Goal: Task Accomplishment & Management: Use online tool/utility

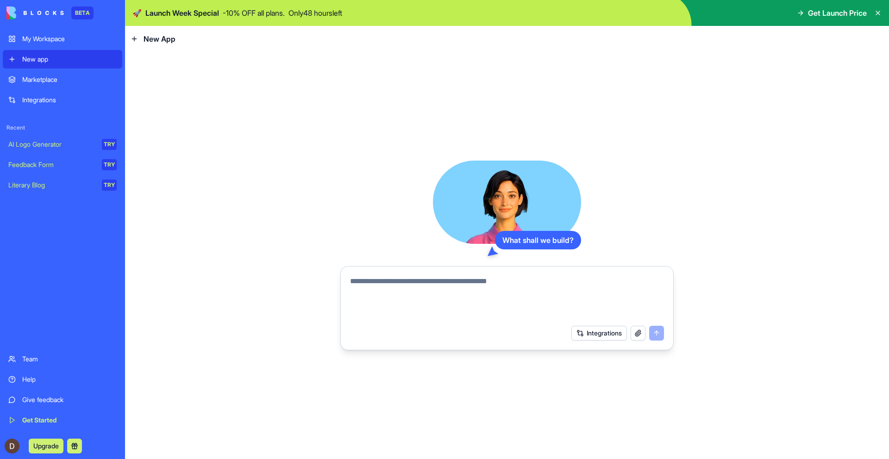
click at [424, 288] on textarea at bounding box center [507, 298] width 314 height 44
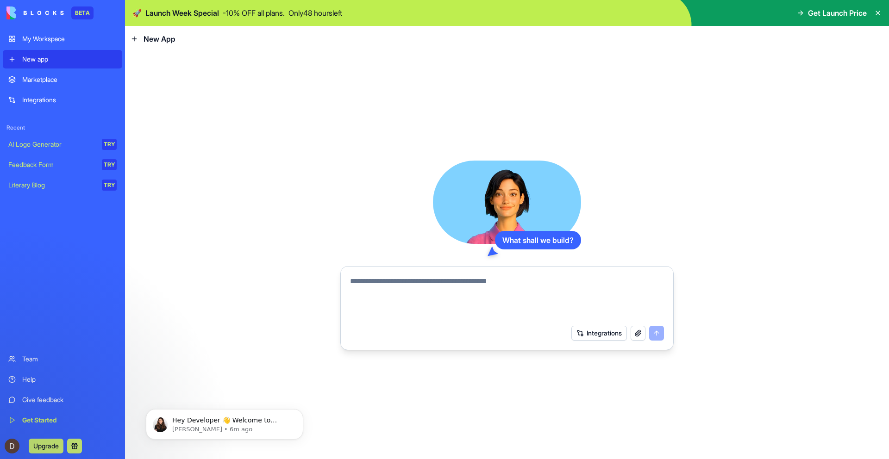
click at [435, 298] on textarea at bounding box center [507, 298] width 314 height 44
paste textarea "**********"
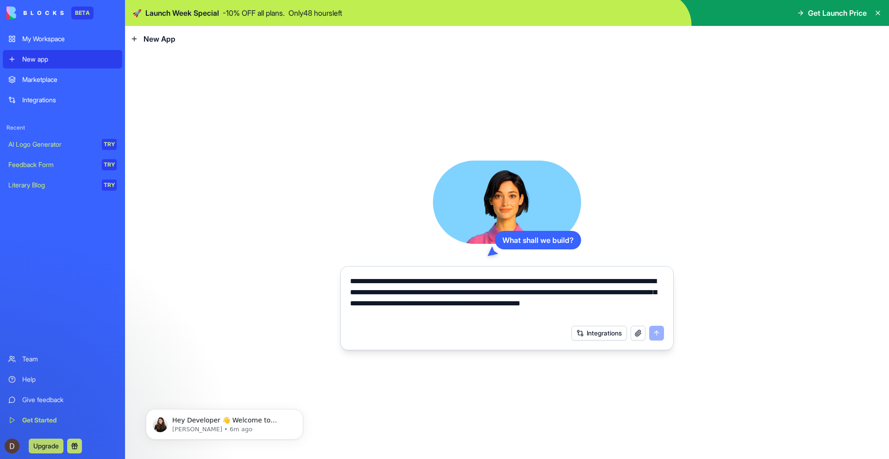
scroll to position [721, 0]
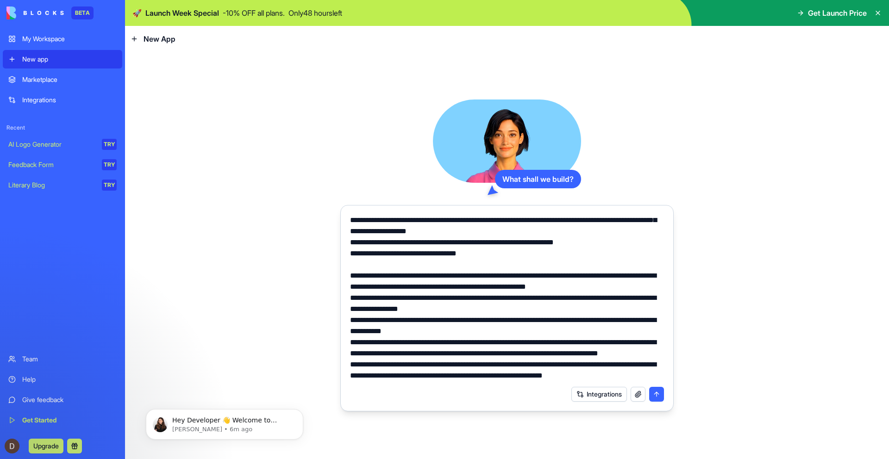
type textarea "**********"
click at [658, 397] on button "submit" at bounding box center [656, 394] width 15 height 15
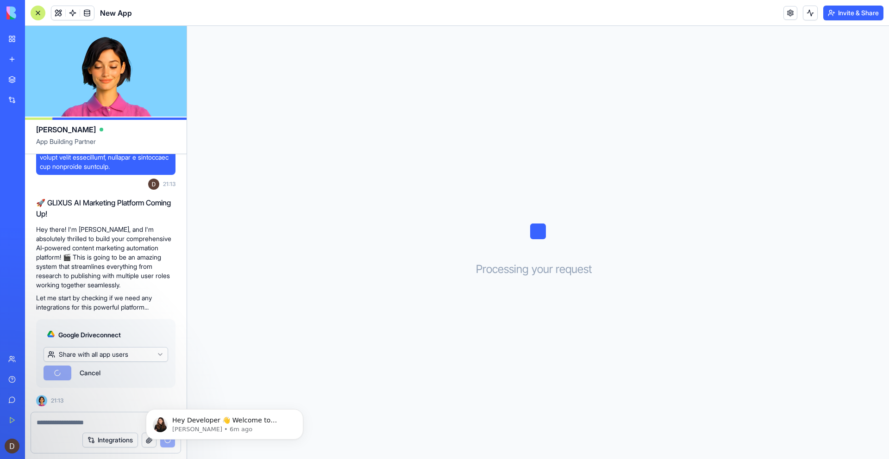
scroll to position [1313, 0]
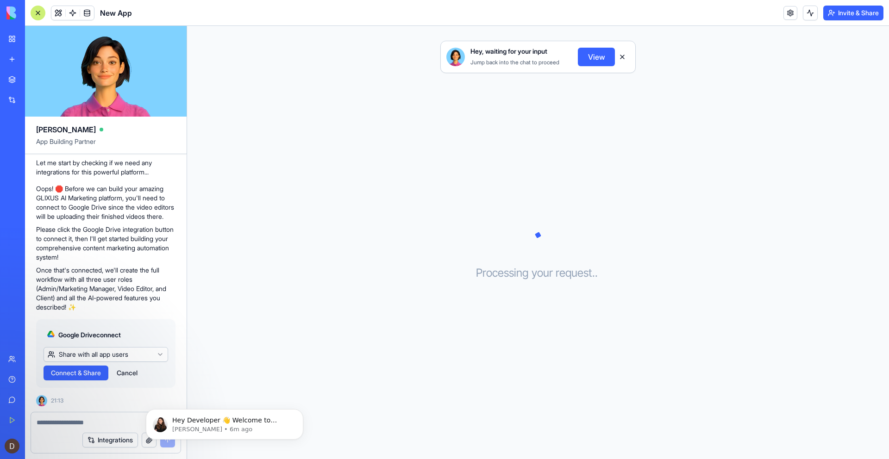
click at [83, 374] on span "Connect & Share" at bounding box center [76, 373] width 50 height 9
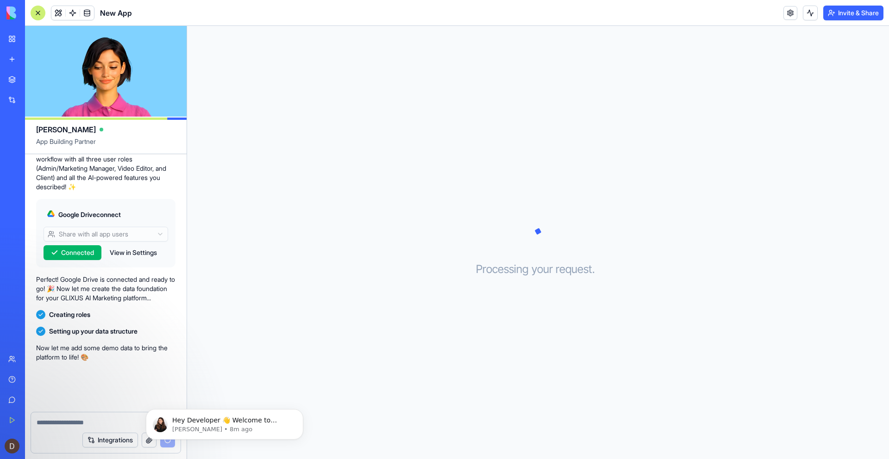
scroll to position [1442, 0]
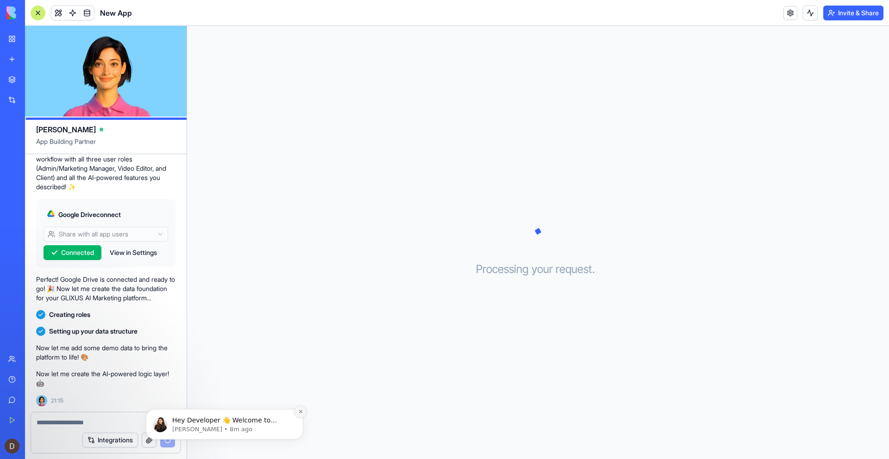
click at [300, 413] on icon "Dismiss notification" at bounding box center [300, 411] width 3 height 3
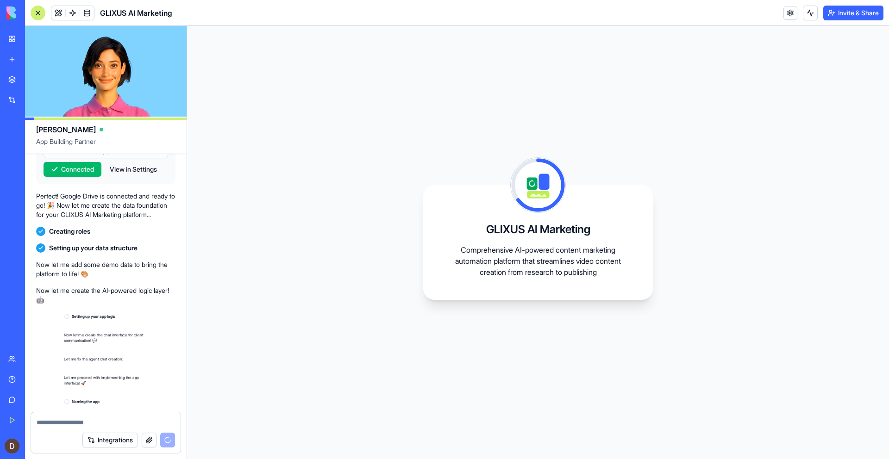
scroll to position [1628, 0]
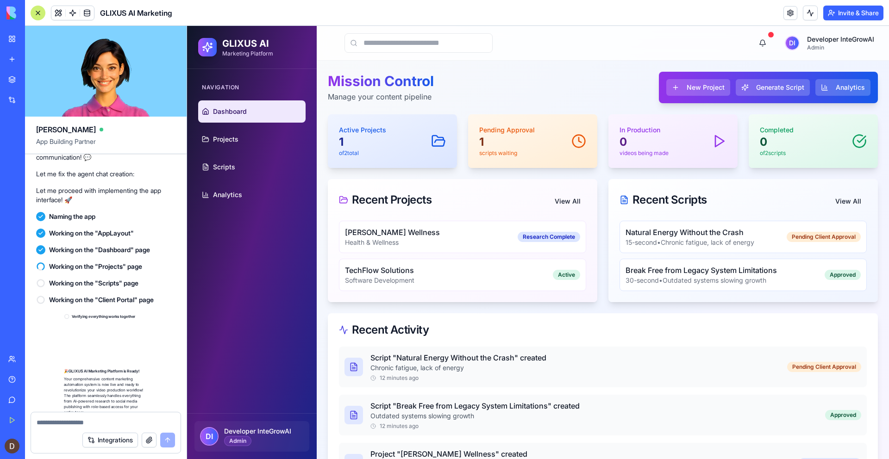
scroll to position [1852, 0]
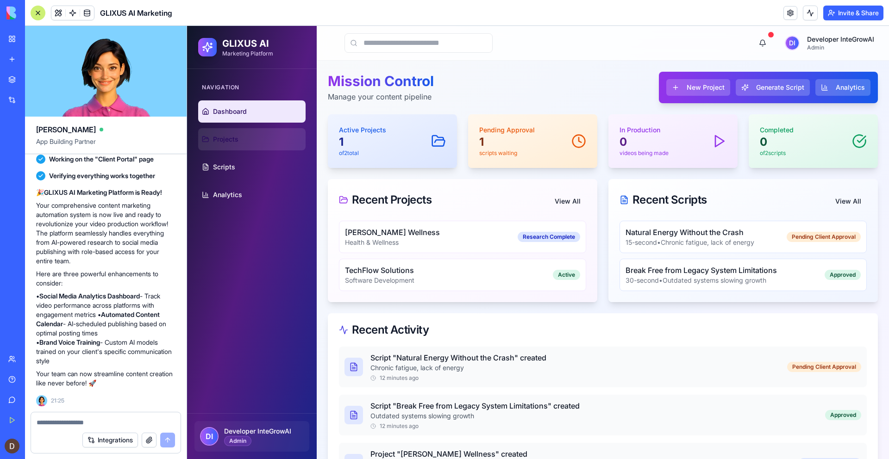
click at [222, 140] on span "Projects" at bounding box center [225, 139] width 25 height 9
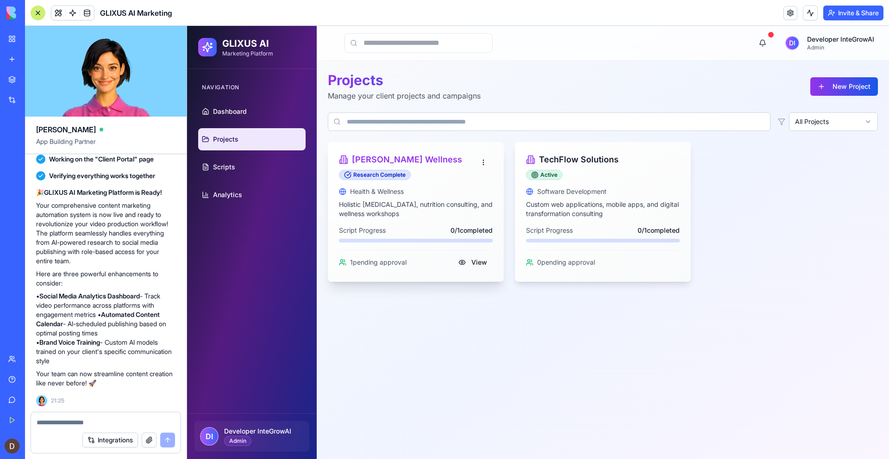
click at [395, 159] on h3 "[PERSON_NAME] Wellness" at bounding box center [407, 159] width 110 height 13
click at [476, 265] on button "View" at bounding box center [473, 262] width 40 height 17
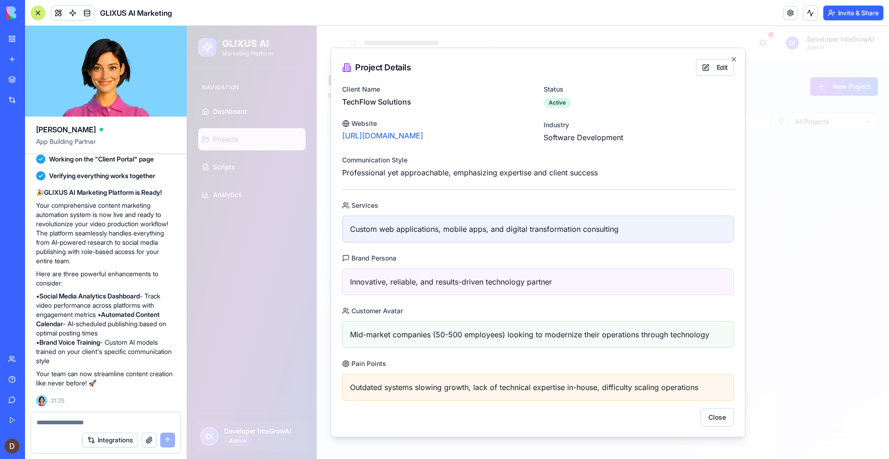
scroll to position [1, 0]
click at [722, 420] on button "Close" at bounding box center [717, 416] width 33 height 19
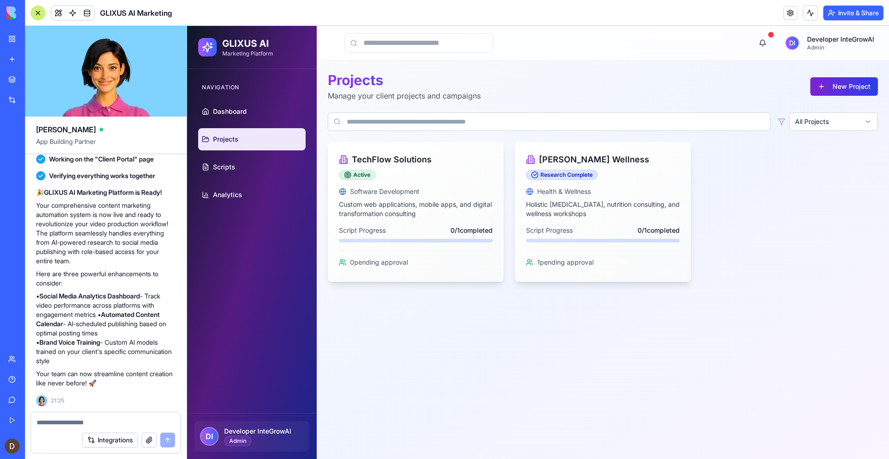
click at [827, 89] on button "New Project" at bounding box center [844, 86] width 68 height 19
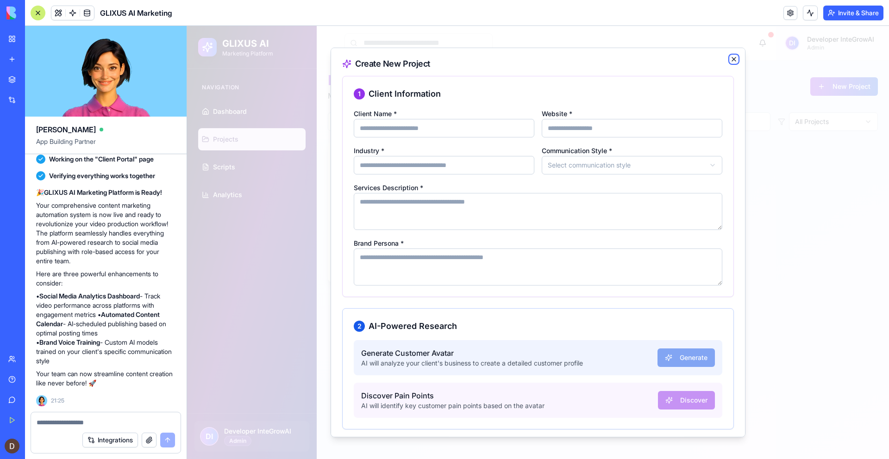
click at [732, 56] on icon "button" at bounding box center [733, 59] width 7 height 7
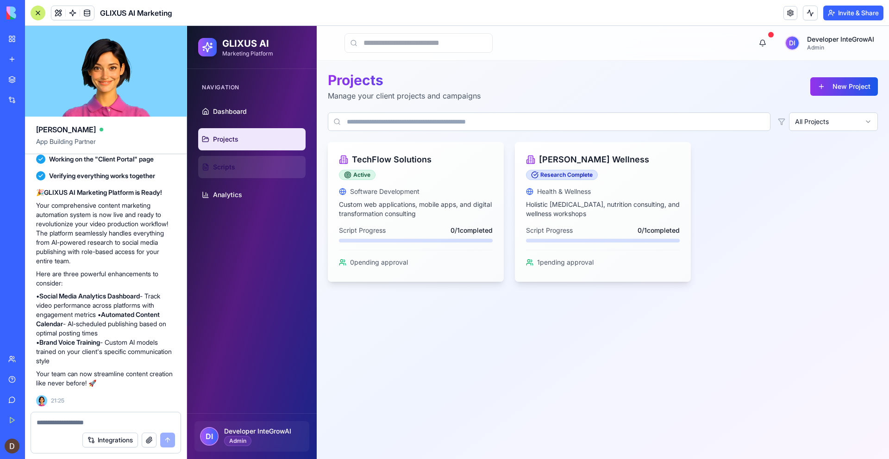
click at [247, 164] on link "Scripts" at bounding box center [251, 167] width 107 height 22
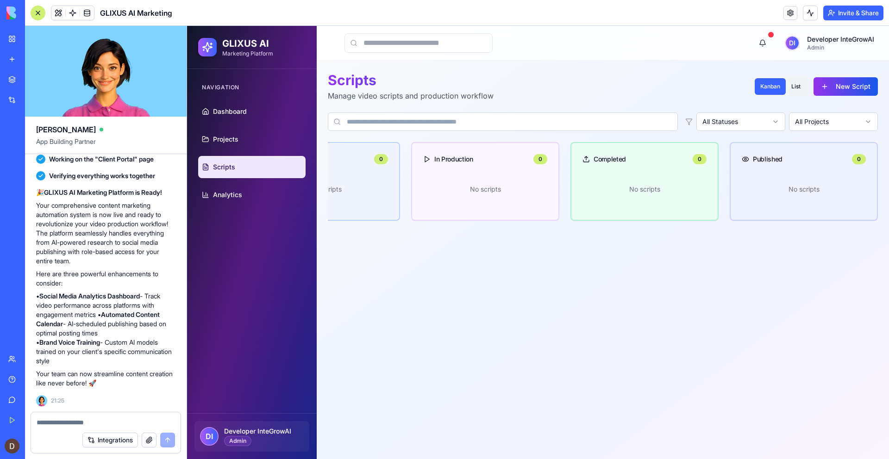
scroll to position [0, 553]
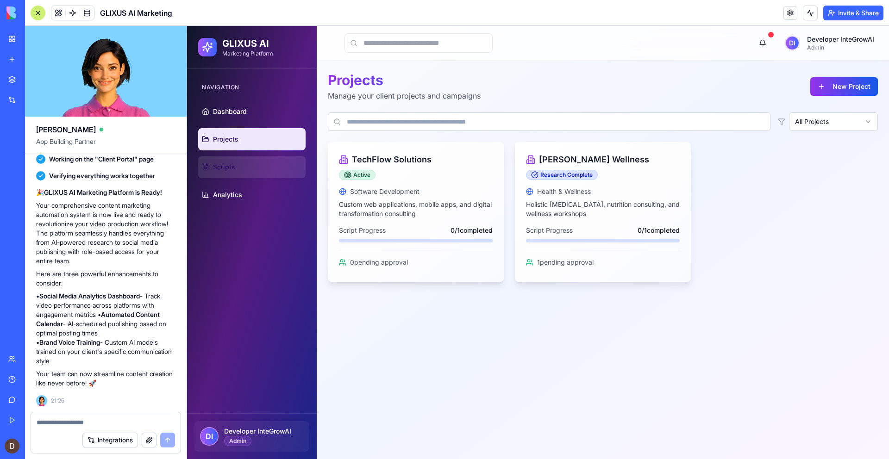
click at [239, 170] on link "Scripts" at bounding box center [251, 167] width 107 height 22
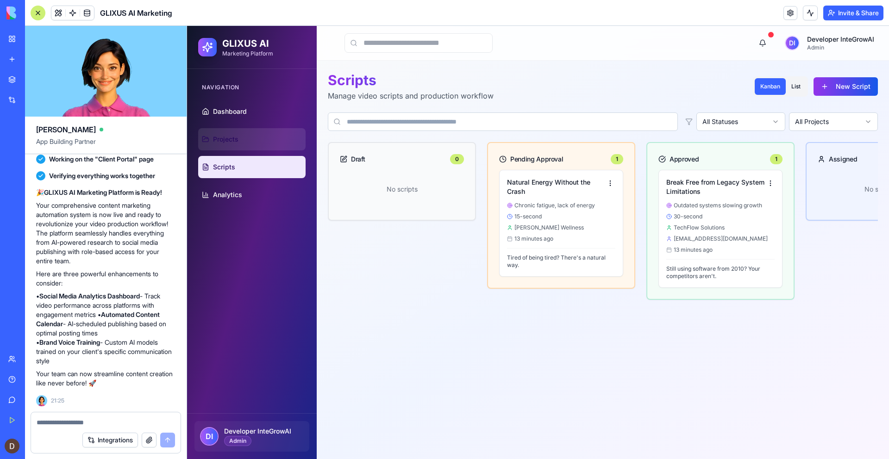
click at [244, 137] on link "Projects" at bounding box center [251, 139] width 107 height 22
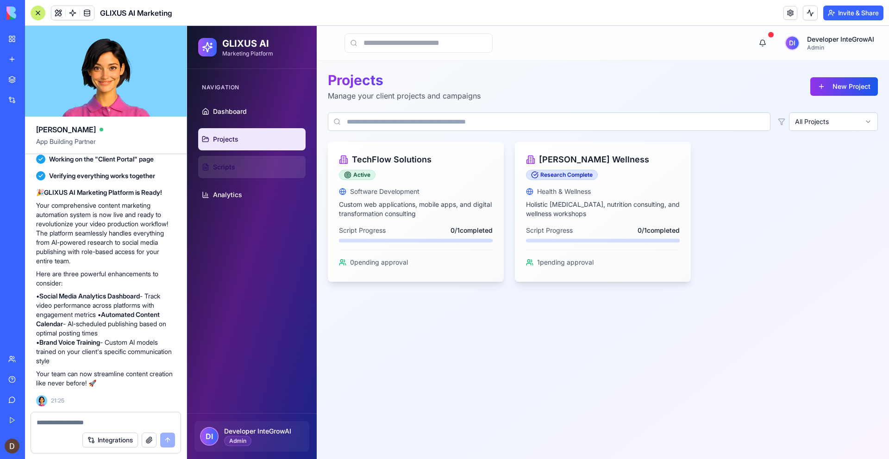
click at [242, 162] on link "Scripts" at bounding box center [251, 167] width 107 height 22
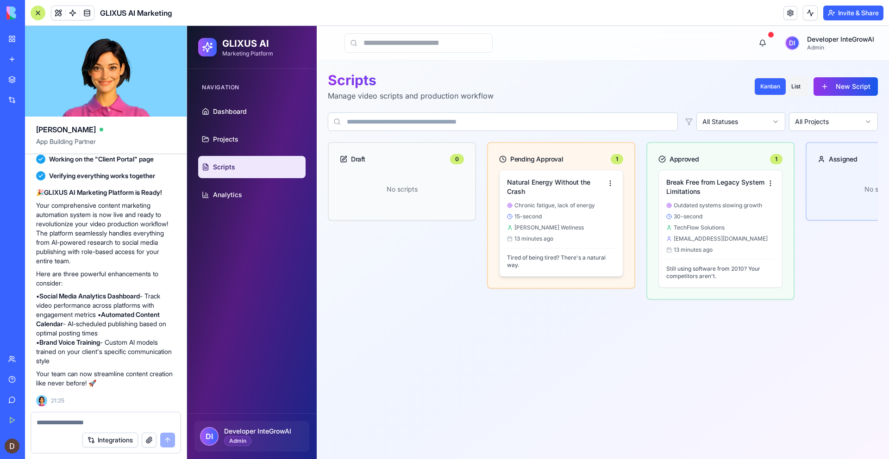
click at [552, 223] on div "Chronic fatigue, lack of energy 15-second GreenLeaf Wellness 13 minutes ago" at bounding box center [561, 222] width 108 height 41
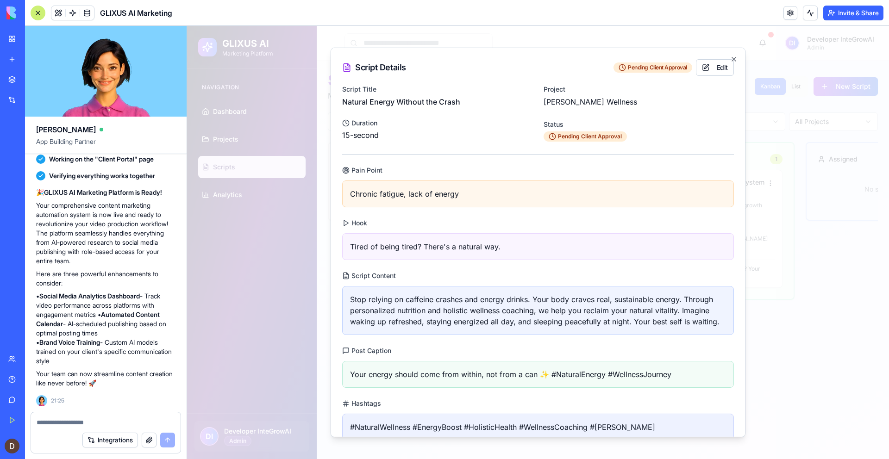
click at [774, 158] on div at bounding box center [538, 242] width 702 height 433
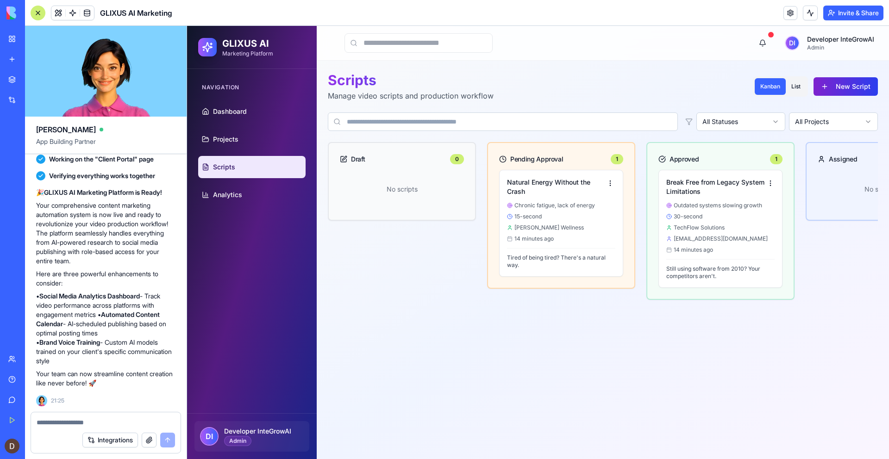
click at [832, 89] on button "New Script" at bounding box center [846, 86] width 64 height 19
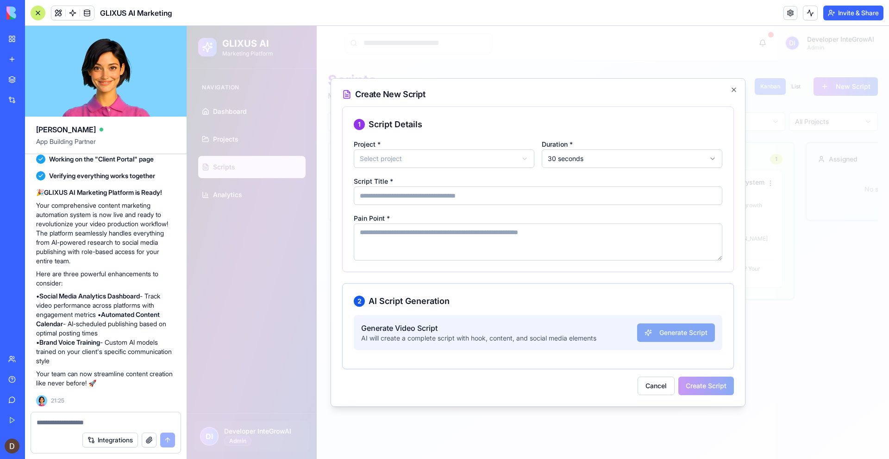
click at [594, 163] on body "GLIXUS AI Marketing Platform Navigation Dashboard Projects Scripts Analytics DI…" at bounding box center [538, 242] width 702 height 433
click at [659, 389] on button "Cancel" at bounding box center [656, 386] width 37 height 19
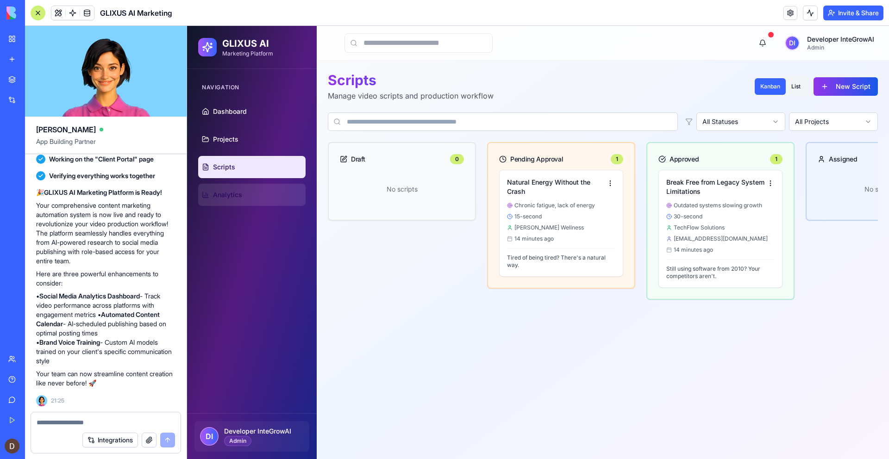
click at [226, 194] on span "Analytics" at bounding box center [227, 194] width 29 height 9
click at [223, 193] on span "Analytics" at bounding box center [227, 194] width 29 height 9
click at [760, 43] on button at bounding box center [762, 43] width 19 height 19
click at [64, 423] on textarea at bounding box center [106, 422] width 138 height 9
click at [60, 422] on textarea at bounding box center [106, 422] width 138 height 9
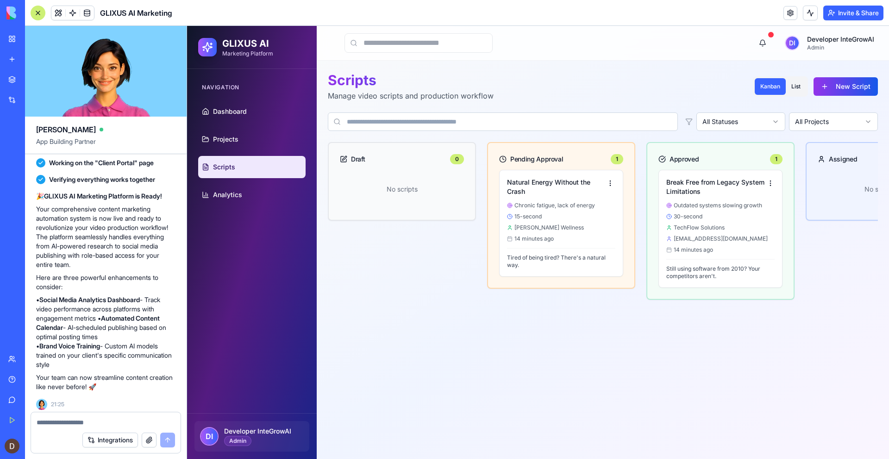
scroll to position [1852, 0]
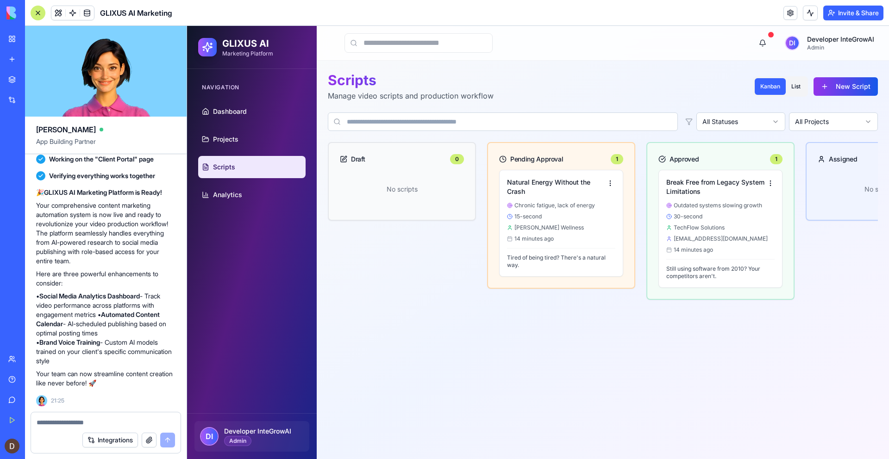
click at [61, 423] on textarea at bounding box center [106, 422] width 138 height 9
type textarea "*"
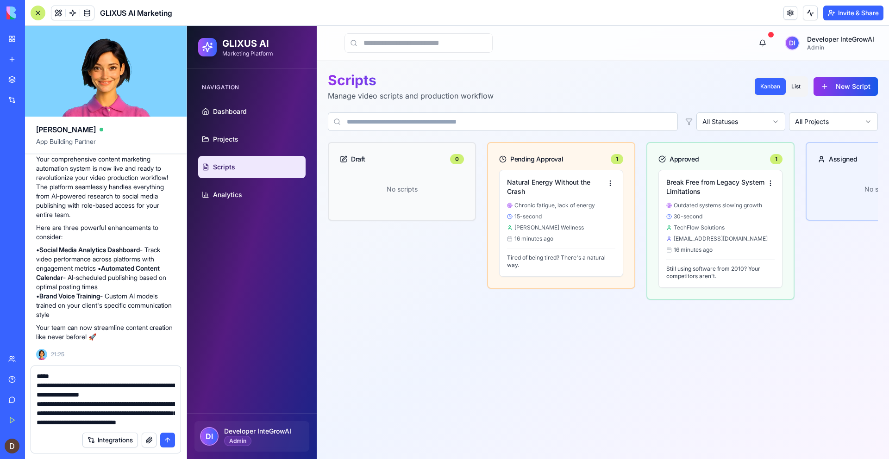
scroll to position [55, 0]
drag, startPoint x: 125, startPoint y: 377, endPoint x: 158, endPoint y: 385, distance: 33.8
click at [158, 385] on textarea "**********" at bounding box center [106, 400] width 138 height 56
click at [47, 421] on textarea "**********" at bounding box center [106, 400] width 138 height 56
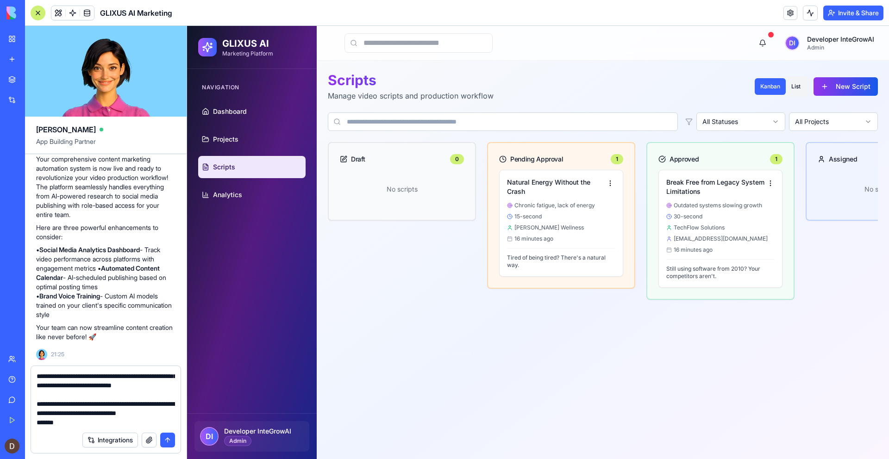
drag, startPoint x: 37, startPoint y: 389, endPoint x: 122, endPoint y: 396, distance: 85.0
click at [121, 396] on textarea "**********" at bounding box center [106, 400] width 138 height 56
click at [109, 390] on textarea "**********" at bounding box center [106, 400] width 138 height 56
drag, startPoint x: 45, startPoint y: 423, endPoint x: 69, endPoint y: 423, distance: 23.6
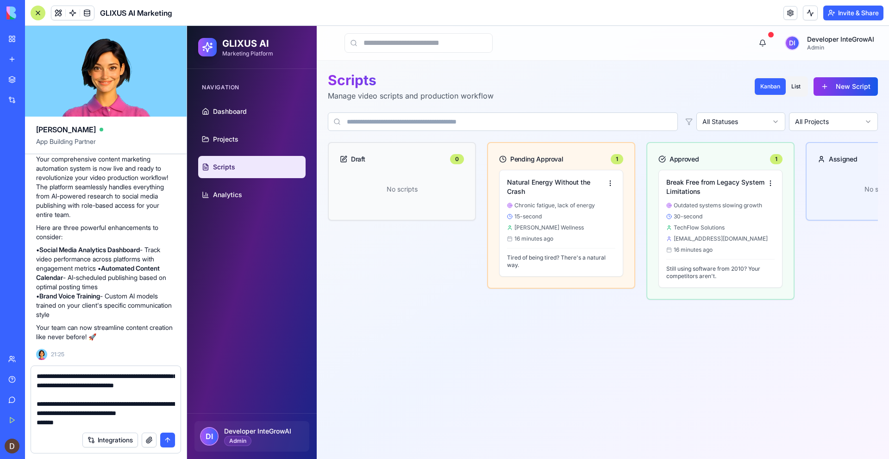
click at [58, 423] on textarea "**********" at bounding box center [106, 400] width 138 height 56
drag, startPoint x: 117, startPoint y: 415, endPoint x: 129, endPoint y: 418, distance: 12.4
click at [117, 415] on textarea "**********" at bounding box center [106, 400] width 138 height 56
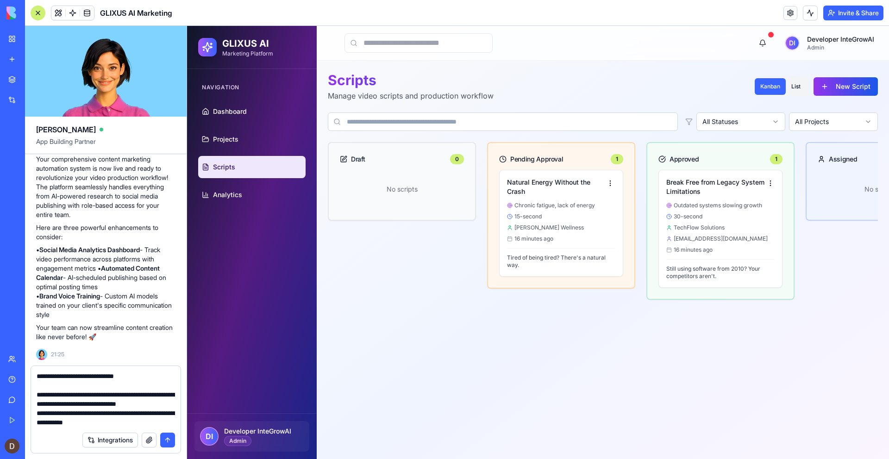
click at [145, 418] on textarea "**********" at bounding box center [106, 400] width 138 height 56
click at [141, 424] on textarea "**********" at bounding box center [106, 400] width 138 height 56
click at [100, 404] on textarea "**********" at bounding box center [106, 400] width 138 height 56
paste textarea "**********"
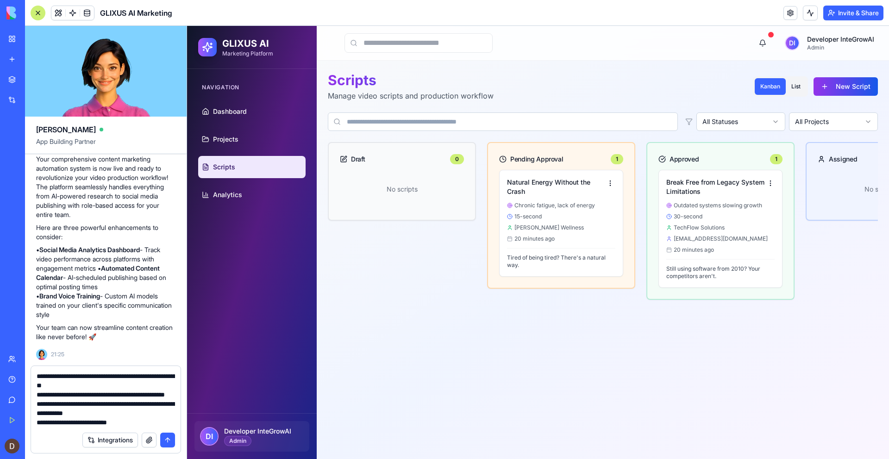
scroll to position [426, 0]
click at [146, 404] on textarea at bounding box center [106, 400] width 138 height 56
paste textarea "**********"
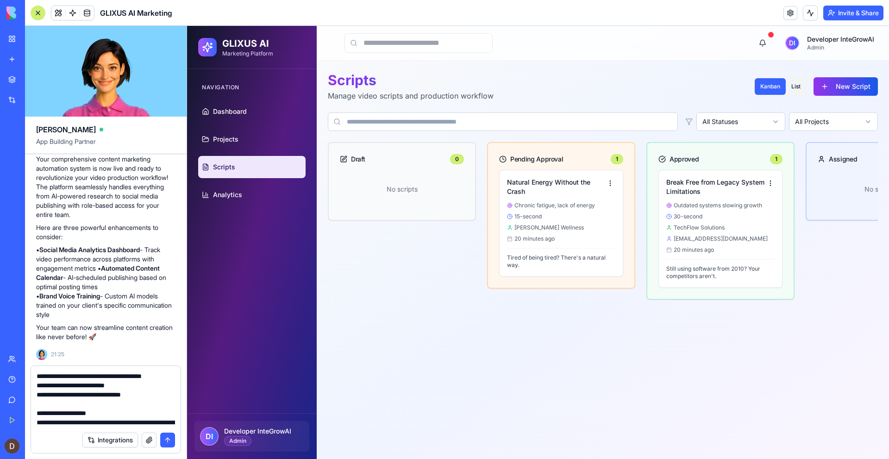
scroll to position [684, 0]
type textarea "**********"
click at [169, 442] on button "submit" at bounding box center [167, 440] width 15 height 15
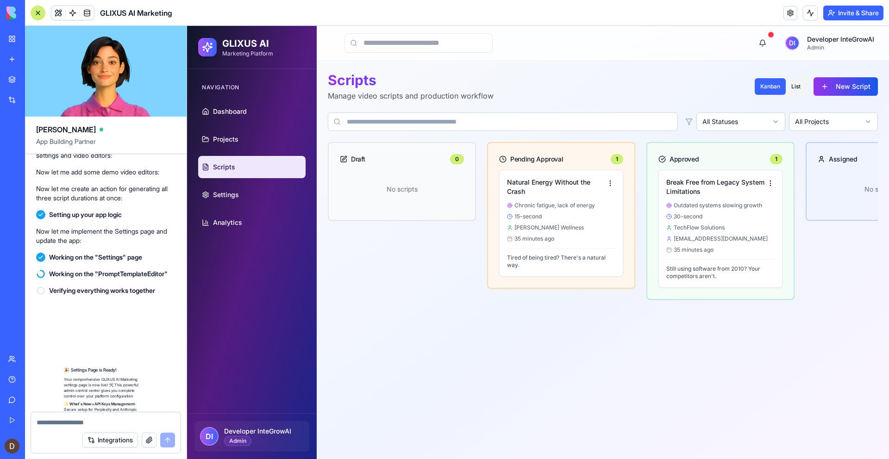
scroll to position [3028, 0]
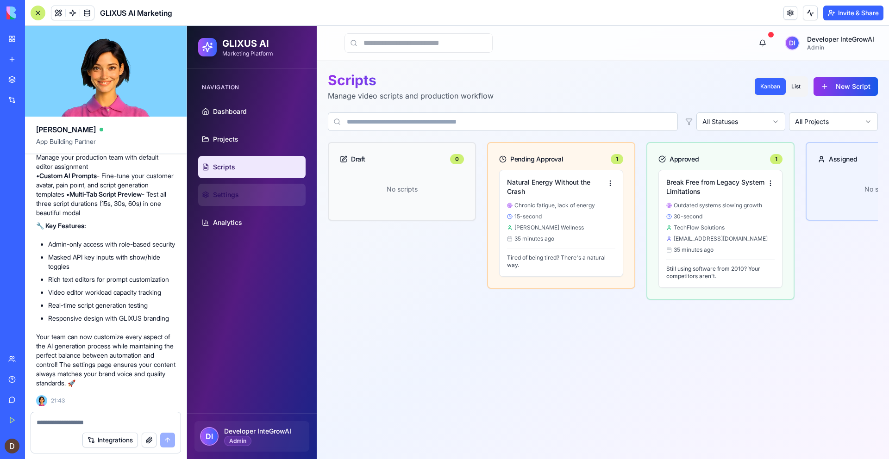
click at [234, 197] on span "Settings" at bounding box center [226, 194] width 26 height 9
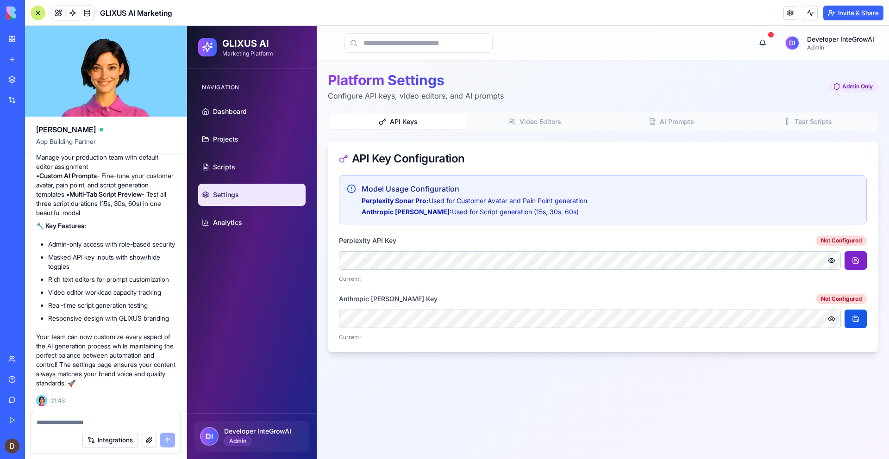
click at [854, 263] on button at bounding box center [856, 260] width 22 height 19
click at [860, 323] on button at bounding box center [856, 319] width 22 height 19
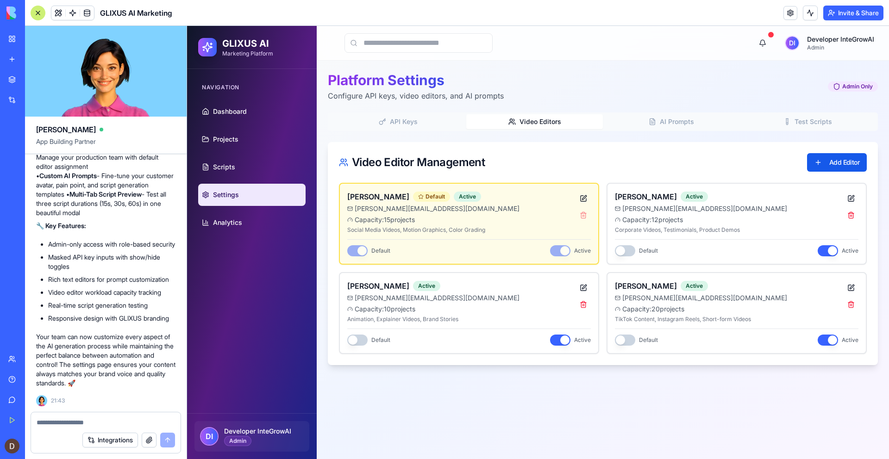
click at [531, 120] on span "Video Editors" at bounding box center [541, 121] width 42 height 9
click at [676, 120] on span "AI Prompts" at bounding box center [677, 121] width 34 height 9
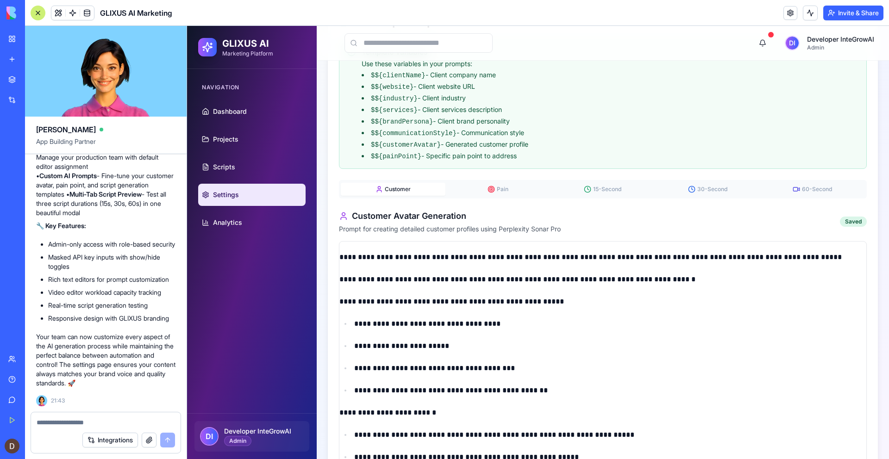
scroll to position [135, 0]
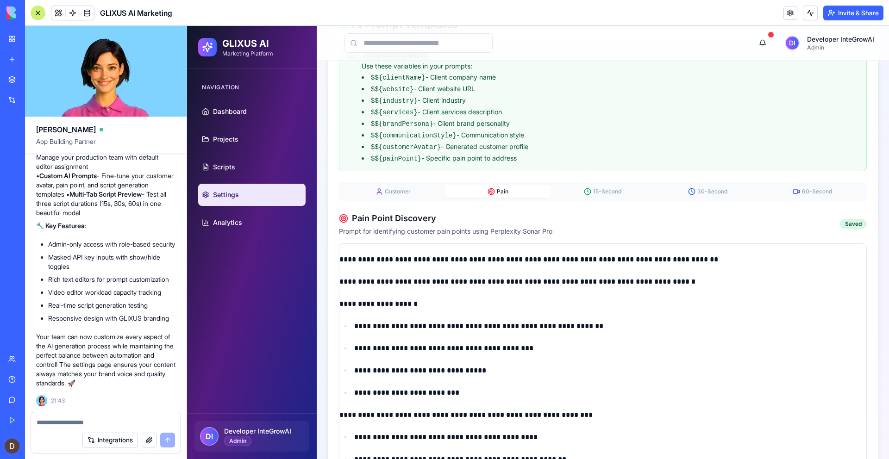
click at [512, 188] on button "Pain" at bounding box center [497, 191] width 105 height 13
click at [609, 189] on span "15-Second" at bounding box center [607, 191] width 28 height 7
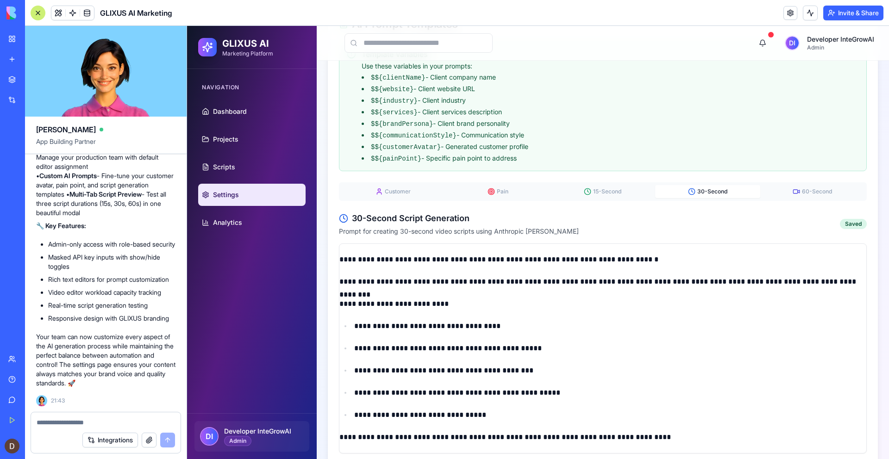
click at [694, 190] on circle "button" at bounding box center [692, 191] width 6 height 6
click at [800, 191] on icon "button" at bounding box center [796, 191] width 7 height 7
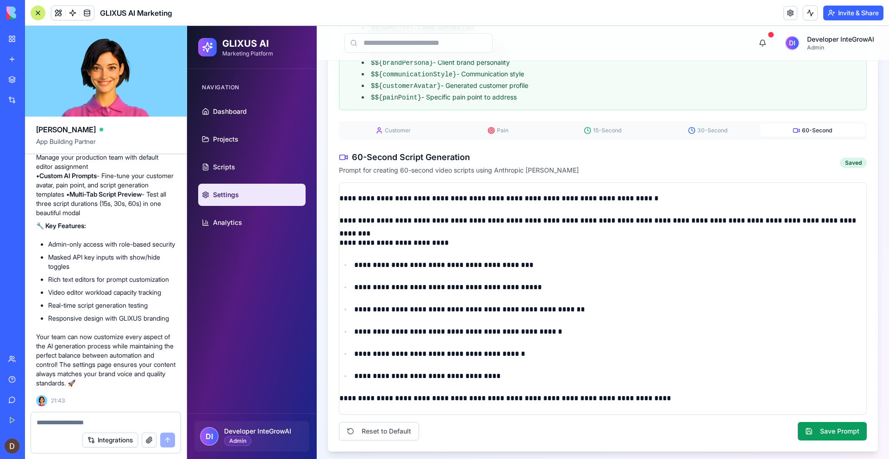
scroll to position [0, 0]
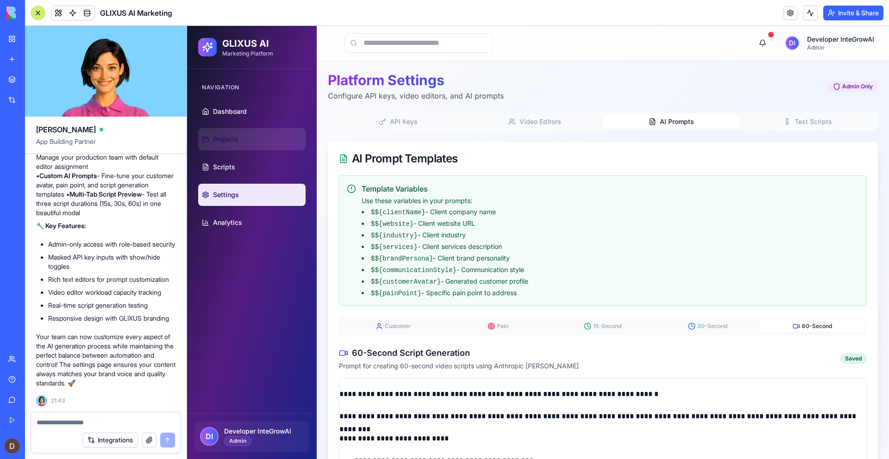
click at [225, 137] on span "Projects" at bounding box center [225, 139] width 25 height 9
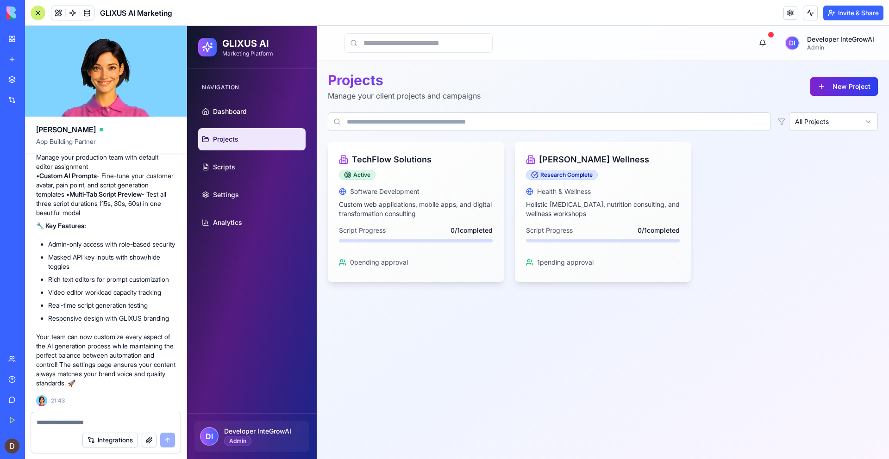
click at [844, 91] on button "New Project" at bounding box center [844, 86] width 68 height 19
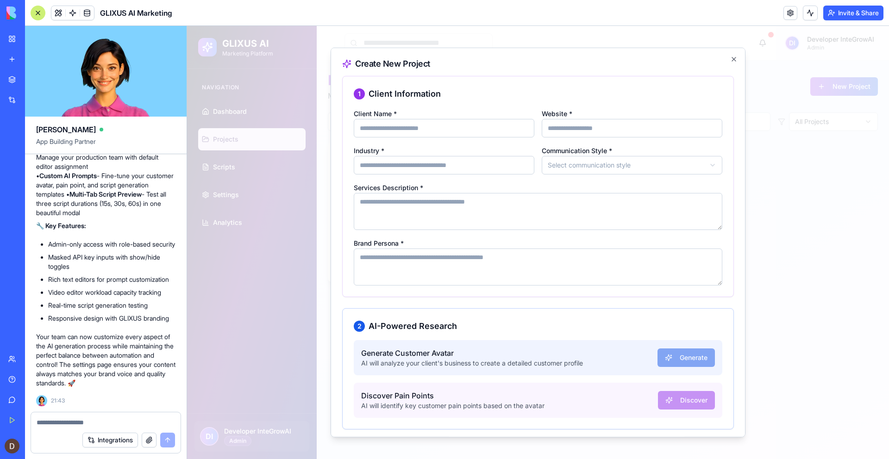
click at [433, 130] on input "Client Name *" at bounding box center [444, 128] width 181 height 19
type input "********"
click at [582, 131] on input "Website *" at bounding box center [632, 128] width 181 height 19
type input "**********"
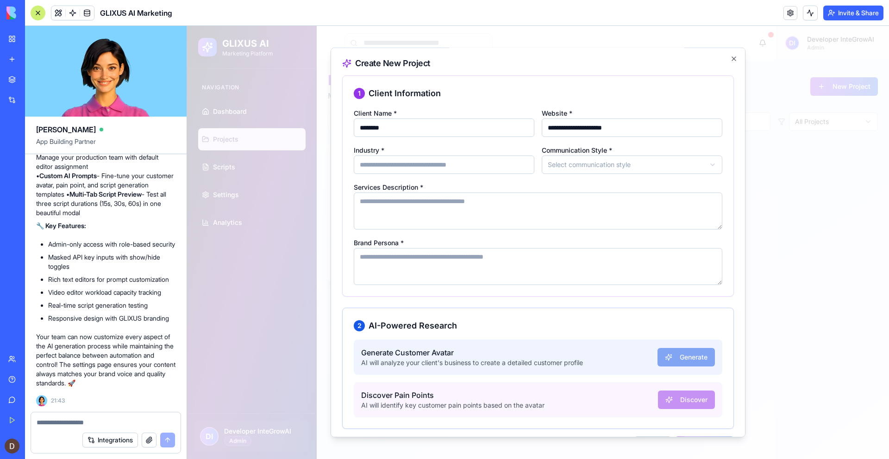
click at [453, 171] on input "Industry *" at bounding box center [444, 165] width 181 height 19
type input "**********"
click at [582, 163] on body "**********" at bounding box center [538, 242] width 702 height 433
click at [412, 219] on textarea "Services Description *" at bounding box center [538, 211] width 369 height 37
paste textarea "**********"
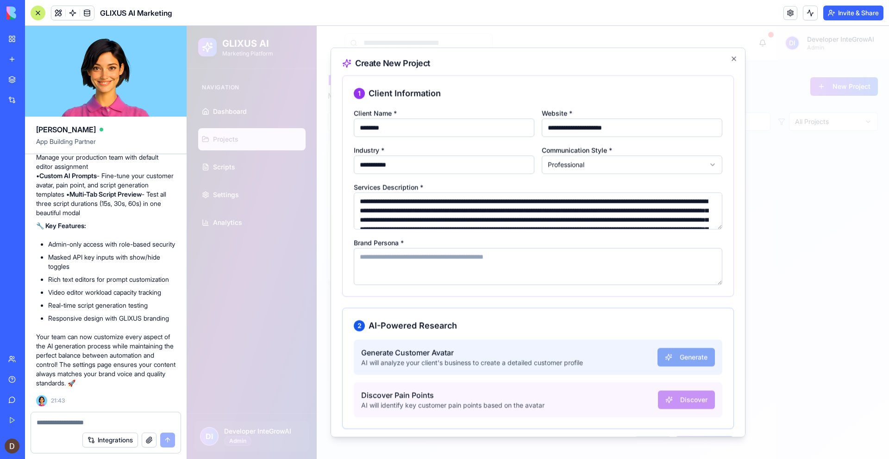
scroll to position [31, 0]
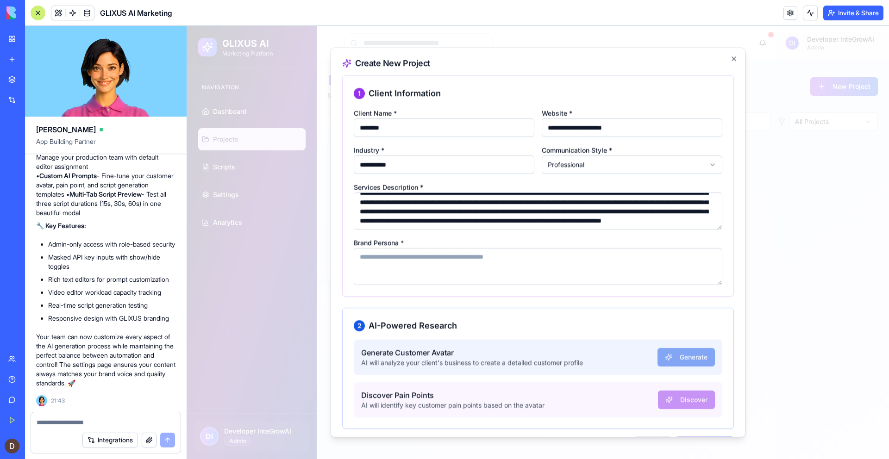
type textarea "**********"
click at [407, 267] on textarea "Brand Persona *" at bounding box center [538, 266] width 369 height 37
paste textarea "**********"
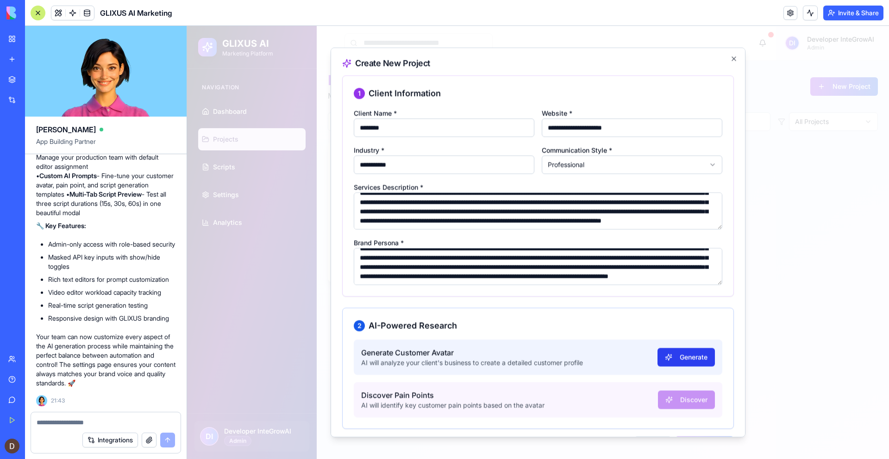
type textarea "**********"
click at [692, 361] on button "Generate" at bounding box center [686, 357] width 57 height 19
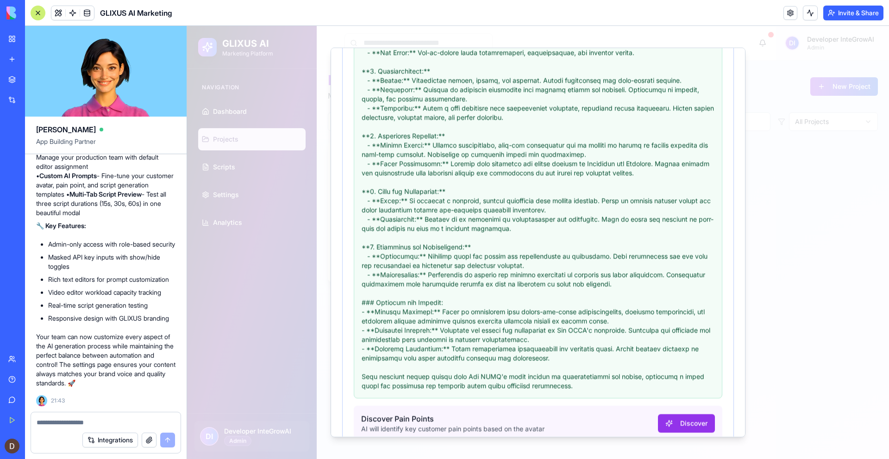
scroll to position [484, 0]
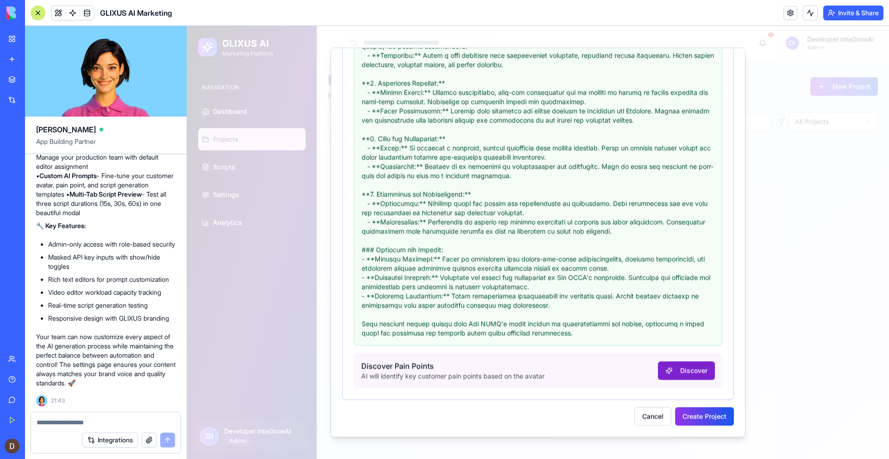
click at [689, 372] on button "Discover" at bounding box center [686, 371] width 57 height 19
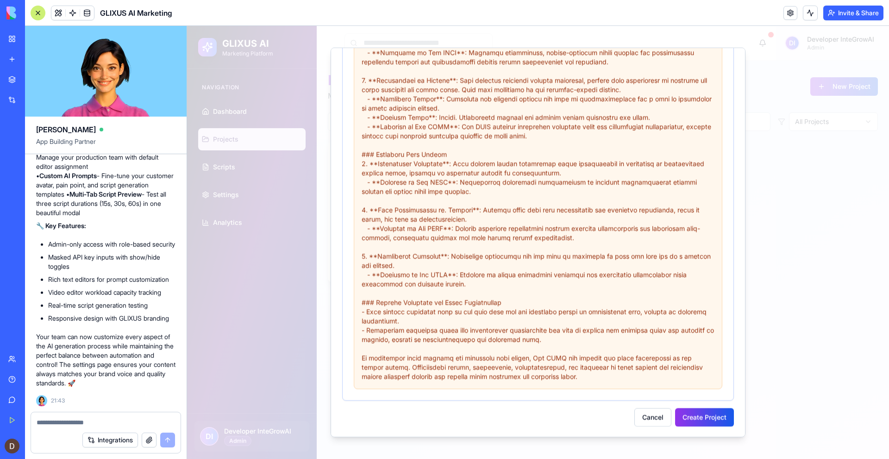
scroll to position [1041, 0]
click at [699, 416] on button "Create Project" at bounding box center [704, 416] width 59 height 19
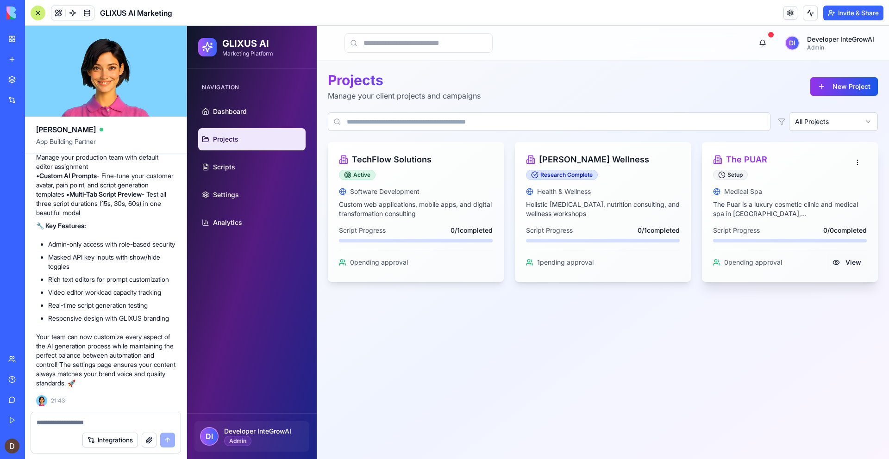
click at [853, 263] on button "View" at bounding box center [847, 262] width 40 height 17
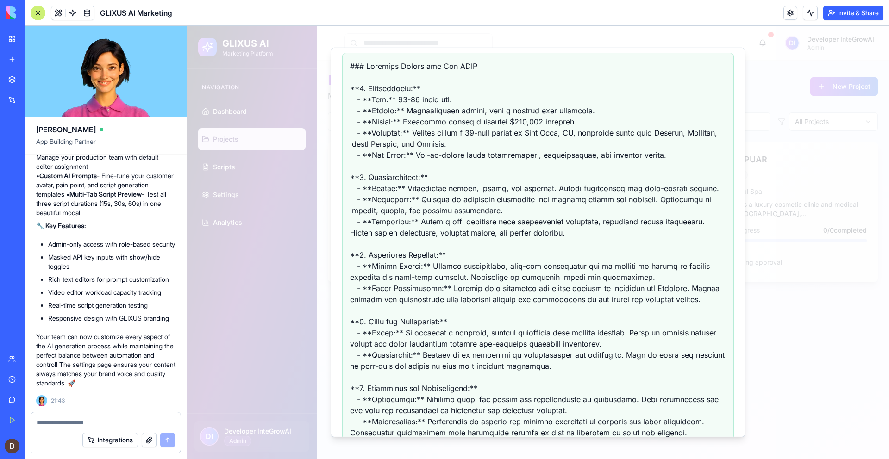
scroll to position [0, 0]
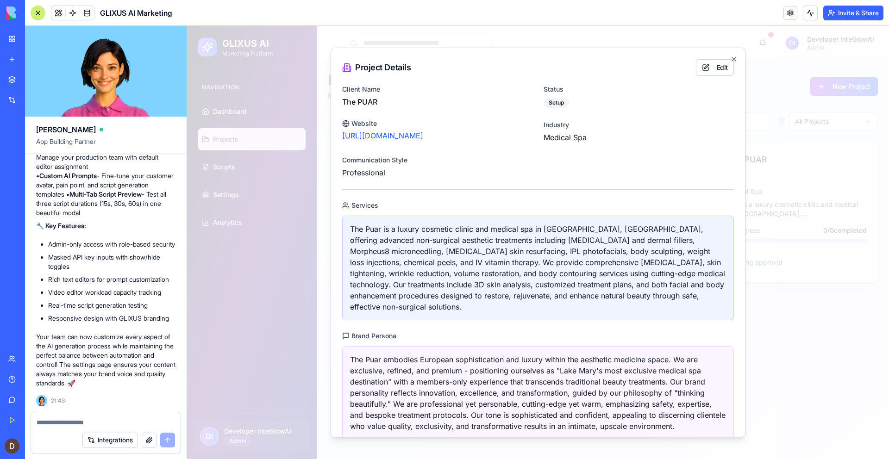
click at [814, 299] on div at bounding box center [538, 242] width 702 height 433
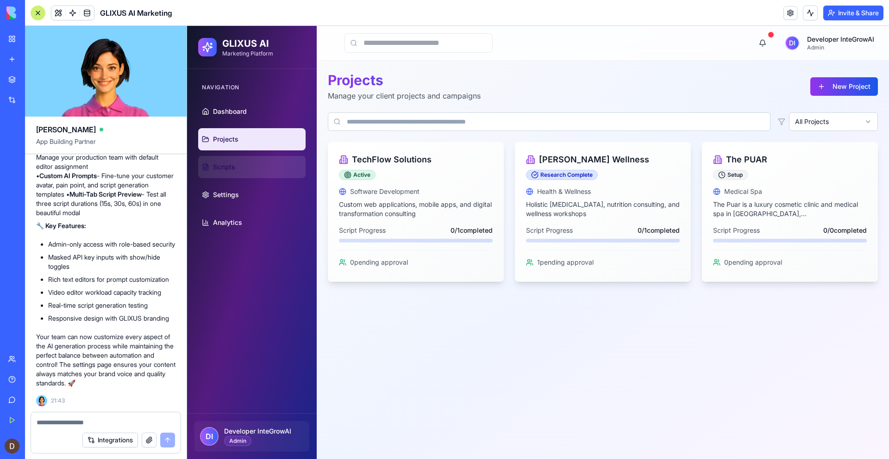
click at [223, 164] on span "Scripts" at bounding box center [224, 167] width 22 height 9
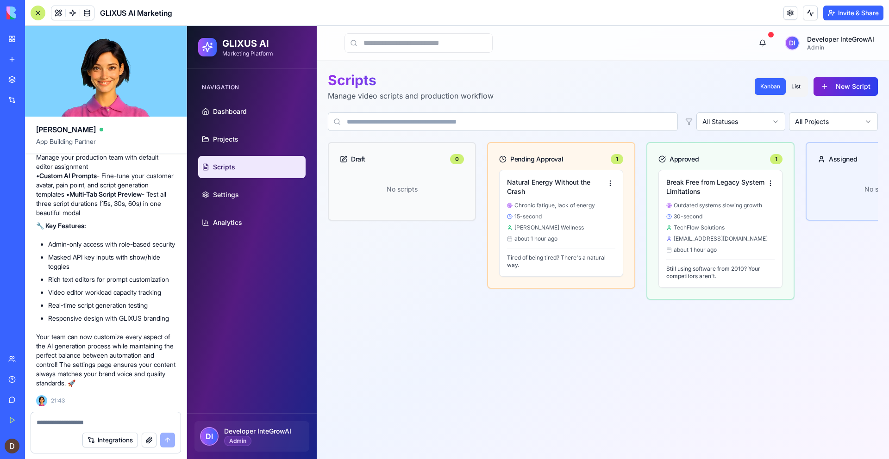
click at [842, 83] on button "New Script" at bounding box center [846, 86] width 64 height 19
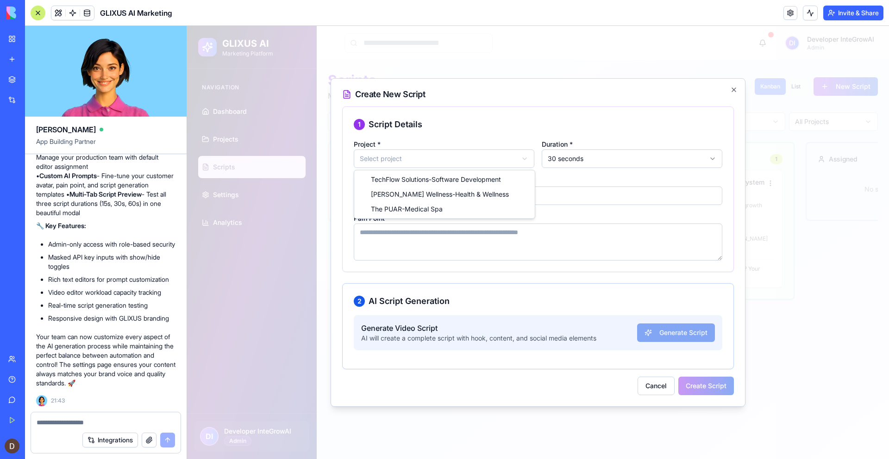
click at [454, 160] on body "GLIXUS AI Marketing Platform Navigation Dashboard Projects Scripts Settings Ana…" at bounding box center [538, 242] width 702 height 433
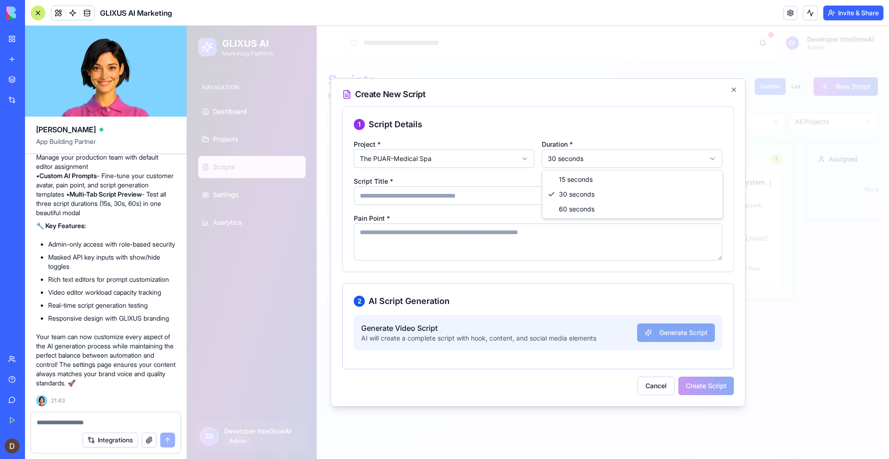
click at [579, 160] on body "GLIXUS AI Marketing Platform Navigation Dashboard Projects Scripts Settings Ana…" at bounding box center [538, 242] width 702 height 433
click at [444, 200] on body "GLIXUS AI Marketing Platform Navigation Dashboard Projects Scripts Settings Ana…" at bounding box center [538, 242] width 702 height 433
click at [444, 200] on input "Script Title *" at bounding box center [538, 196] width 369 height 19
click at [651, 387] on button "Cancel" at bounding box center [656, 386] width 37 height 19
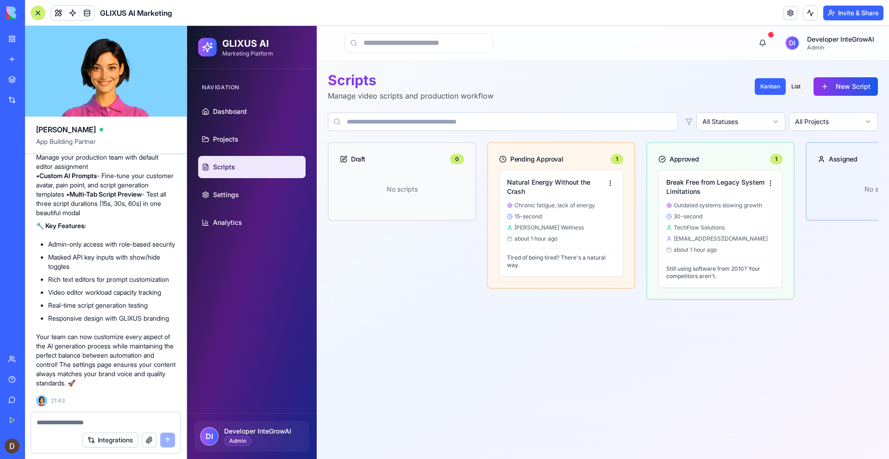
click at [61, 426] on textarea at bounding box center [106, 422] width 138 height 9
paste textarea "**********"
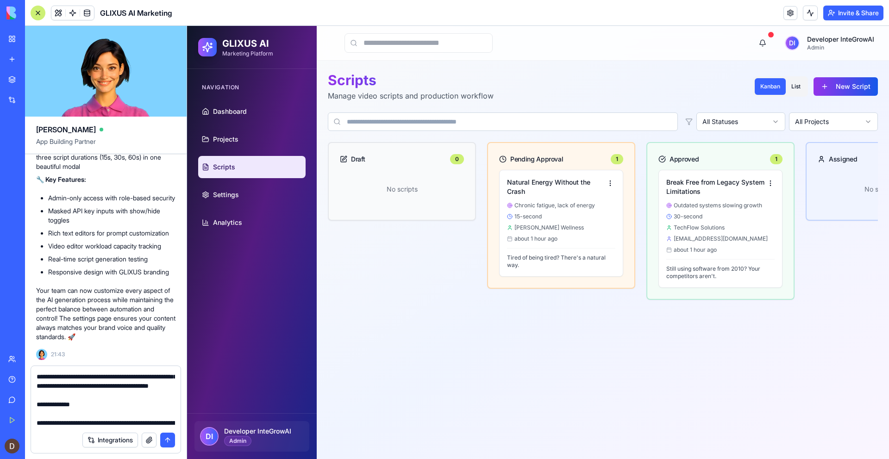
scroll to position [167, 0]
type textarea "**********"
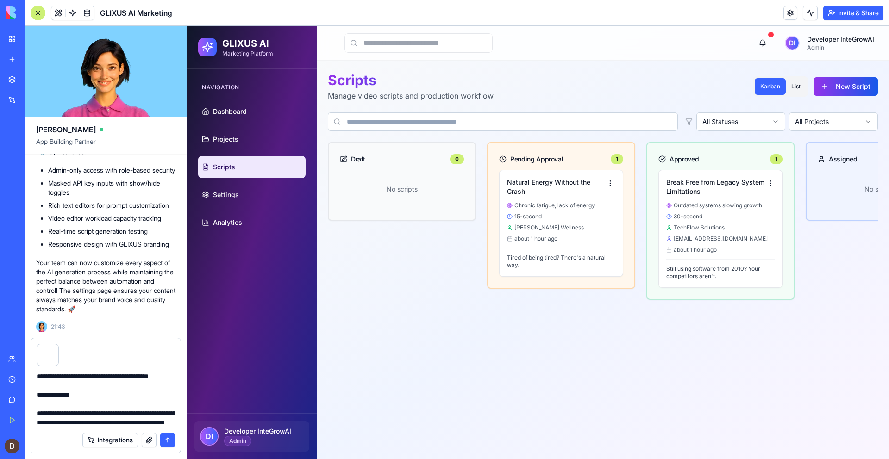
click at [168, 442] on button "submit" at bounding box center [167, 440] width 15 height 15
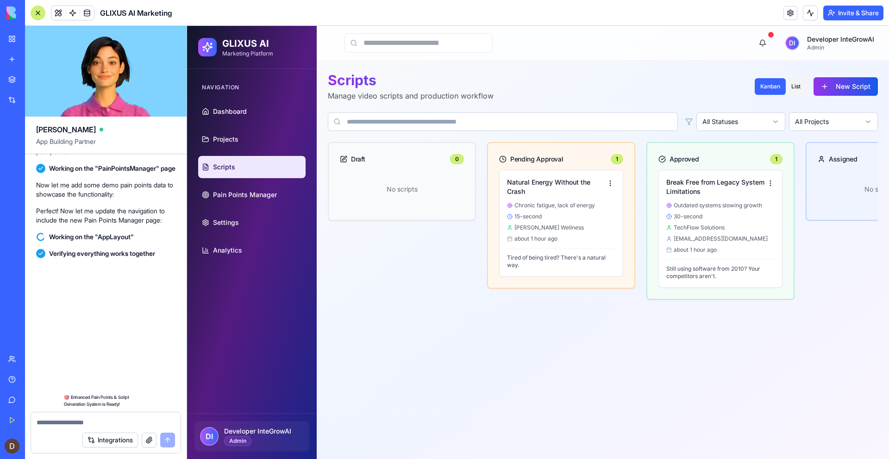
scroll to position [4311, 0]
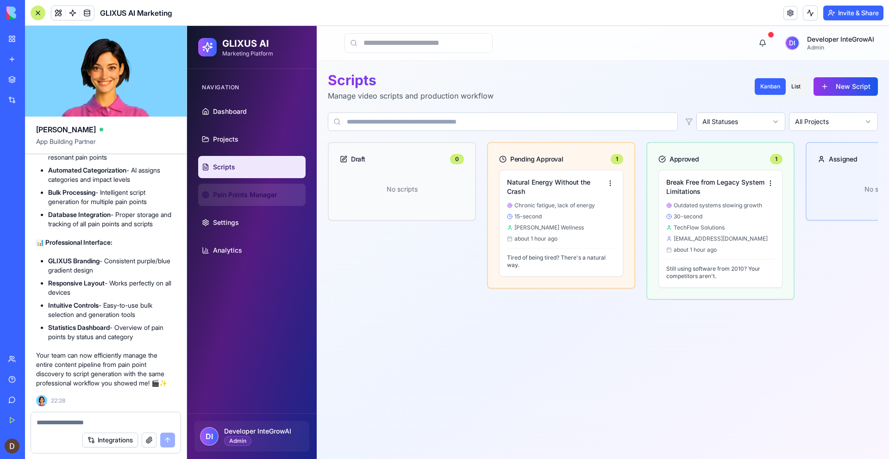
click at [245, 195] on span "Pain Points Manager" at bounding box center [245, 194] width 64 height 9
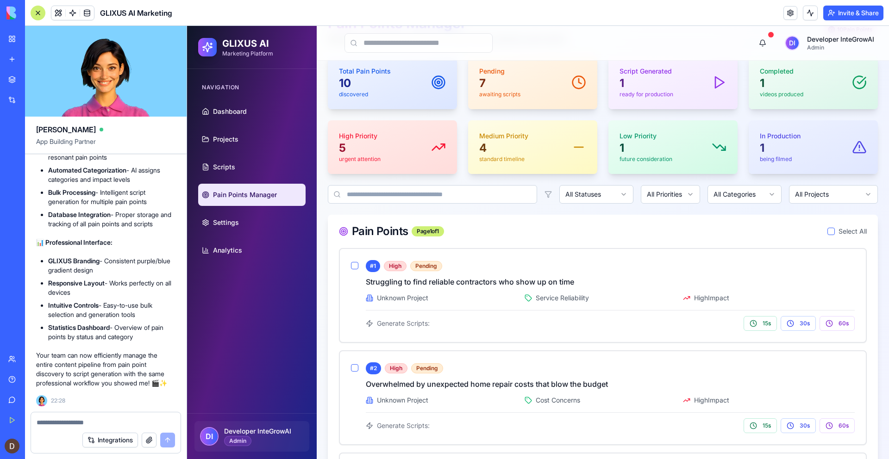
scroll to position [59, 0]
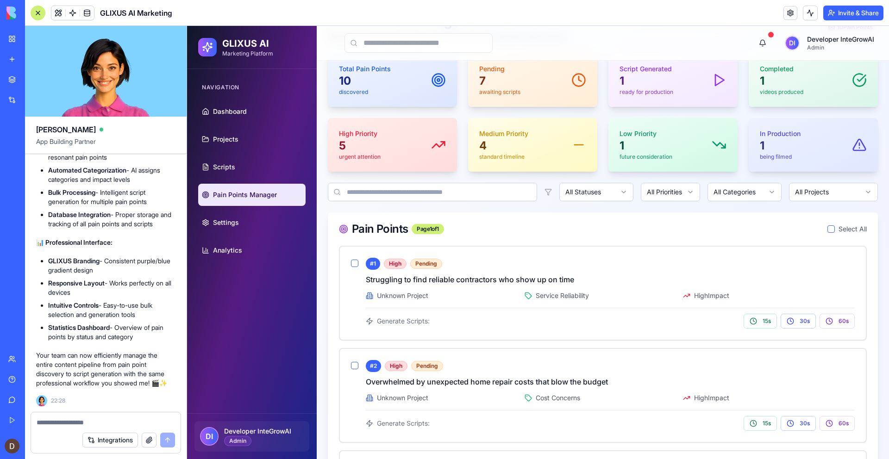
click at [830, 230] on button "button" at bounding box center [830, 228] width 7 height 7
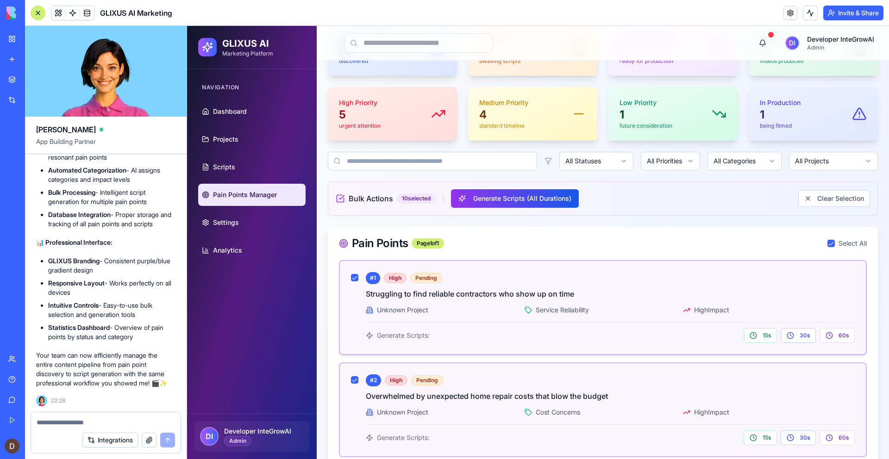
scroll to position [93, 0]
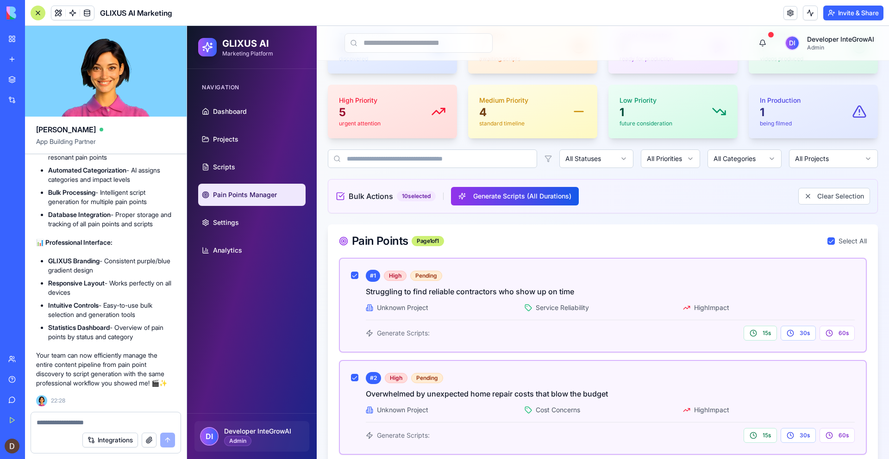
click at [831, 240] on button "button" at bounding box center [830, 241] width 7 height 7
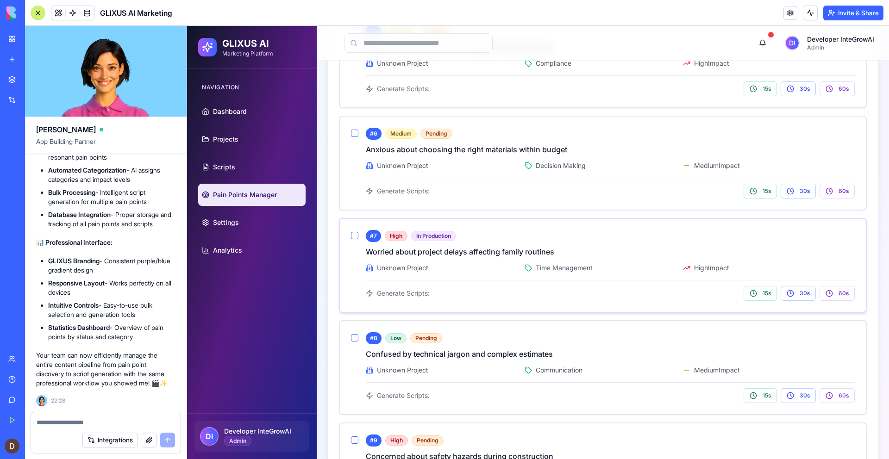
scroll to position [0, 0]
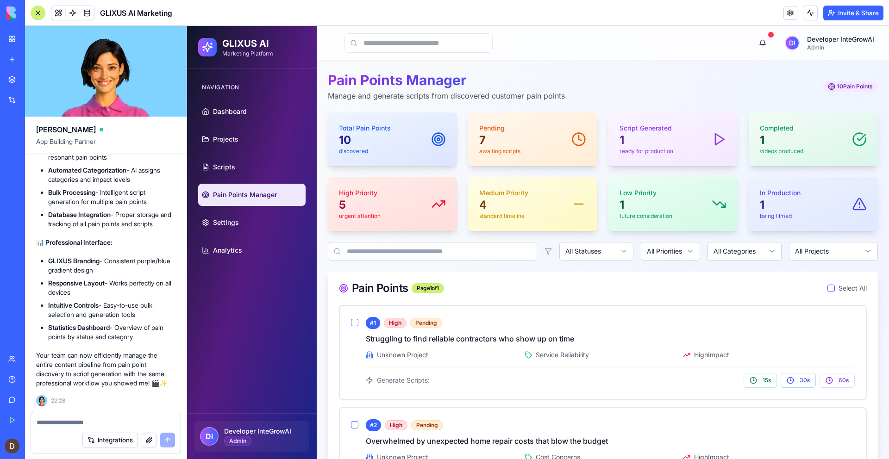
click at [77, 413] on div at bounding box center [106, 420] width 150 height 15
click at [75, 419] on textarea at bounding box center [106, 422] width 138 height 9
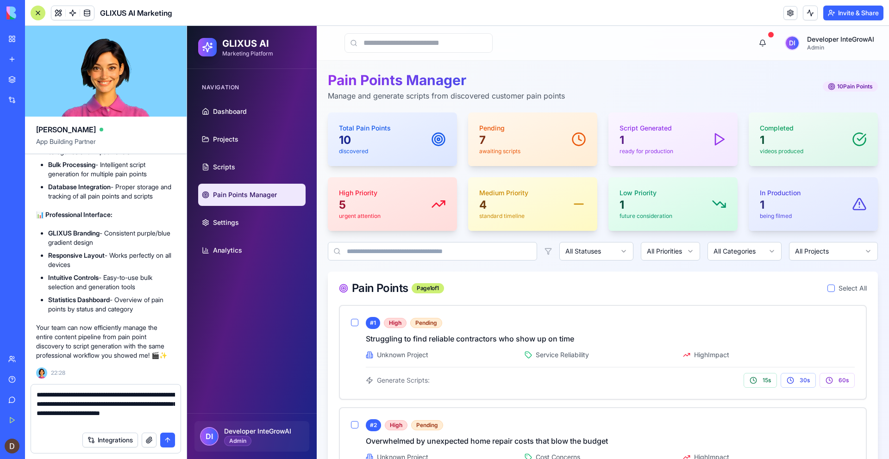
type textarea "**********"
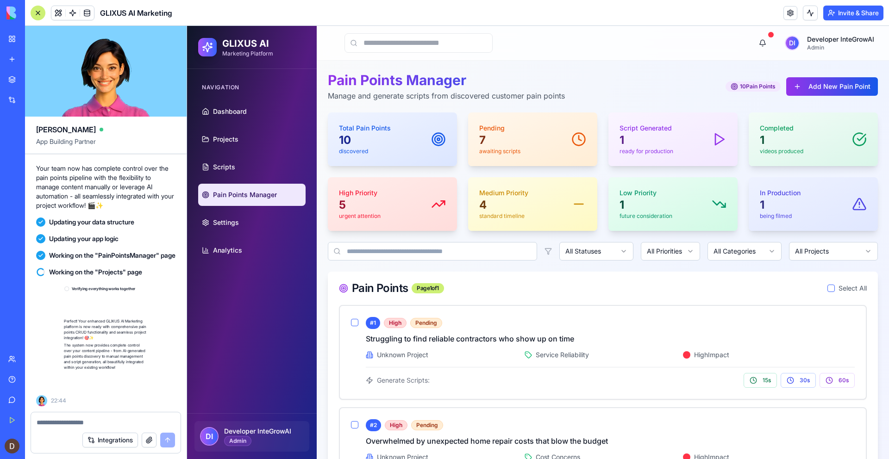
scroll to position [5513, 0]
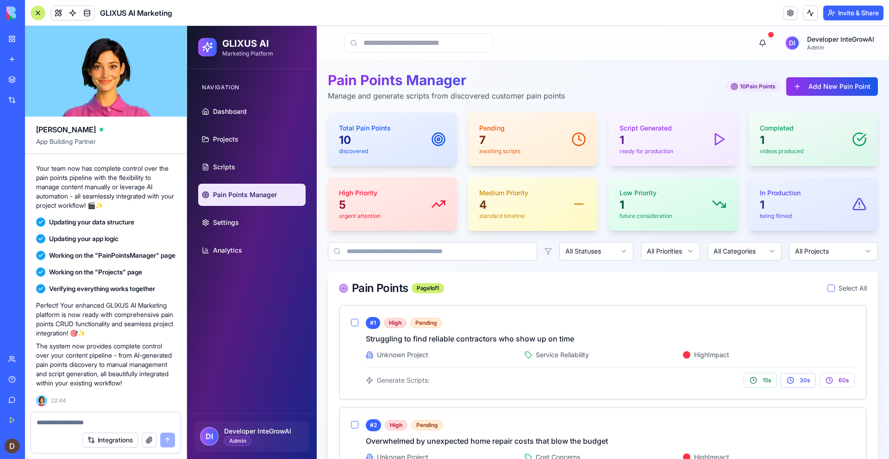
click at [832, 289] on button "button" at bounding box center [830, 288] width 7 height 7
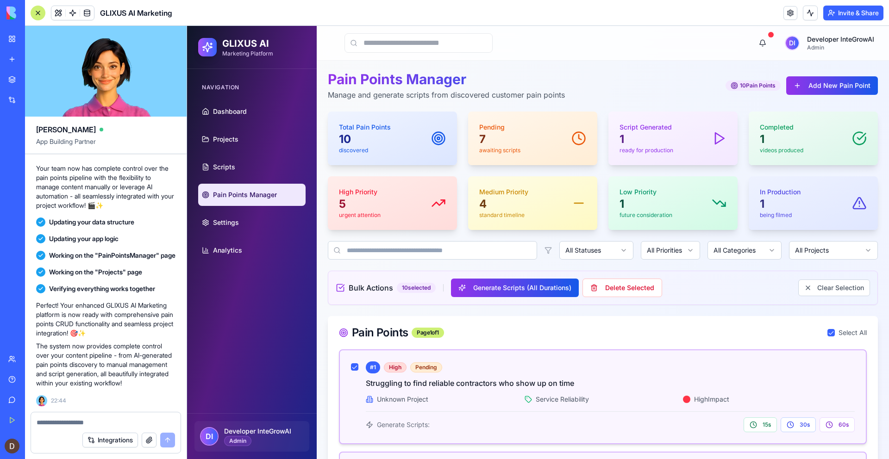
scroll to position [0, 0]
click at [619, 291] on button "Delete Selected" at bounding box center [622, 289] width 80 height 19
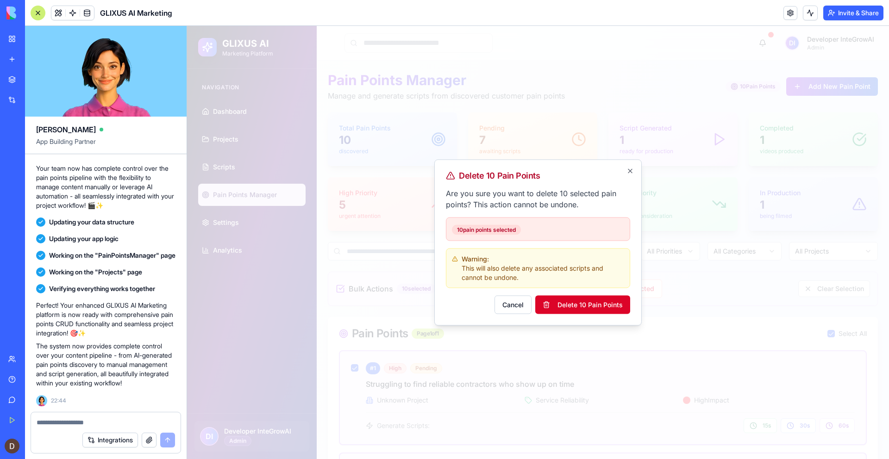
click at [596, 305] on button "Delete 10 Pain Points" at bounding box center [582, 305] width 95 height 19
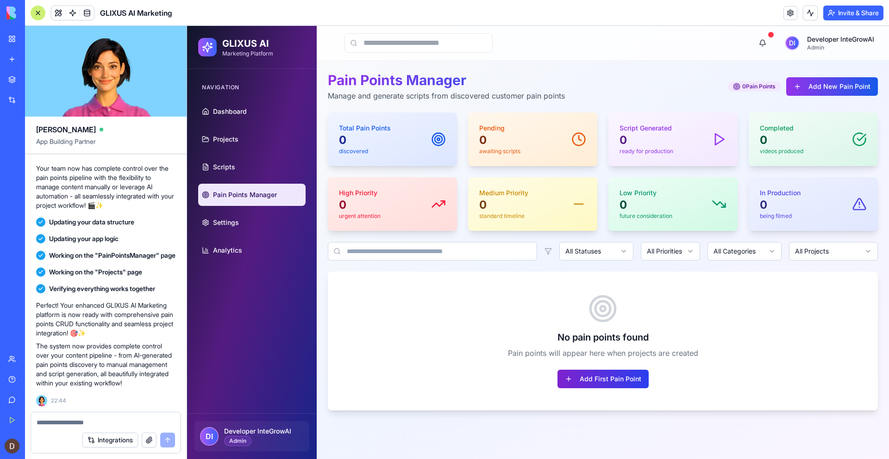
click at [621, 379] on button "Add First Pain Point" at bounding box center [602, 379] width 91 height 19
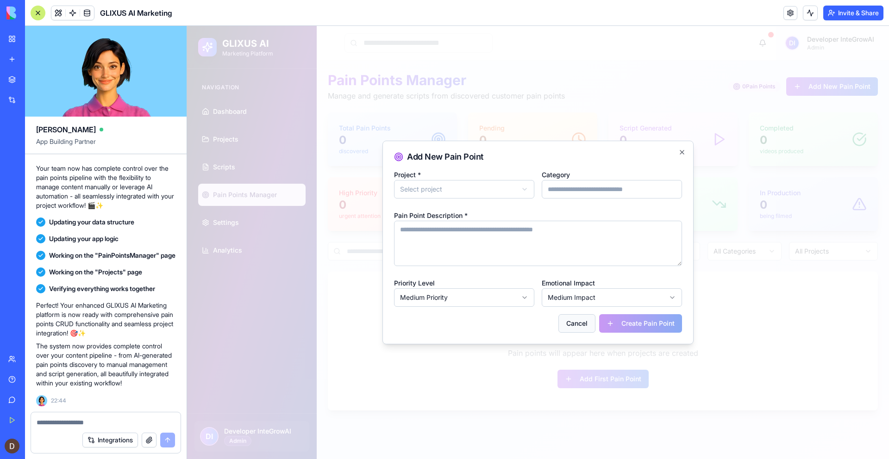
click at [574, 326] on button "Cancel" at bounding box center [576, 323] width 37 height 19
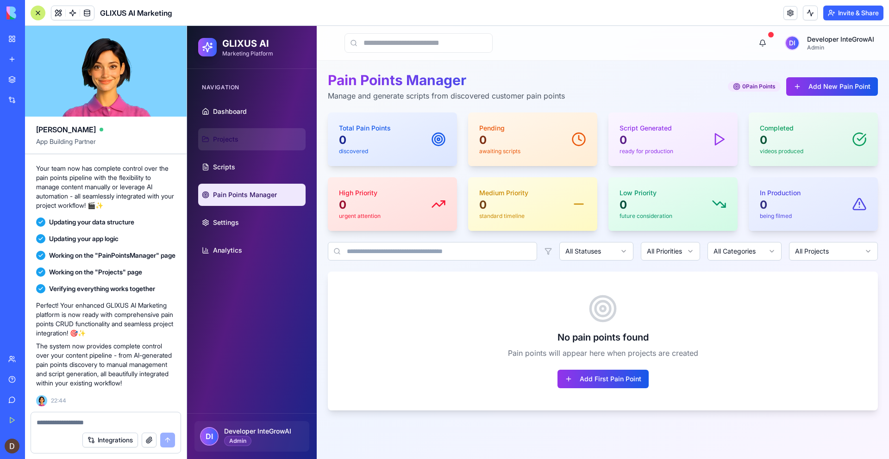
click at [231, 142] on span "Projects" at bounding box center [225, 139] width 25 height 9
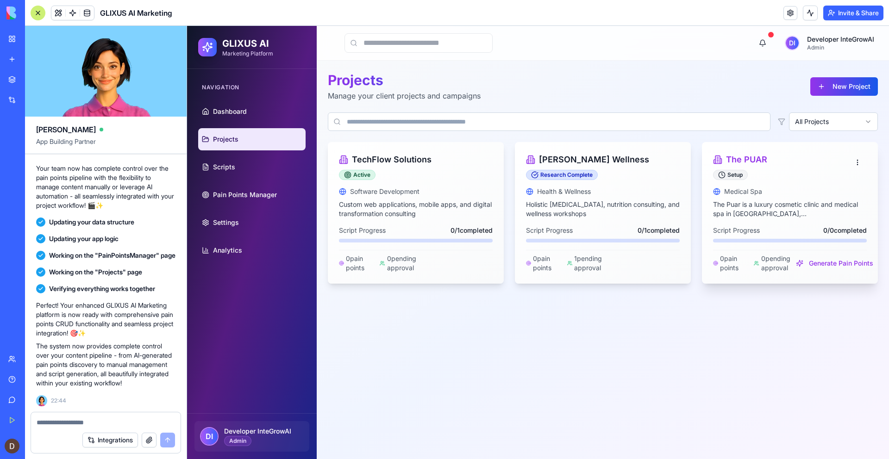
click at [832, 213] on p "The Puar is a luxury cosmetic clinic and medical spa in Lake Mary, FL, offering…" at bounding box center [790, 209] width 154 height 19
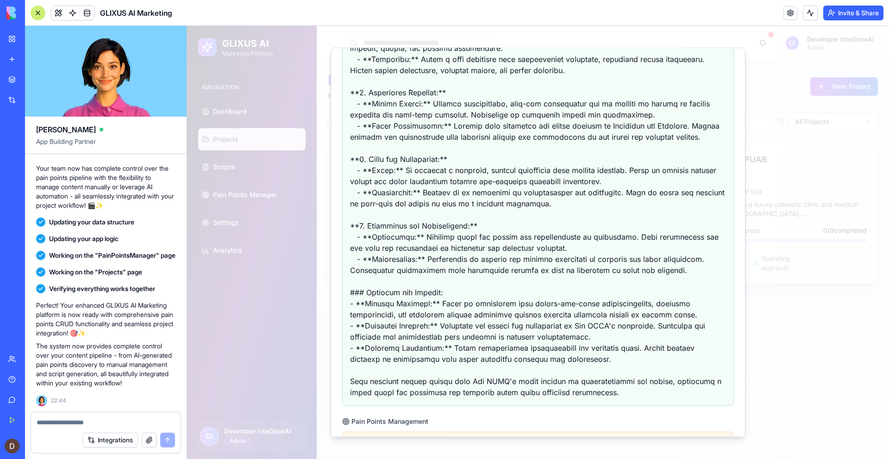
scroll to position [634, 0]
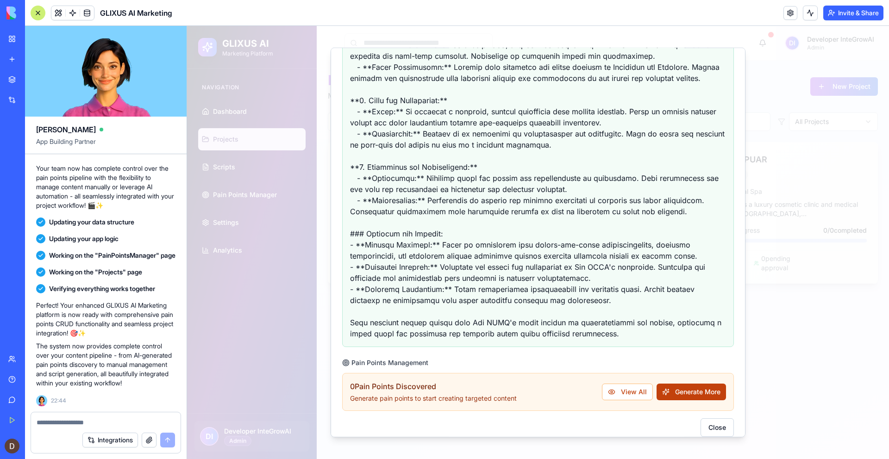
click at [704, 384] on button "Generate More" at bounding box center [691, 392] width 69 height 17
click at [637, 384] on button "View All" at bounding box center [627, 392] width 51 height 17
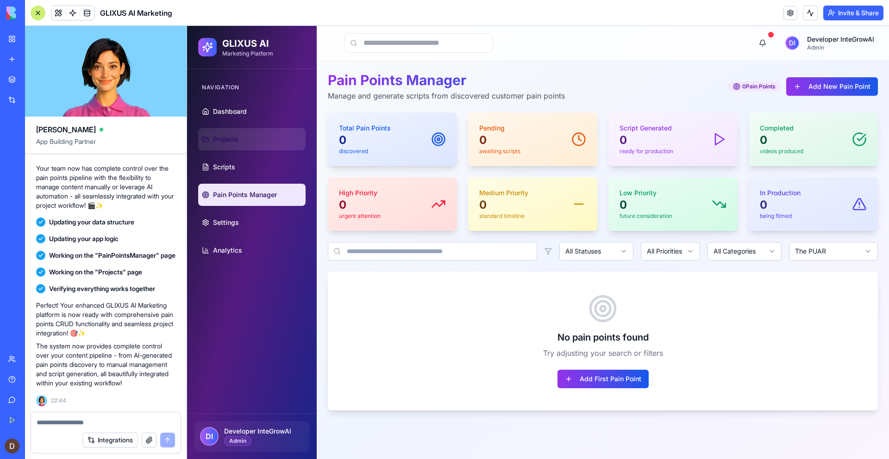
click at [232, 137] on span "Projects" at bounding box center [225, 139] width 25 height 9
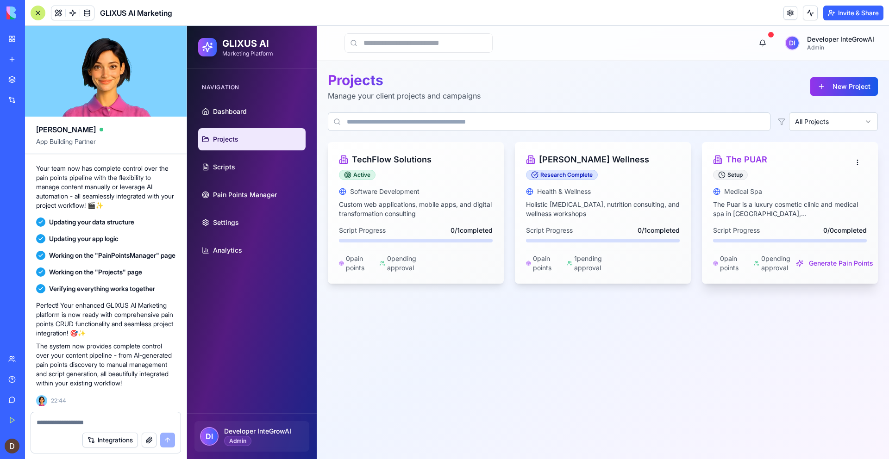
click at [763, 208] on p "The Puar is a luxury cosmetic clinic and medical spa in Lake Mary, FL, offering…" at bounding box center [790, 209] width 154 height 19
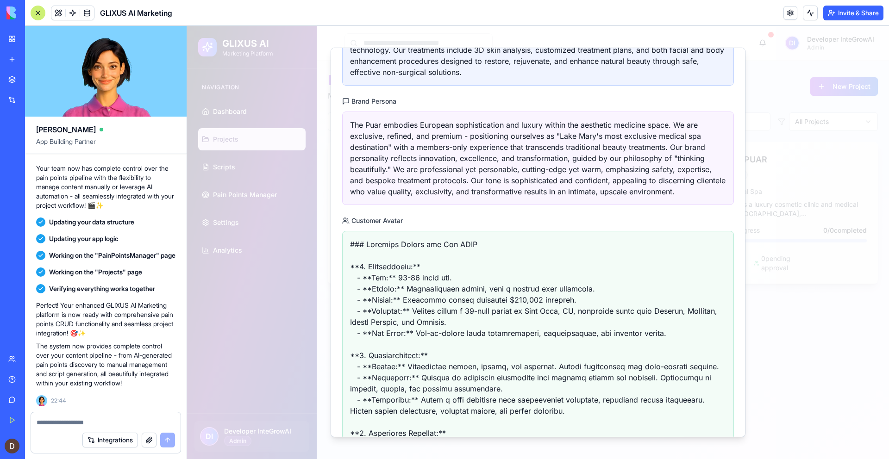
scroll to position [634, 0]
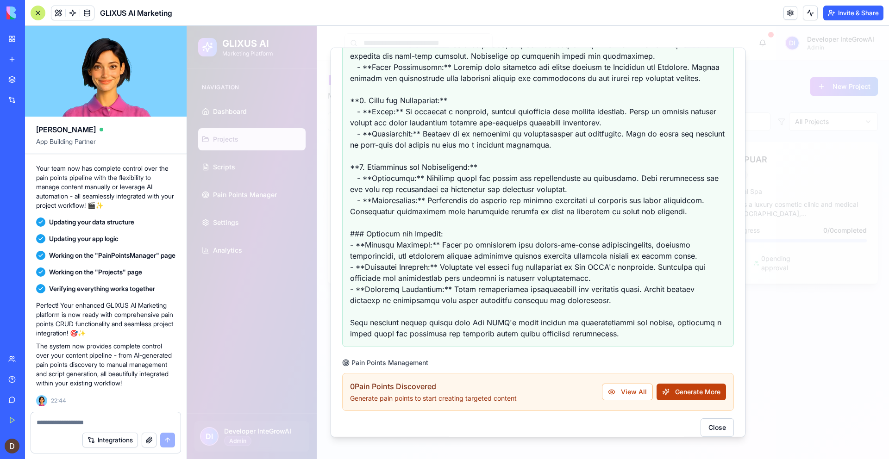
click at [677, 384] on button "Generate More" at bounding box center [691, 392] width 69 height 17
click at [665, 384] on button "Generate More" at bounding box center [691, 392] width 69 height 17
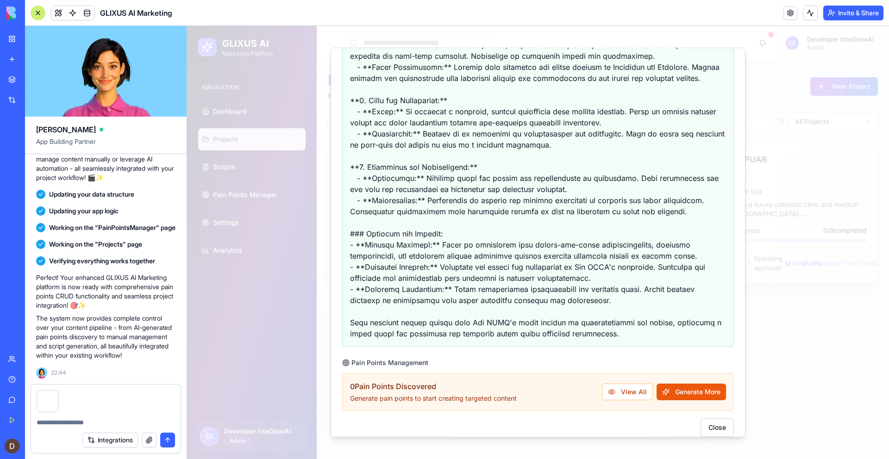
click at [62, 422] on textarea at bounding box center [106, 422] width 138 height 9
paste textarea "**********"
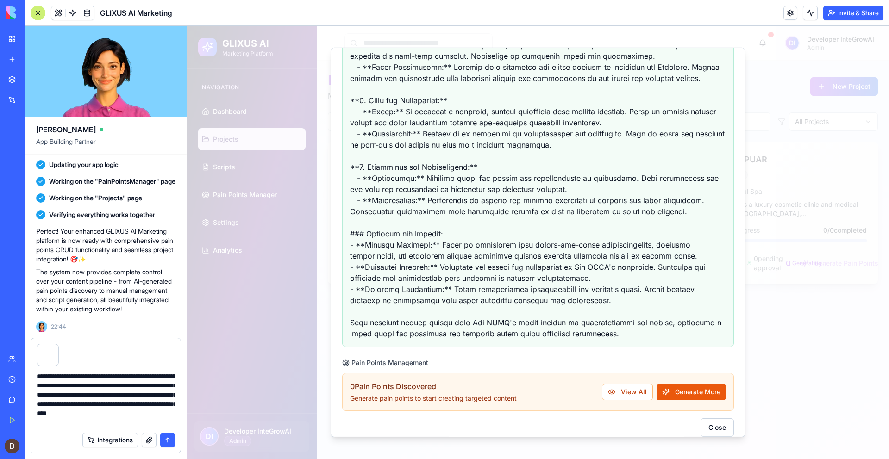
type textarea "**********"
click at [166, 439] on button "submit" at bounding box center [167, 440] width 15 height 15
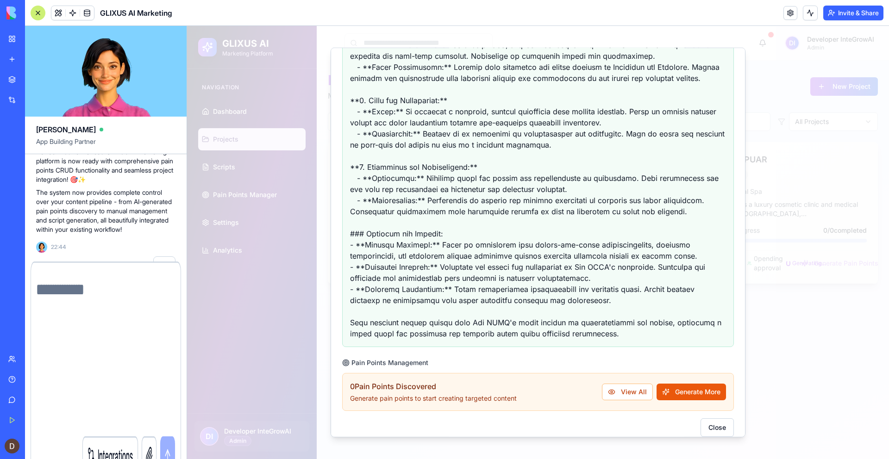
scroll to position [5621, 0]
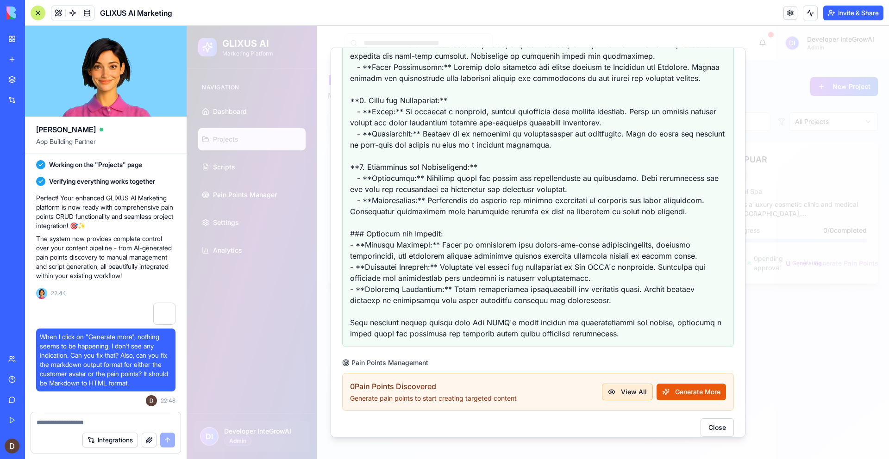
click at [633, 384] on button "View All" at bounding box center [627, 392] width 51 height 17
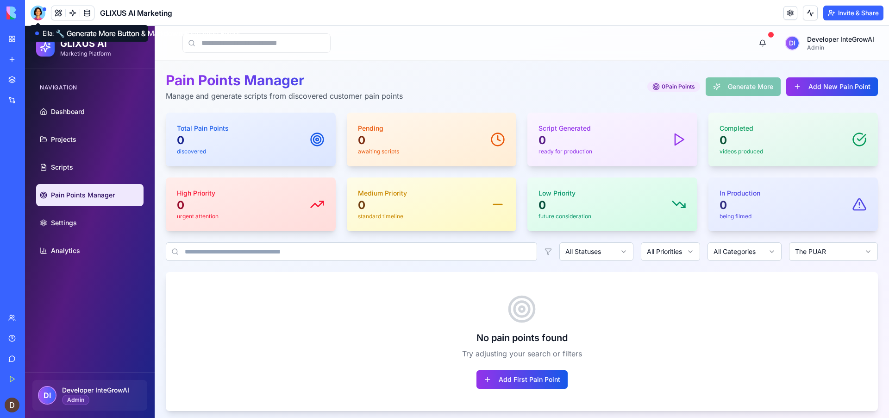
click at [40, 14] on div at bounding box center [38, 13] width 15 height 15
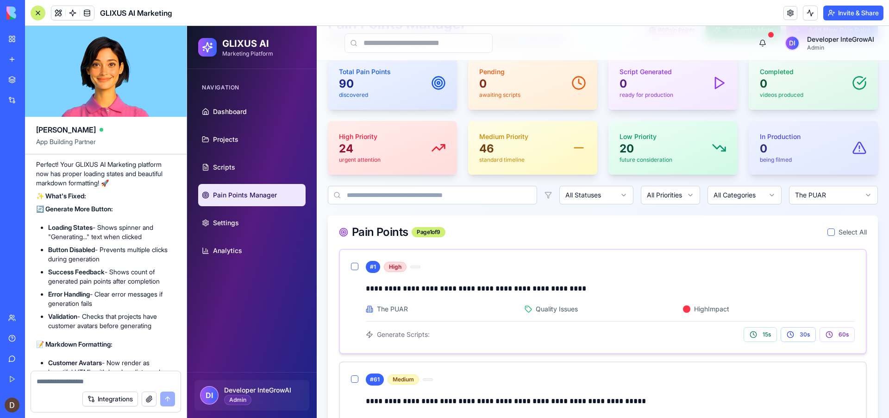
scroll to position [57, 0]
click at [833, 229] on button "button" at bounding box center [830, 230] width 7 height 7
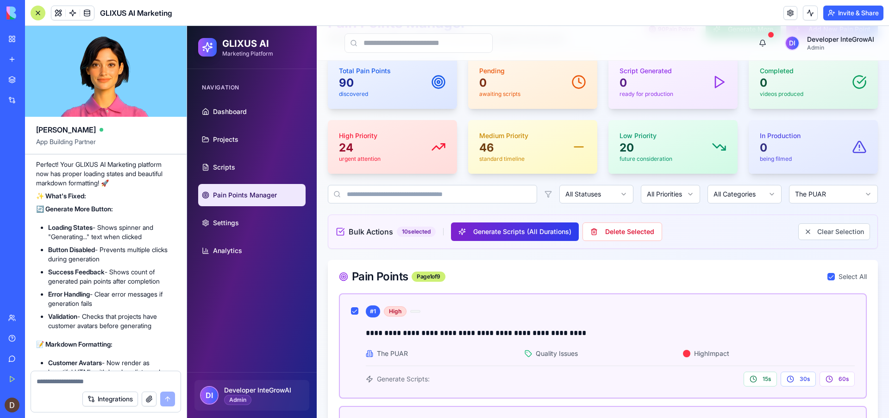
click at [543, 235] on button "Generate Scripts (All Durations)" at bounding box center [515, 231] width 128 height 19
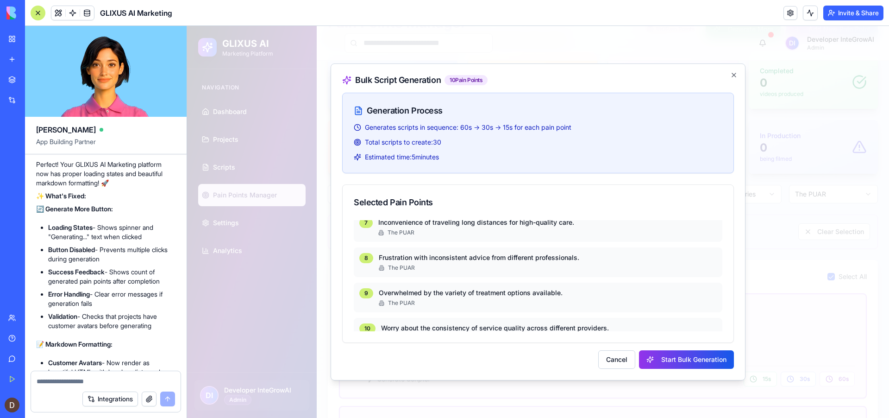
scroll to position [0, 0]
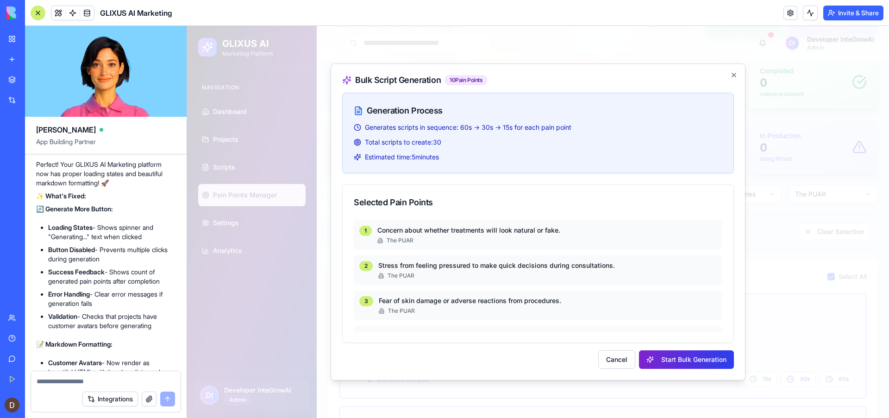
click at [697, 361] on button "Start Bulk Generation" at bounding box center [686, 359] width 95 height 19
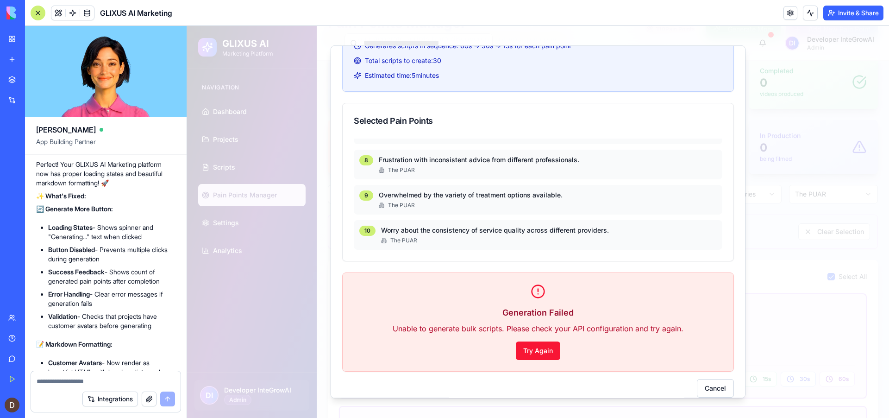
scroll to position [75, 0]
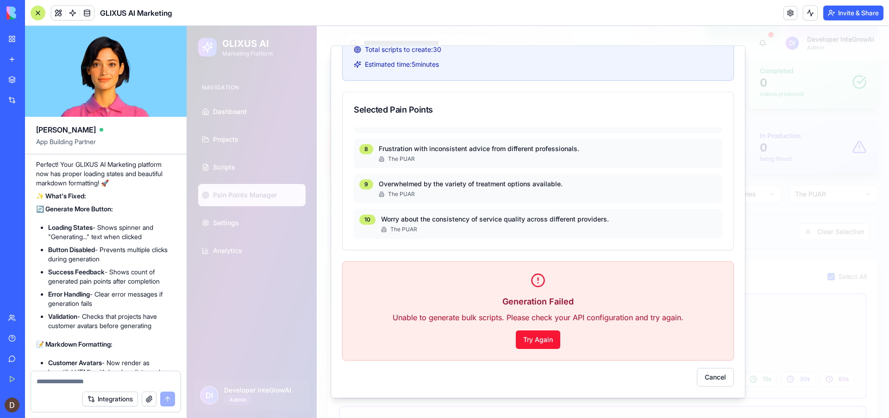
click at [123, 374] on div at bounding box center [106, 378] width 150 height 15
click at [99, 377] on textarea at bounding box center [106, 380] width 138 height 9
click at [75, 382] on textarea "**********" at bounding box center [106, 376] width 138 height 19
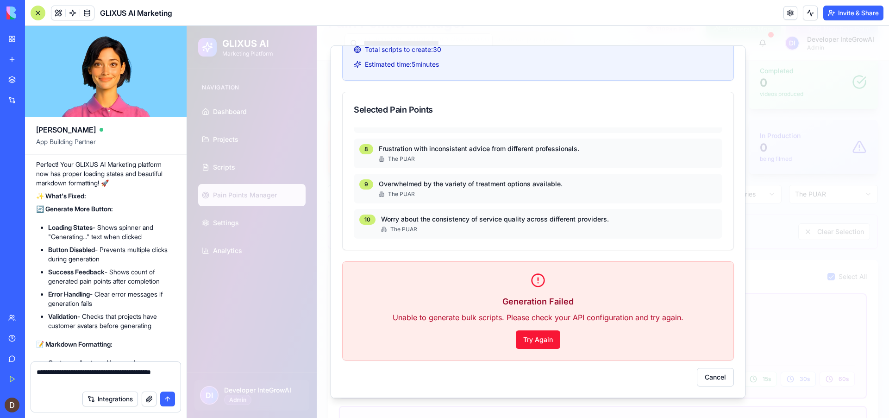
type textarea "**********"
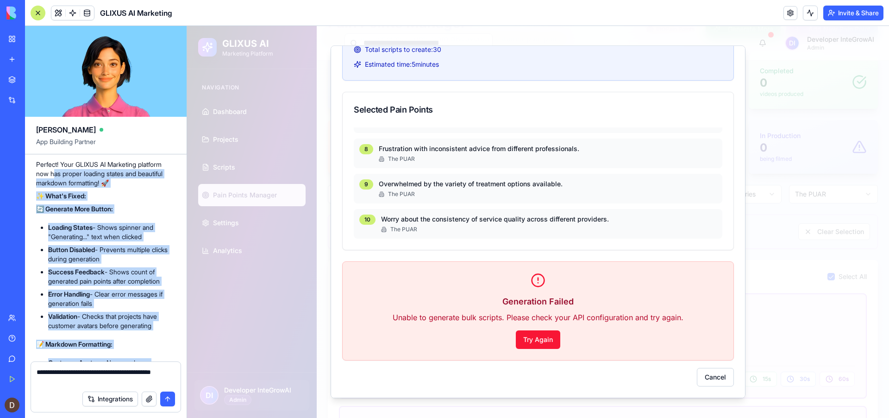
scroll to position [5962, 0]
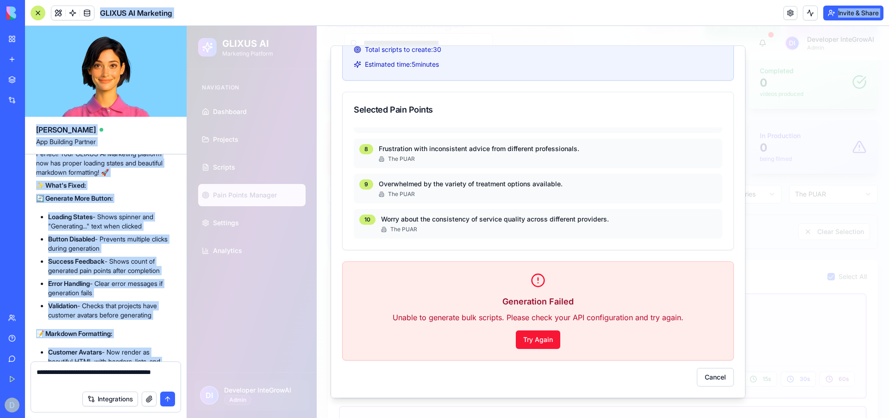
drag, startPoint x: 71, startPoint y: 364, endPoint x: 24, endPoint y: 330, distance: 58.5
click at [24, 330] on div "BETA My Workspace New app Marketplace Integrations Recent GLIXUS AI Marketing A…" at bounding box center [444, 209] width 889 height 418
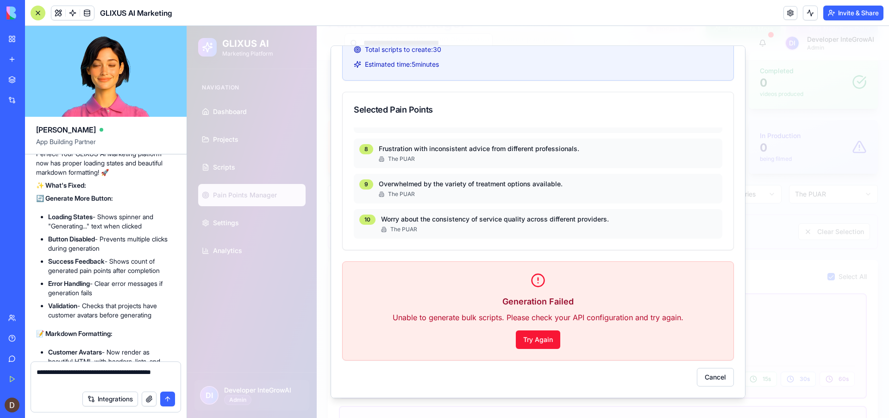
click at [130, 376] on textarea "**********" at bounding box center [106, 376] width 138 height 19
click at [122, 377] on textarea "**********" at bounding box center [106, 376] width 138 height 19
click at [165, 401] on button "submit" at bounding box center [167, 398] width 15 height 15
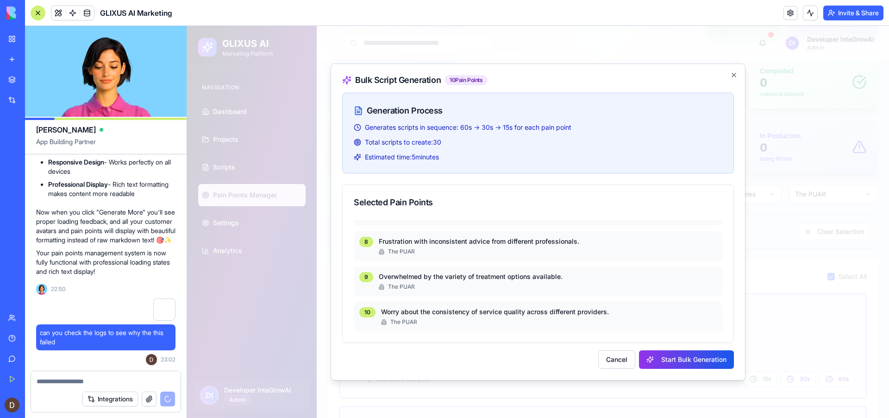
scroll to position [0, 0]
click at [766, 253] on div at bounding box center [538, 222] width 702 height 392
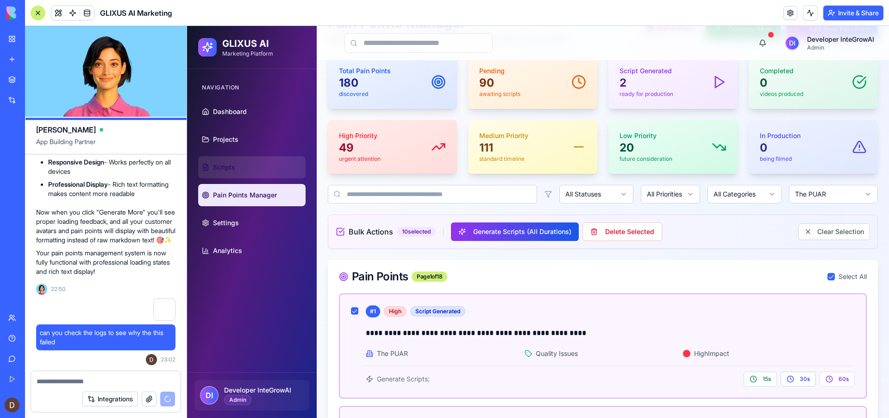
click at [238, 166] on link "Scripts" at bounding box center [251, 167] width 107 height 22
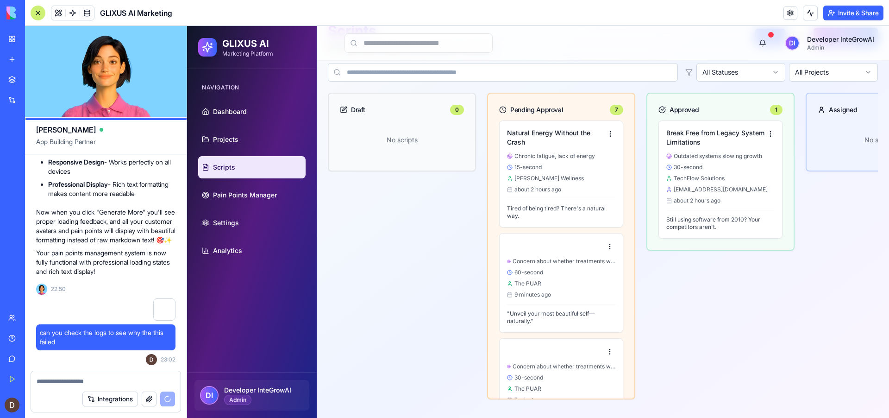
scroll to position [50, 0]
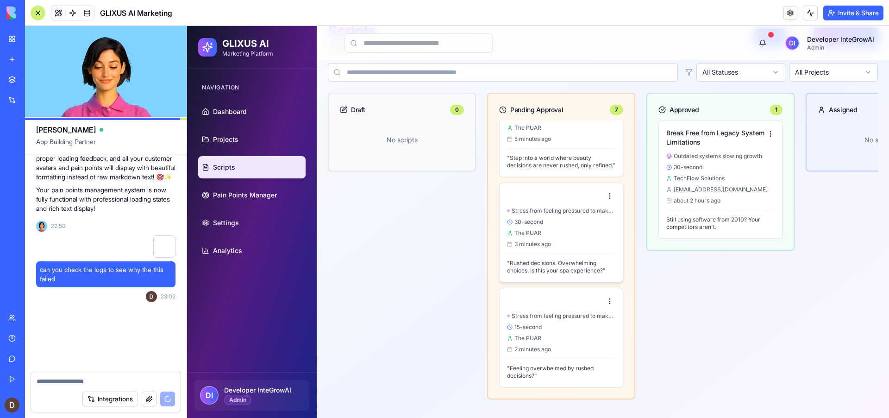
scroll to position [6575, 0]
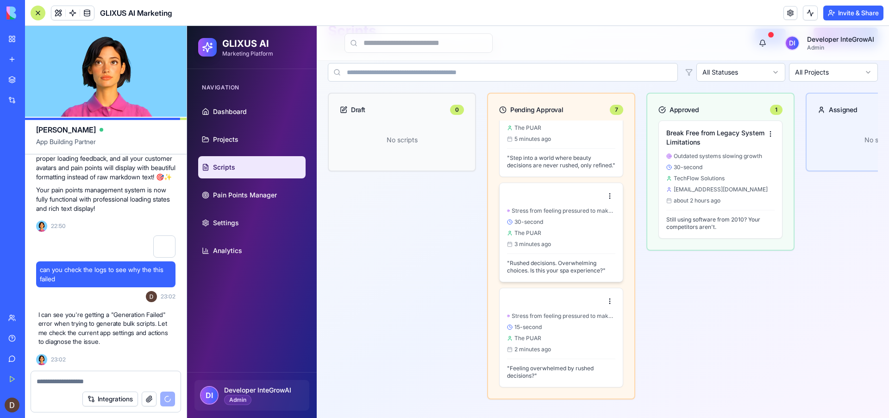
click at [546, 233] on div "The PUAR" at bounding box center [561, 232] width 108 height 7
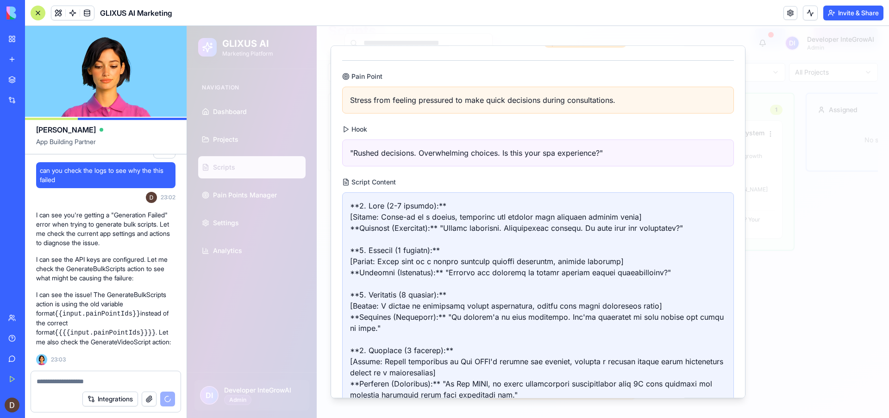
scroll to position [0, 0]
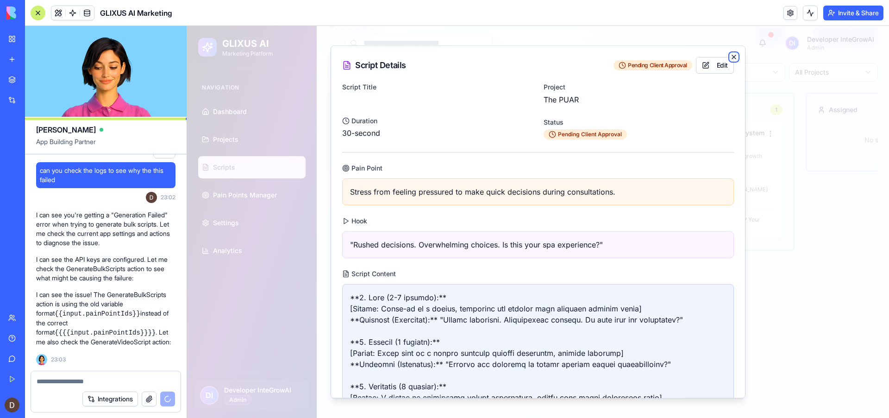
click at [734, 57] on icon "button" at bounding box center [734, 57] width 4 height 4
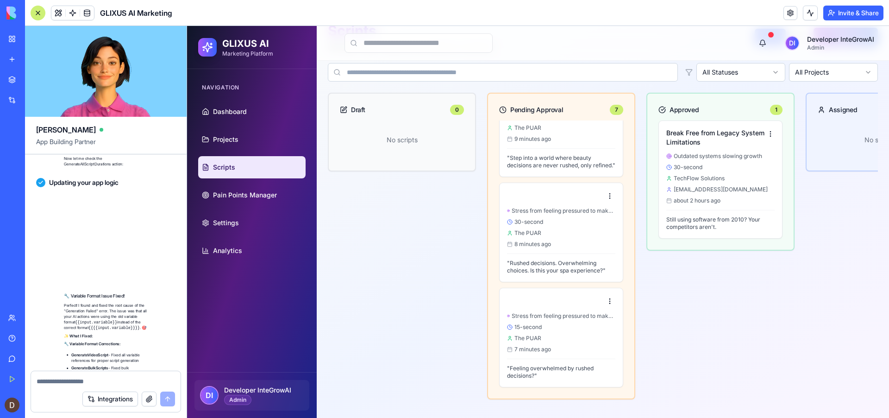
scroll to position [7381, 0]
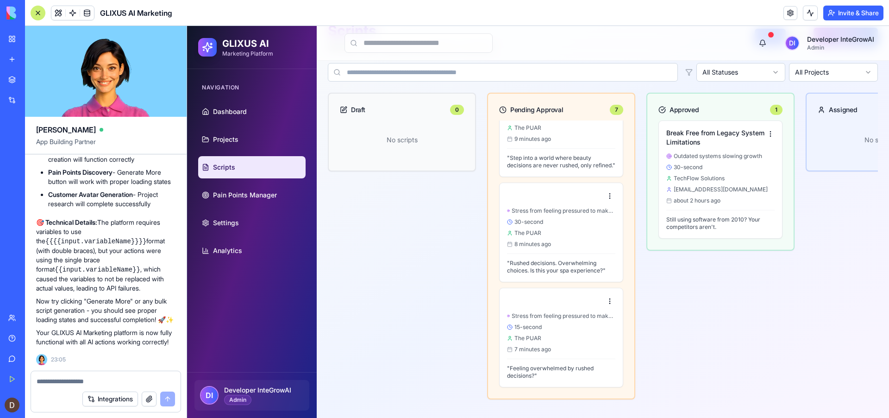
click at [82, 378] on textarea at bounding box center [106, 380] width 138 height 9
click at [238, 224] on span "Settings" at bounding box center [226, 222] width 26 height 9
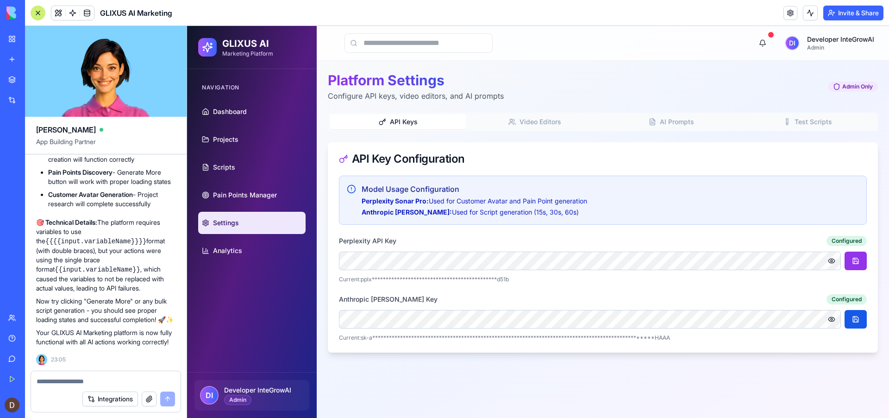
click at [691, 125] on span "AI Prompts" at bounding box center [677, 121] width 34 height 9
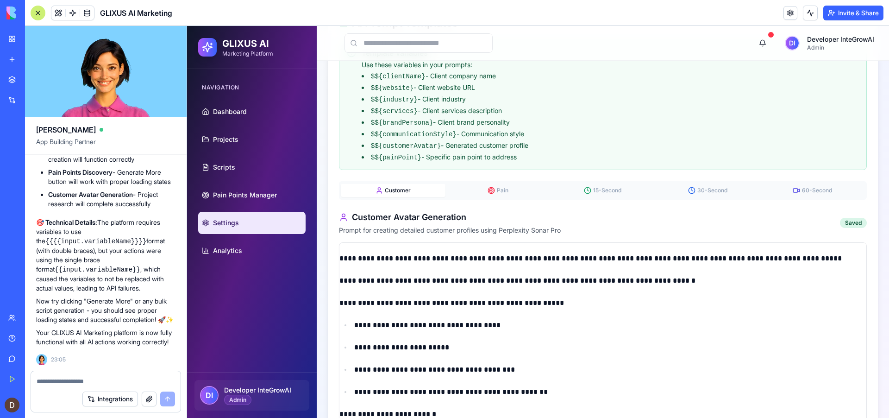
scroll to position [135, 0]
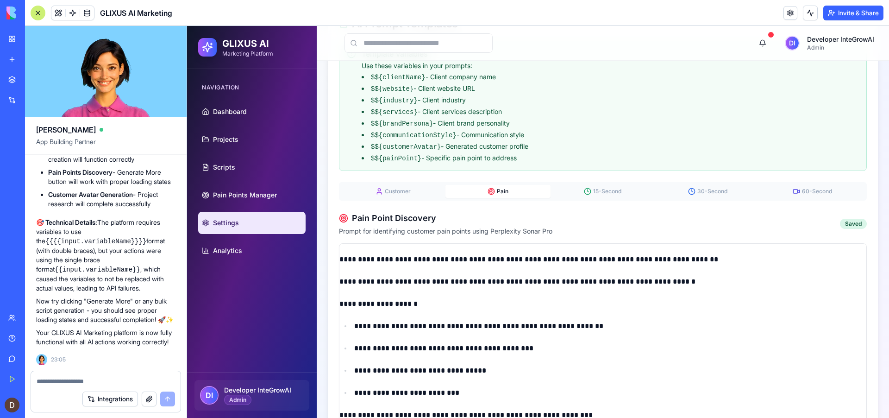
click at [507, 188] on span "Pain" at bounding box center [503, 191] width 12 height 7
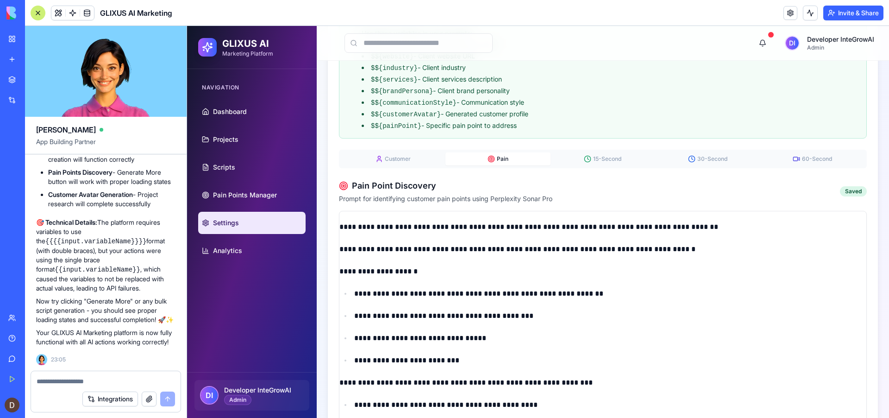
scroll to position [161, 0]
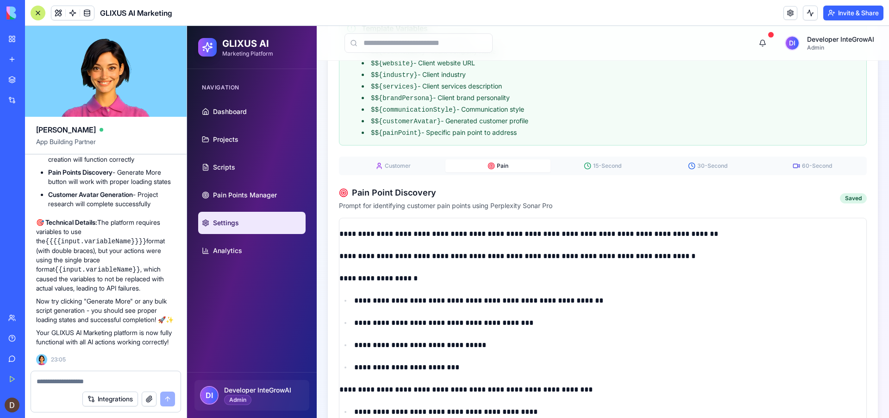
click at [616, 164] on span "15-Second" at bounding box center [607, 165] width 28 height 7
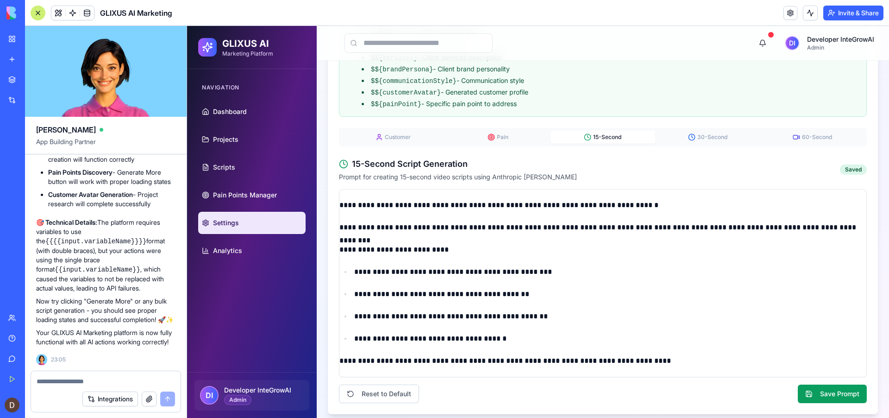
scroll to position [193, 0]
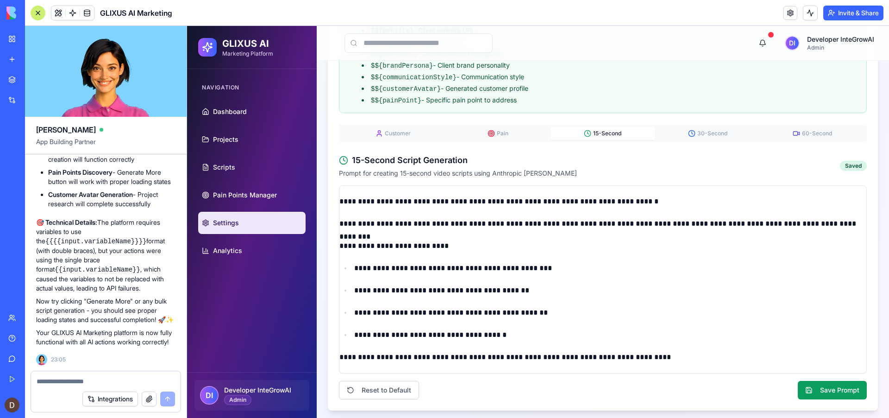
click at [89, 381] on textarea at bounding box center [106, 380] width 138 height 9
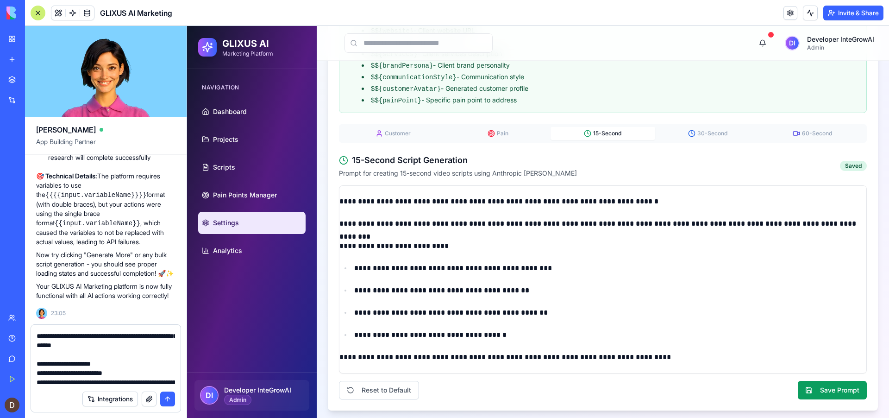
scroll to position [3398, 0]
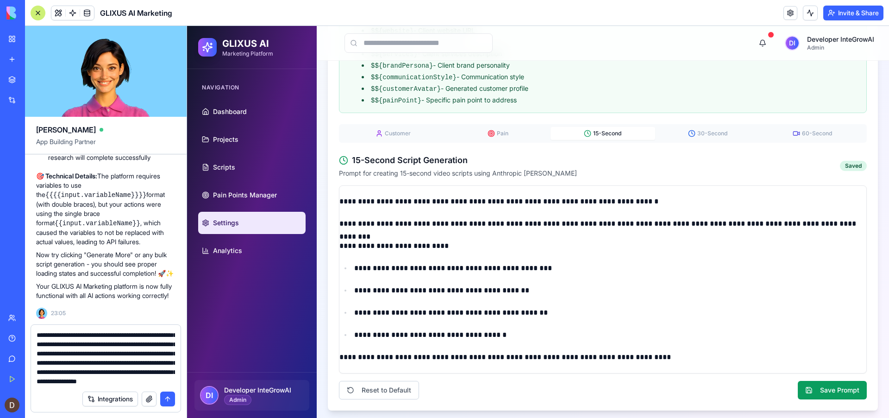
type textarea "**********"
click at [167, 399] on button "submit" at bounding box center [167, 398] width 15 height 15
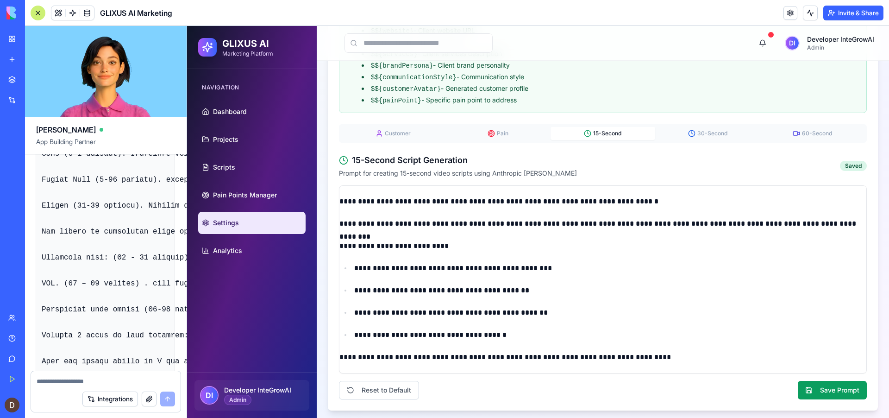
scroll to position [10717, 0]
drag, startPoint x: 42, startPoint y: 239, endPoint x: 57, endPoint y: 280, distance: 43.5
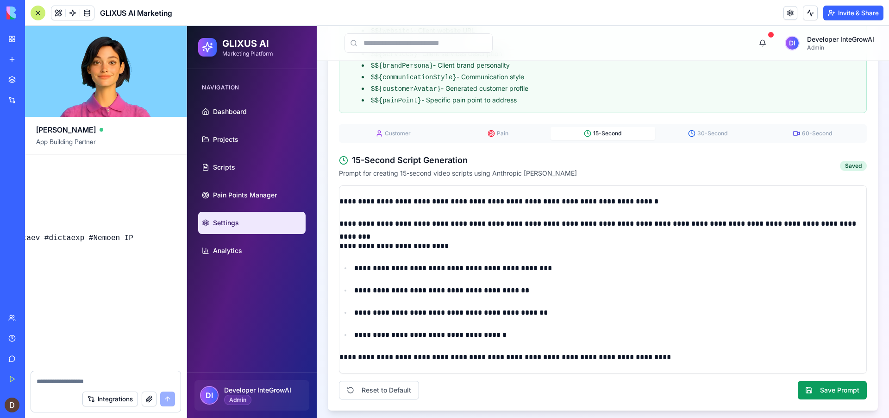
scroll to position [11599, 1851]
click at [149, 238] on div "Undo 21:13 🚀 GLIXUS AI Marketing Platform Coming Up! Hey there! I'm Ella, and I…" at bounding box center [106, 262] width 162 height 216
copy code "PAIN POINT: {{{{input.painPoint}}}} The Business: Learn the service that treats…"
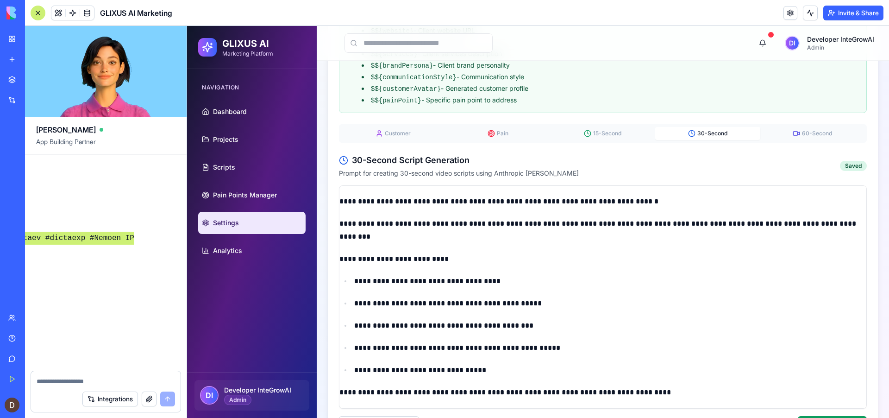
click at [722, 130] on span "30-Second" at bounding box center [712, 133] width 30 height 7
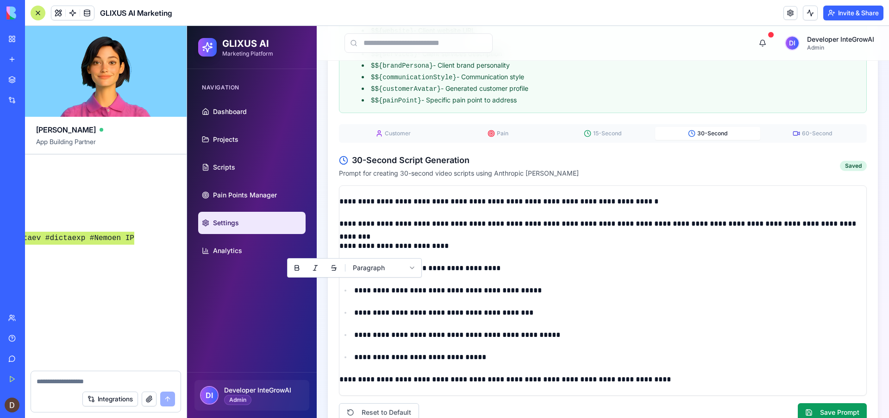
click at [497, 277] on ul "**********" at bounding box center [602, 313] width 527 height 102
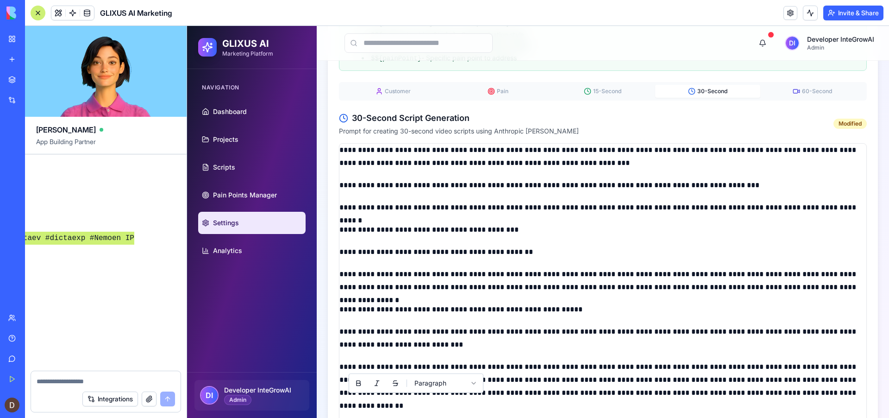
scroll to position [284, 0]
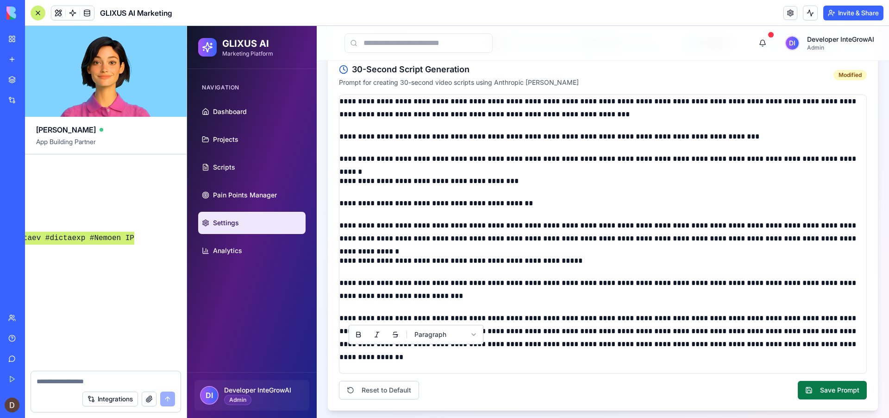
click at [845, 388] on button "Save Prompt" at bounding box center [832, 390] width 69 height 19
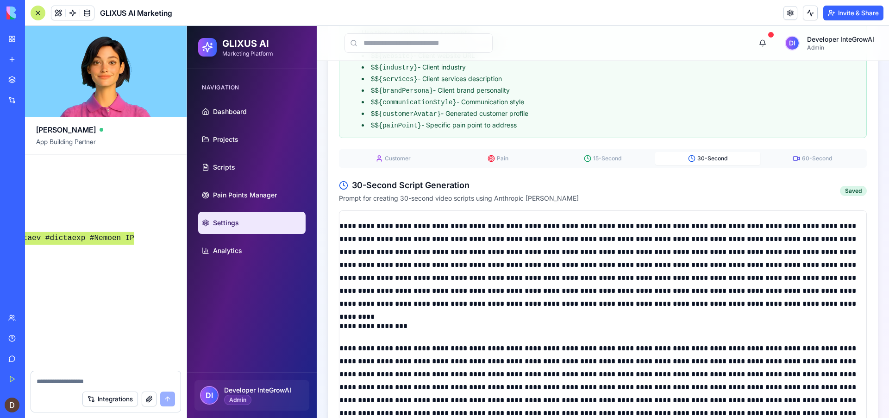
scroll to position [0, 0]
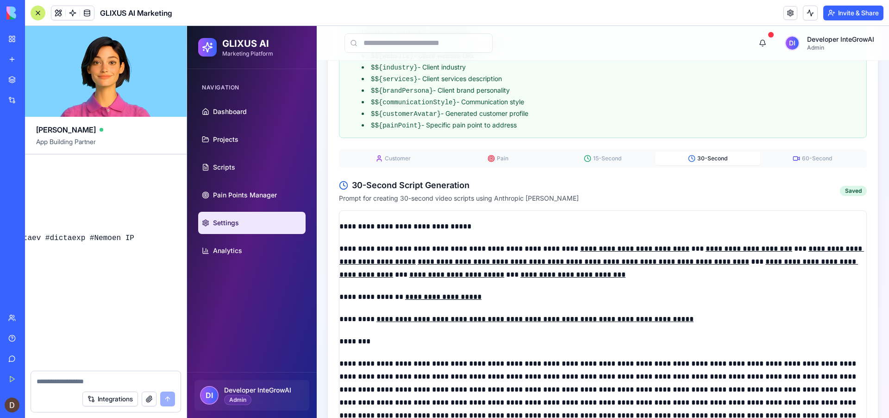
click at [95, 377] on textarea at bounding box center [106, 380] width 138 height 9
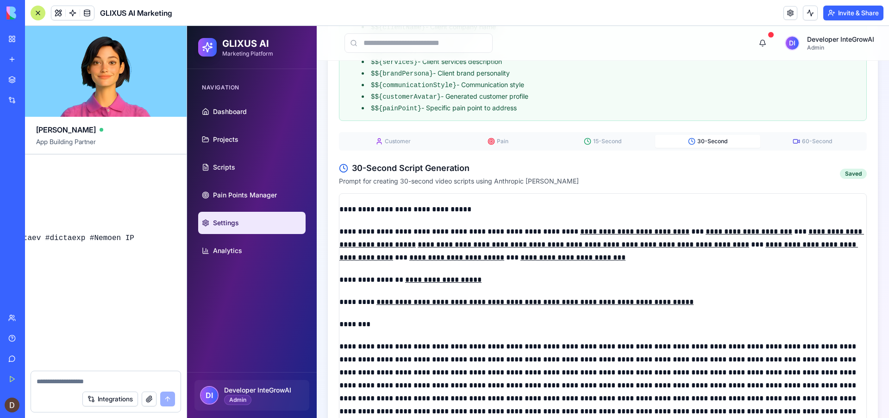
scroll to position [187, 0]
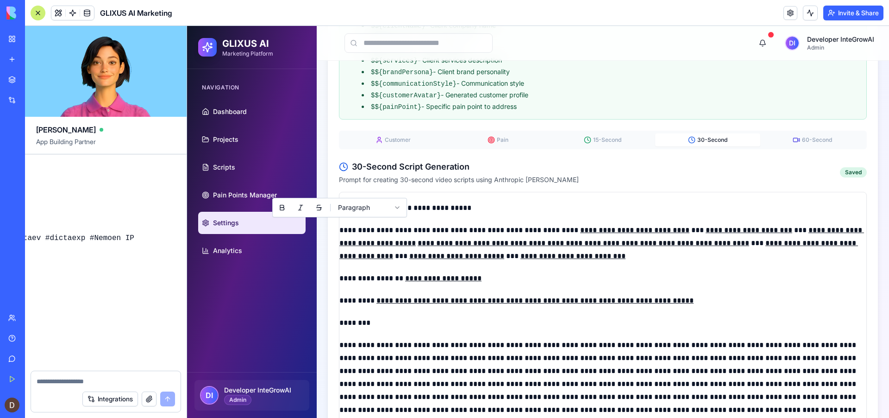
click at [339, 227] on p "**********" at bounding box center [602, 243] width 527 height 39
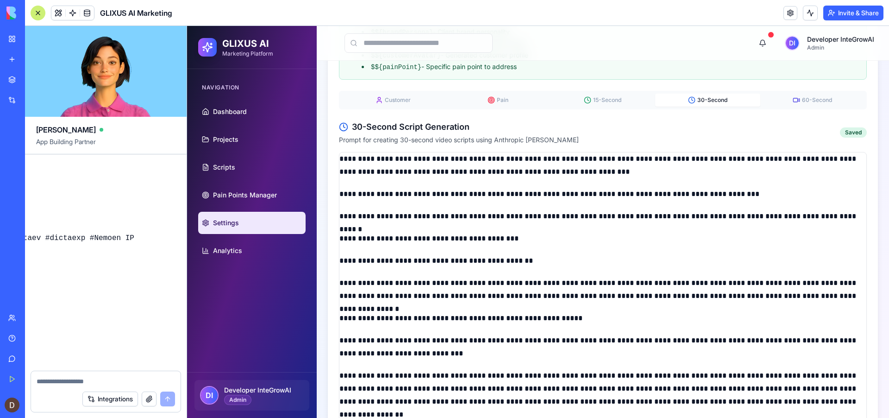
scroll to position [284, 0]
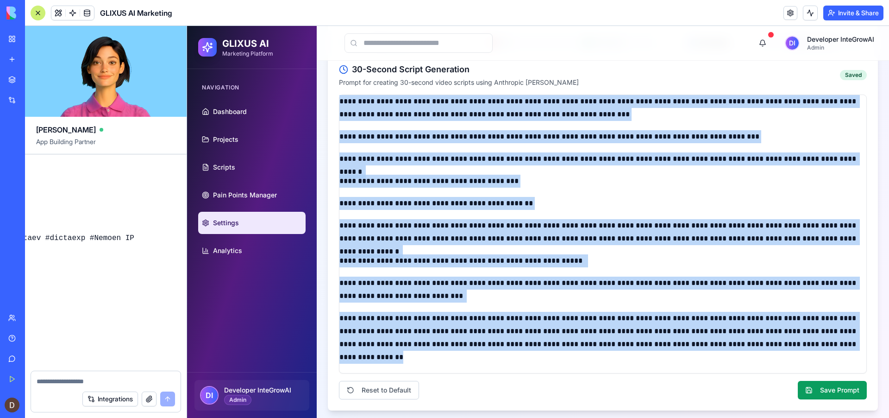
click at [455, 353] on p "**********" at bounding box center [602, 338] width 527 height 52
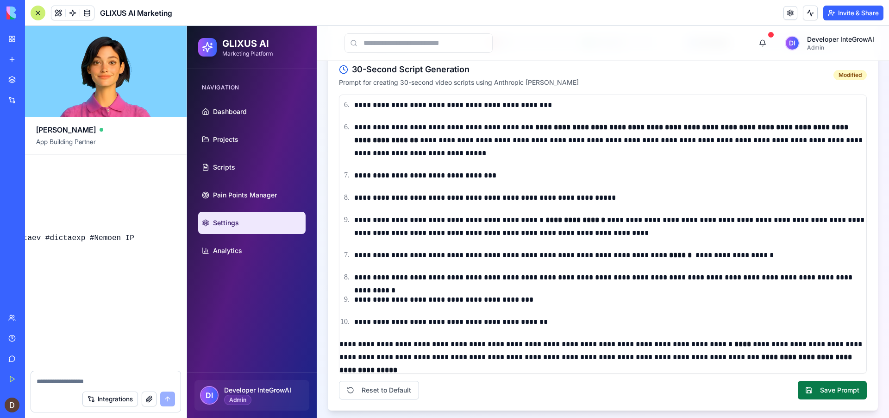
click at [836, 388] on button "Save Prompt" at bounding box center [832, 390] width 69 height 19
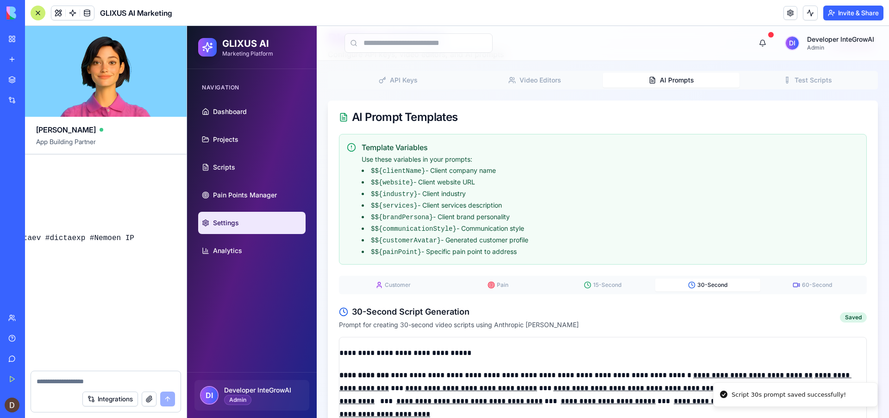
scroll to position [0, 0]
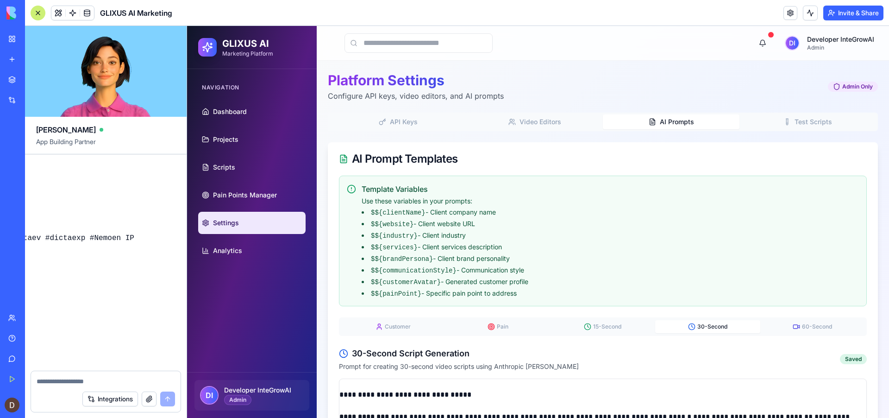
click at [801, 327] on button "60-Second" at bounding box center [812, 326] width 105 height 13
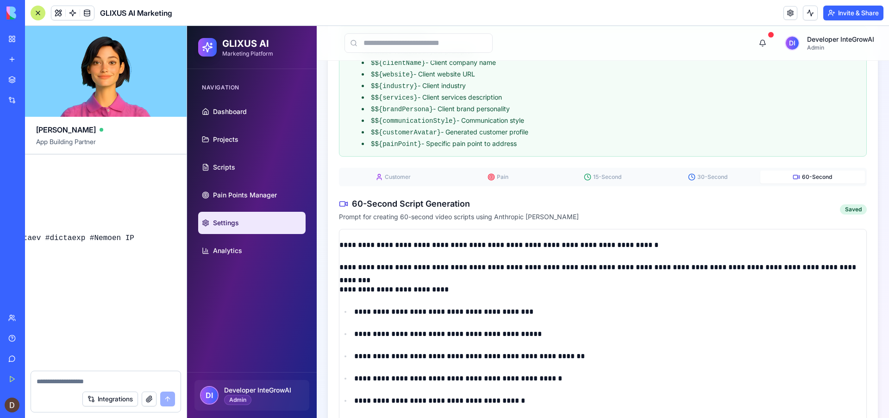
scroll to position [157, 0]
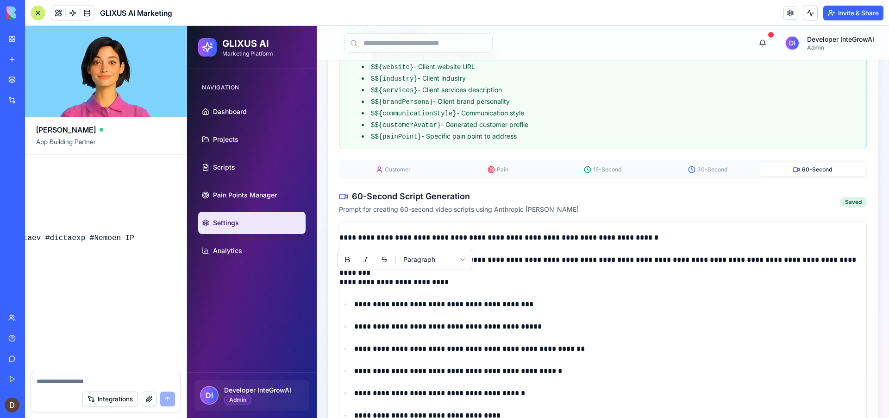
click at [405, 276] on p "**********" at bounding box center [602, 282] width 527 height 13
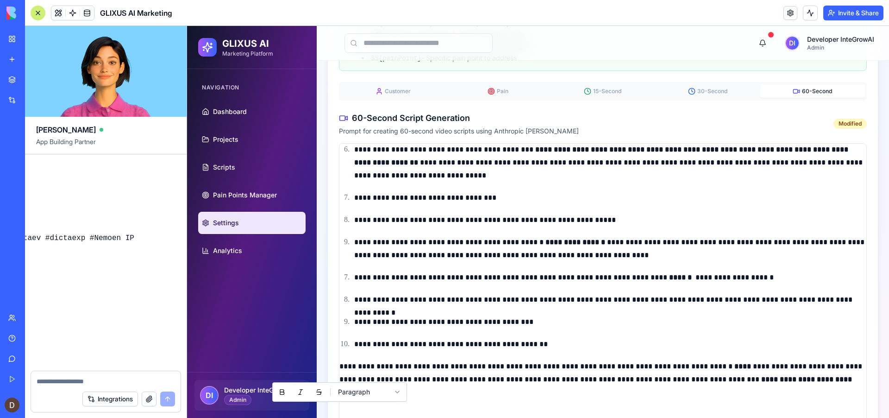
scroll to position [11599, 1850]
click at [89, 337] on div "Undo 21:13 🚀 GLIXUS AI Marketing Platform Coming Up! Hey there! I'm Ella, and I…" at bounding box center [106, 262] width 162 height 216
click at [92, 237] on div "Undo 21:13 🚀 GLIXUS AI Marketing Platform Coming Up! Hey there! I'm Ella, and I…" at bounding box center [106, 262] width 162 height 216
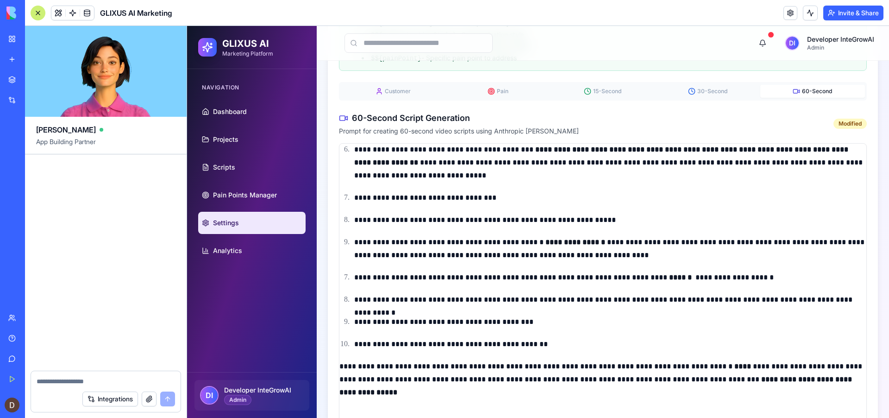
click at [45, 379] on textarea at bounding box center [106, 380] width 138 height 9
click at [80, 202] on div "Undo 21:13 🚀 GLIXUS AI Marketing Platform Coming Up! Hey there! I'm Ella, and I…" at bounding box center [106, 262] width 162 height 216
click at [69, 291] on div "Undo 21:13 🚀 GLIXUS AI Marketing Platform Coming Up! Hey there! I'm Ella, and I…" at bounding box center [106, 262] width 162 height 216
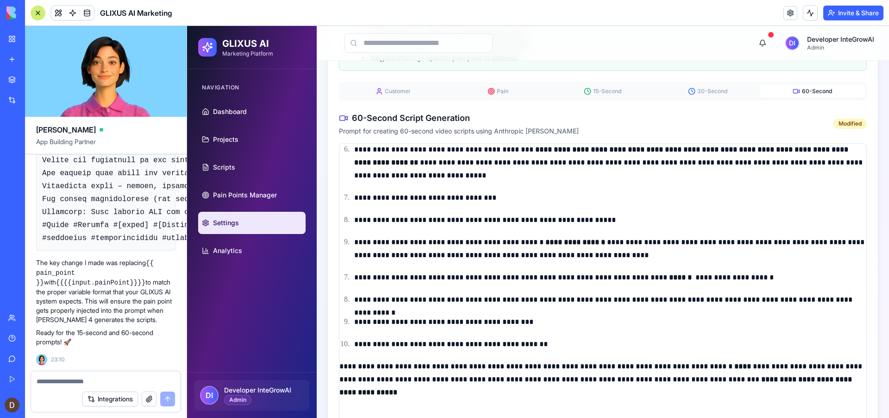
scroll to position [11599, 0]
drag, startPoint x: 37, startPoint y: 283, endPoint x: 128, endPoint y: 293, distance: 91.2
click at [125, 284] on code "{{{{input.painPoint}}}}" at bounding box center [100, 282] width 89 height 7
copy code "{{{{input.painPoint}}}}"
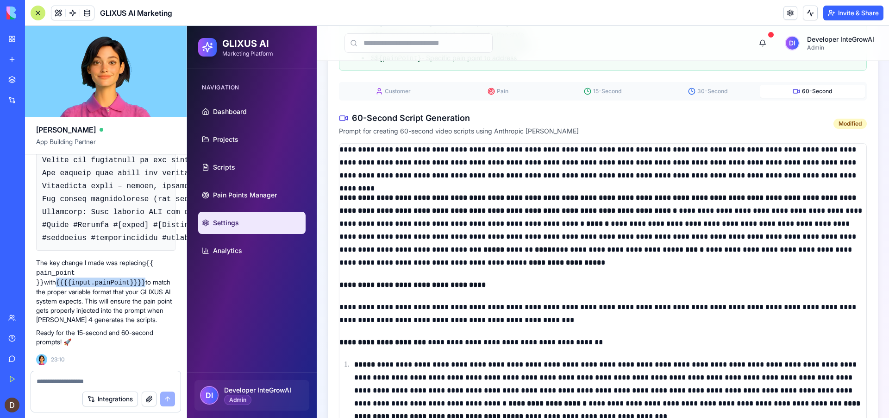
scroll to position [0, 0]
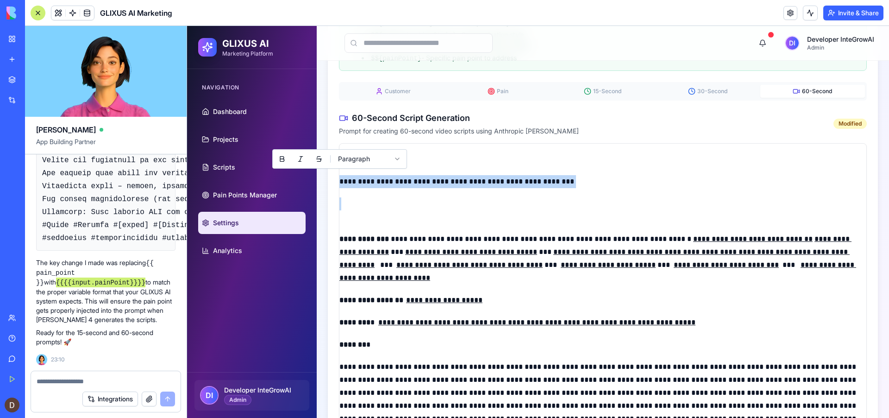
drag, startPoint x: 341, startPoint y: 179, endPoint x: 591, endPoint y: 184, distance: 250.1
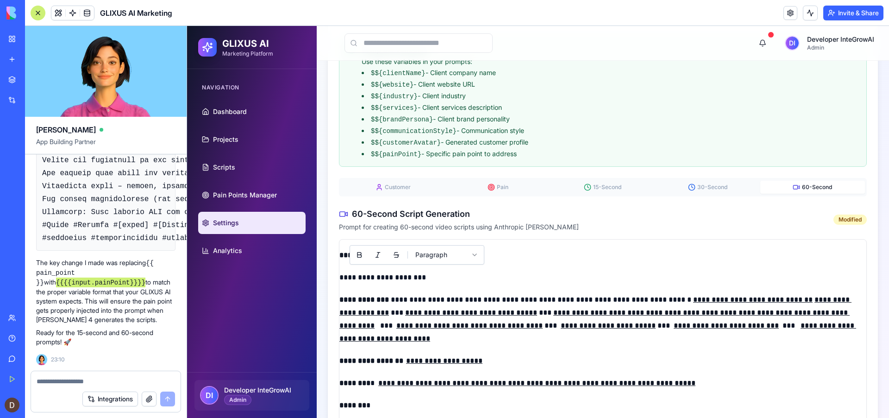
scroll to position [139, 0]
click at [535, 303] on p "**********" at bounding box center [602, 320] width 527 height 52
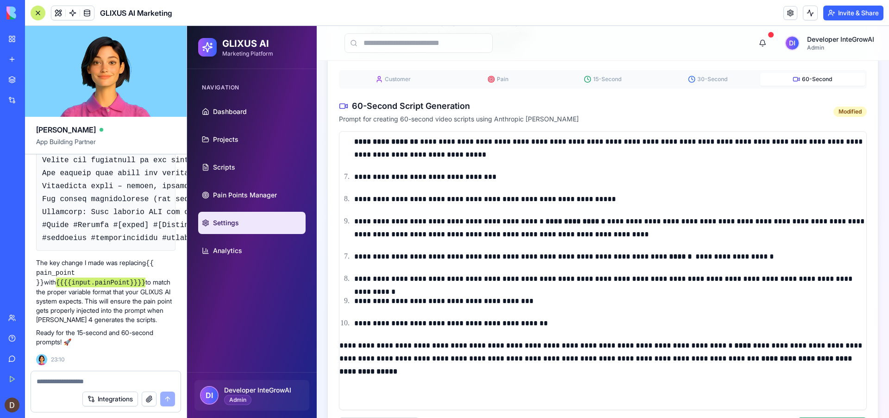
scroll to position [284, 0]
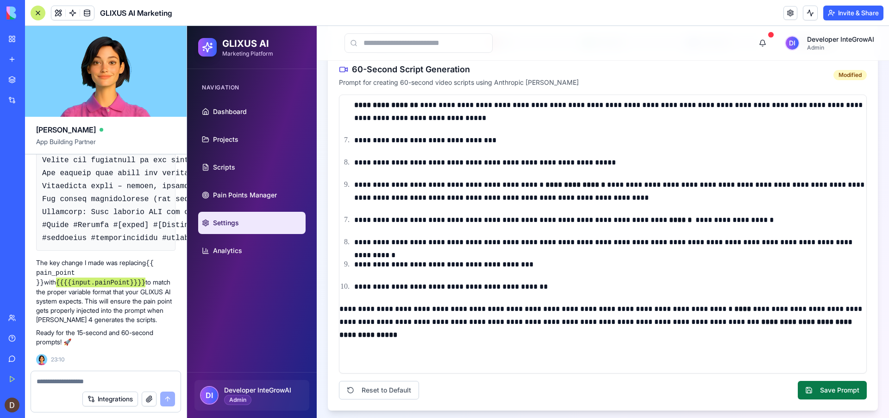
click at [842, 386] on button "Save Prompt" at bounding box center [832, 390] width 69 height 19
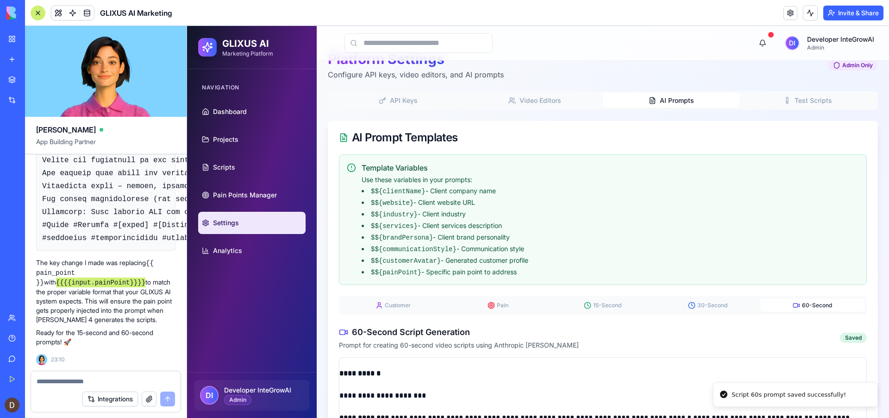
scroll to position [21, 0]
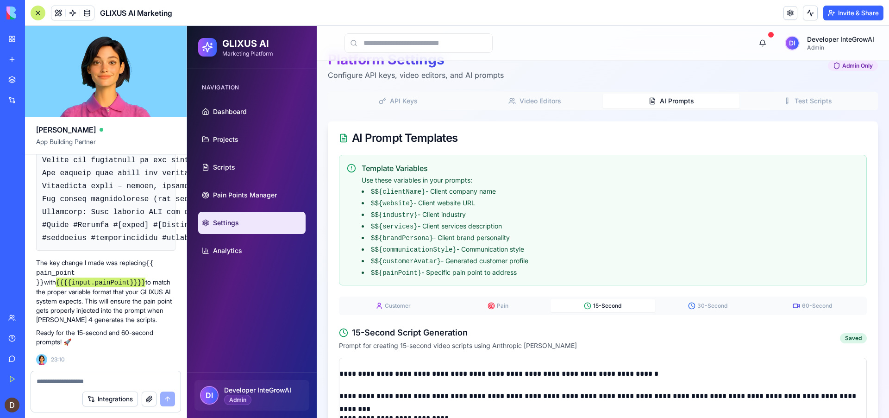
click at [601, 303] on span "15-Second" at bounding box center [607, 305] width 28 height 7
click at [65, 380] on textarea at bounding box center [106, 380] width 138 height 9
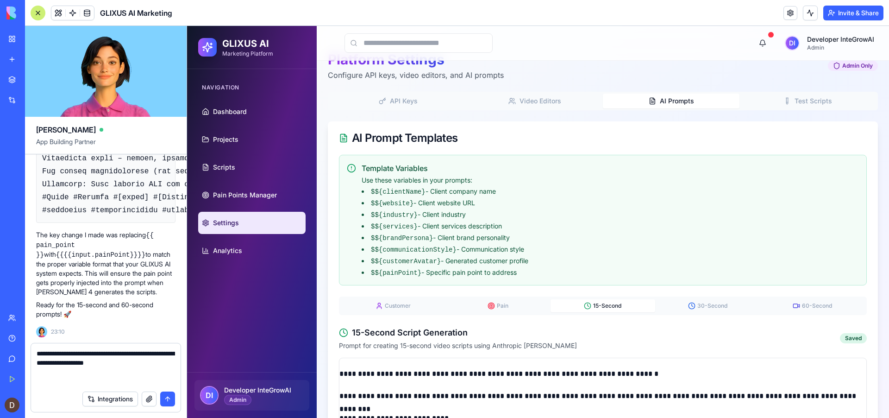
type textarea "**********"
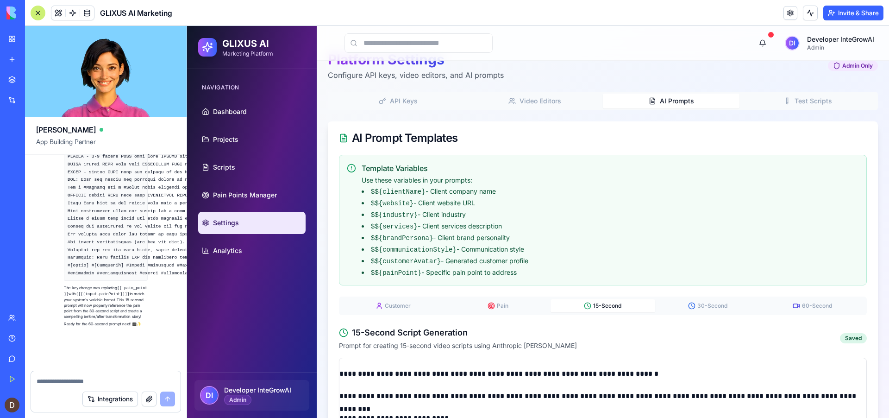
scroll to position [13423, 0]
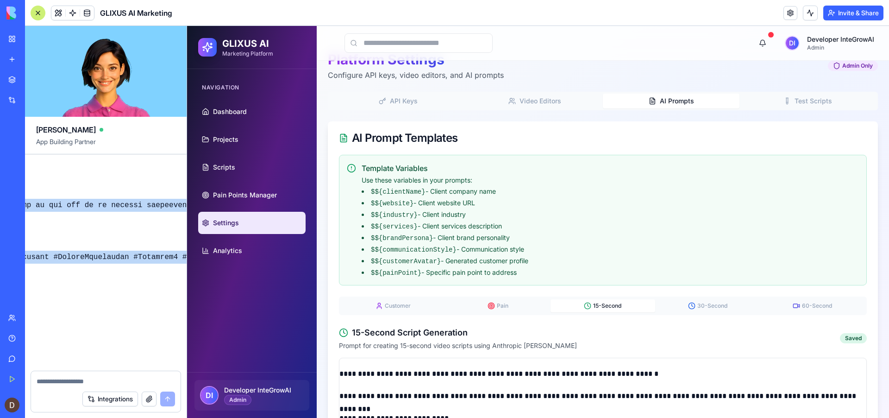
scroll to position [13423, 1215]
drag, startPoint x: 43, startPoint y: 263, endPoint x: 164, endPoint y: 246, distance: 122.6
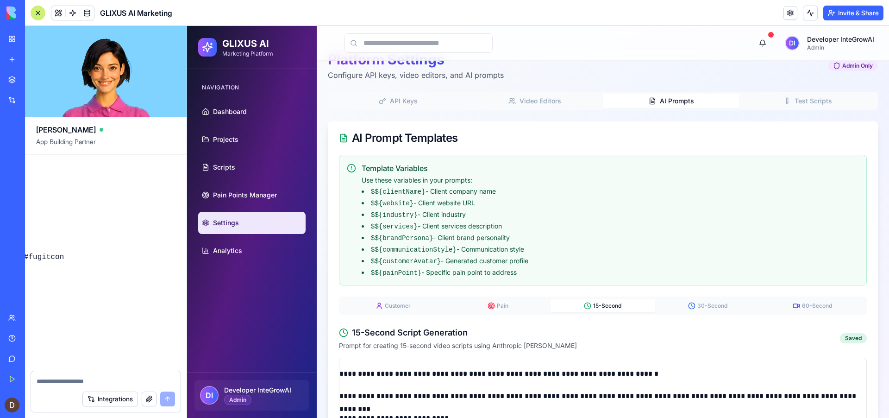
scroll to position [13423, 1873]
click at [116, 248] on div "Undo 21:13 🚀 GLIXUS AI Marketing Platform Coming Up! Hey there! I'm Ella, and I…" at bounding box center [106, 262] width 162 height 216
copy code "Convert the script you created for the 30 second video you created for this pai…"
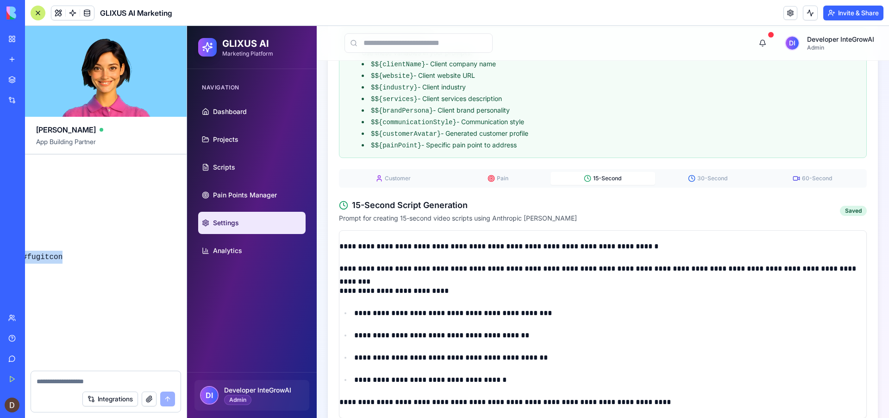
scroll to position [193, 0]
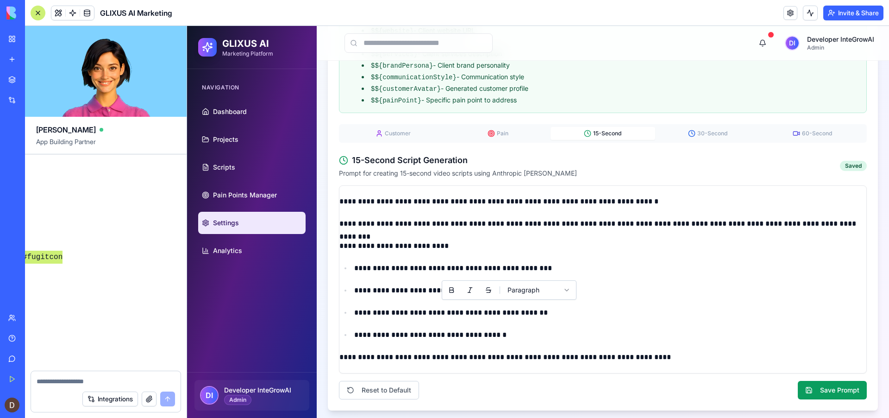
click at [507, 313] on p "**********" at bounding box center [610, 312] width 512 height 13
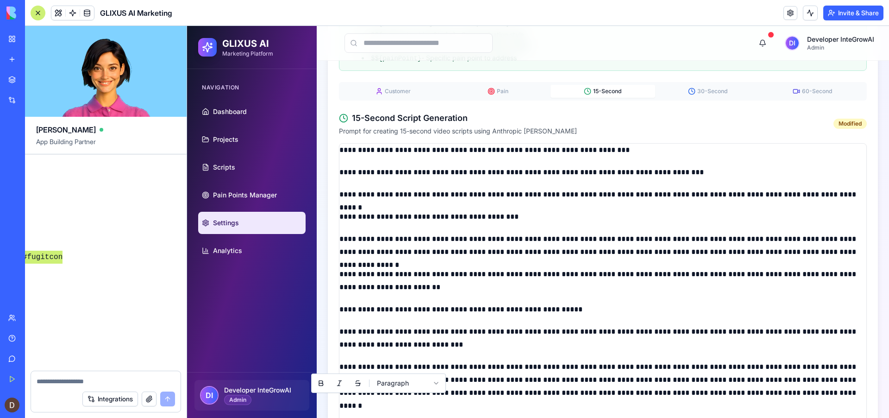
scroll to position [284, 0]
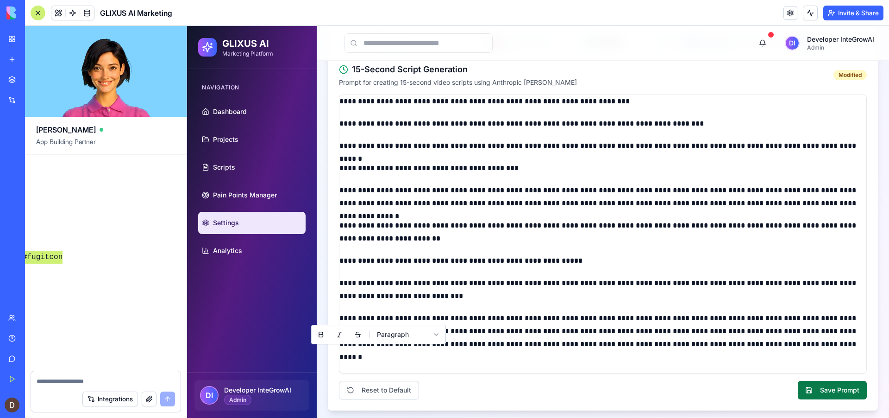
click at [829, 387] on button "Save Prompt" at bounding box center [832, 390] width 69 height 19
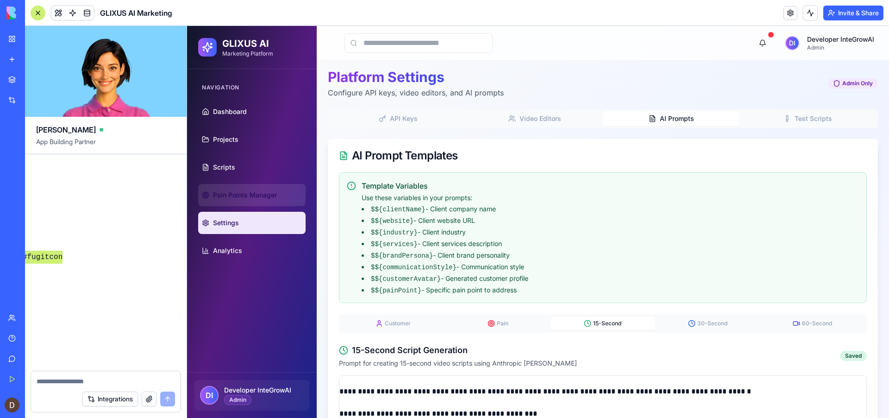
scroll to position [3, 0]
click at [250, 194] on span "Pain Points Manager" at bounding box center [245, 194] width 64 height 9
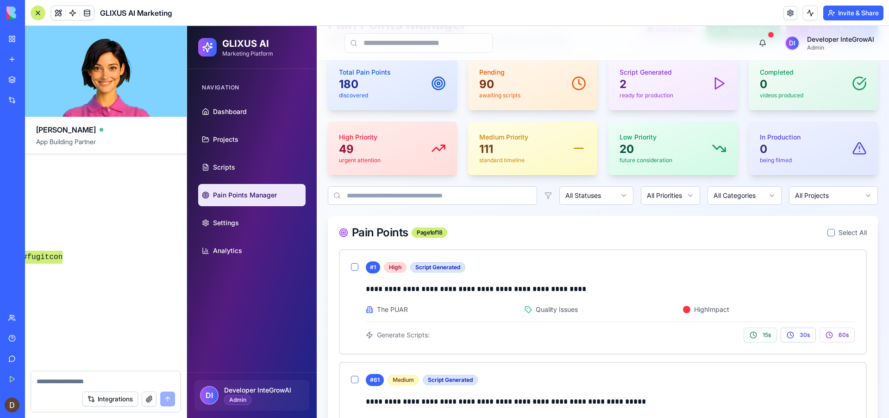
scroll to position [56, 0]
click at [233, 167] on span "Scripts" at bounding box center [224, 167] width 22 height 9
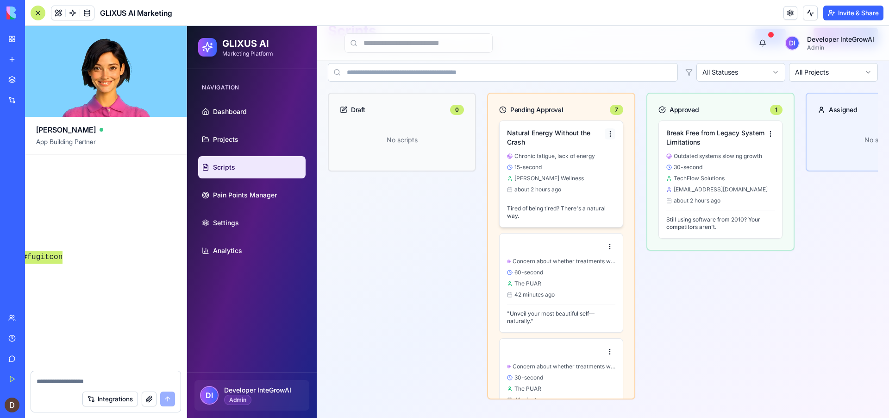
click at [611, 133] on html "GLIXUS AI Marketing Platform Navigation Dashboard Projects Scripts Pain Points …" at bounding box center [538, 196] width 702 height 441
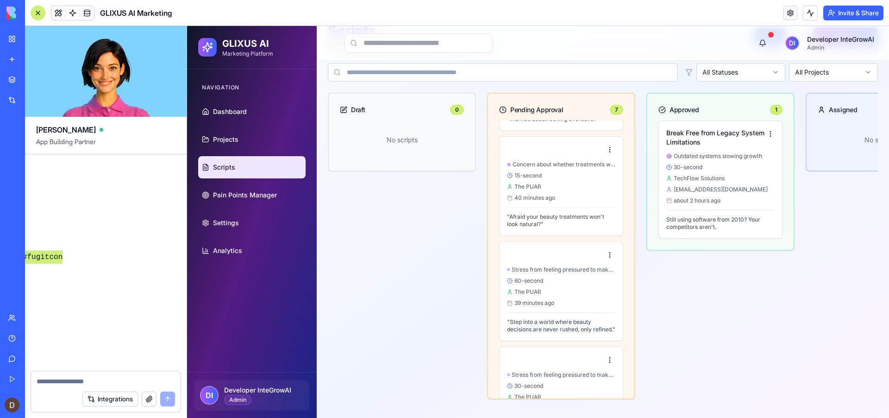
scroll to position [463, 0]
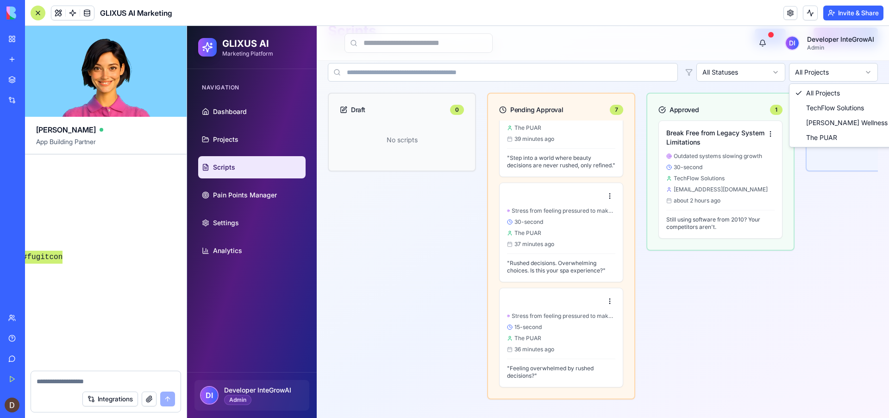
click at [837, 74] on html "GLIXUS AI Marketing Platform Navigation Dashboard Projects Scripts Pain Points …" at bounding box center [538, 196] width 702 height 441
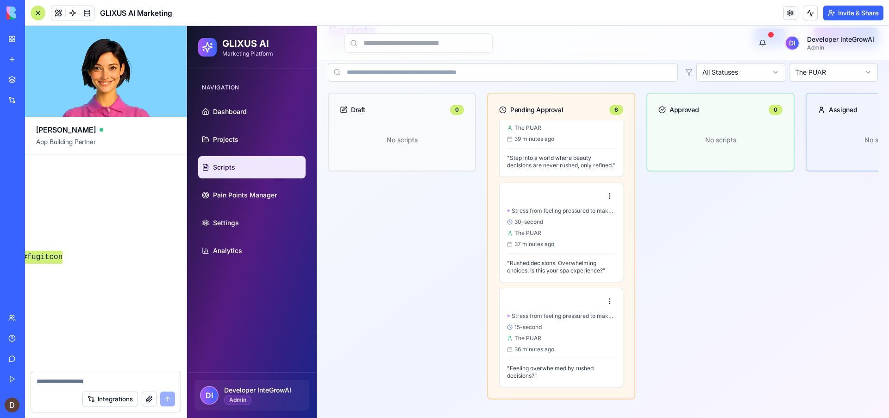
scroll to position [351, 0]
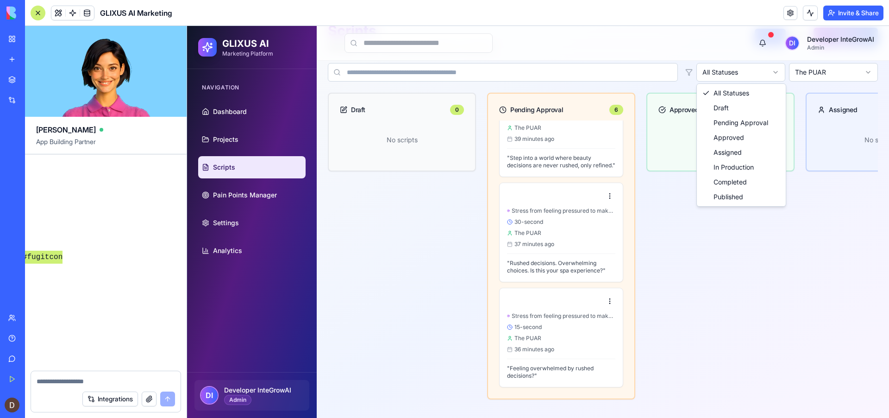
click at [727, 74] on html "GLIXUS AI Marketing Platform Navigation Dashboard Projects Scripts Pain Points …" at bounding box center [538, 196] width 702 height 441
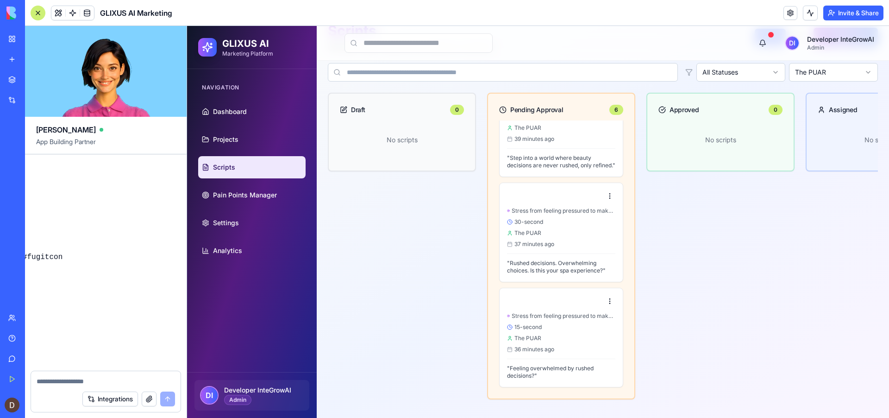
click at [66, 379] on textarea at bounding box center [106, 380] width 138 height 9
click at [237, 196] on span "Pain Points Manager" at bounding box center [245, 194] width 64 height 9
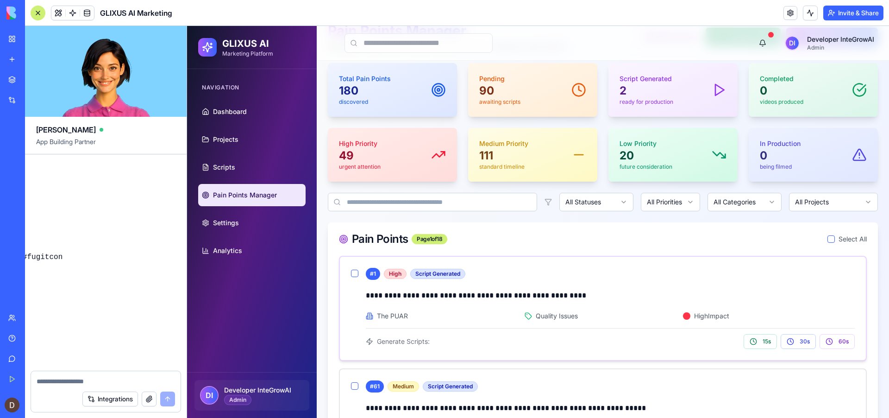
click at [355, 273] on button "button" at bounding box center [354, 272] width 7 height 7
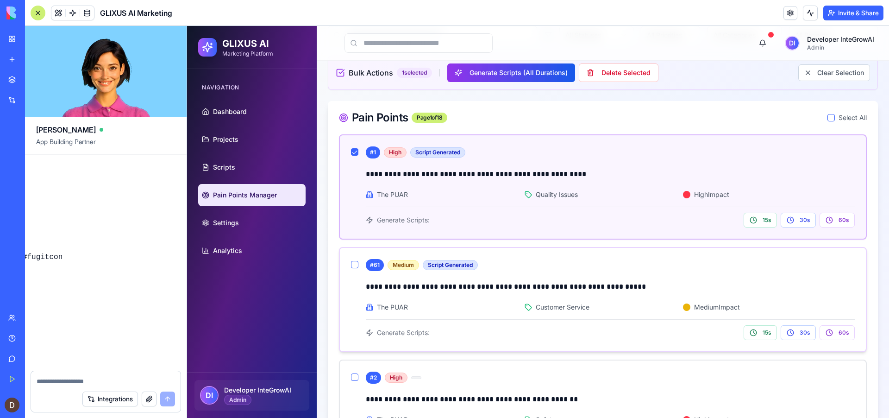
scroll to position [230, 0]
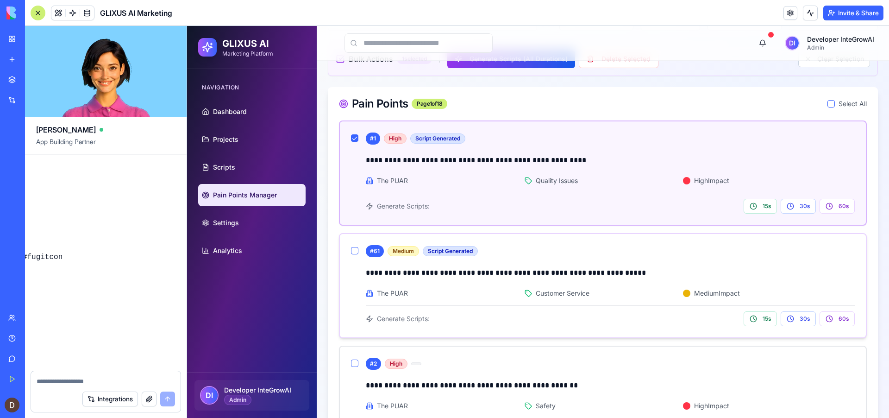
click at [356, 251] on button "button" at bounding box center [354, 250] width 7 height 7
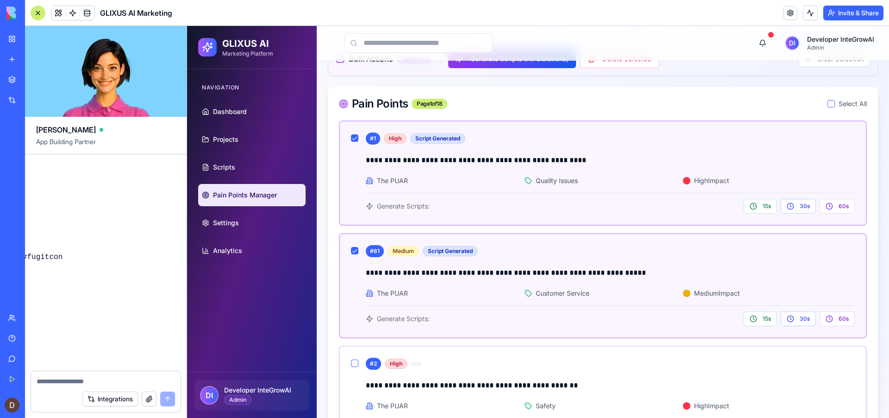
click at [357, 365] on button "button" at bounding box center [354, 362] width 7 height 7
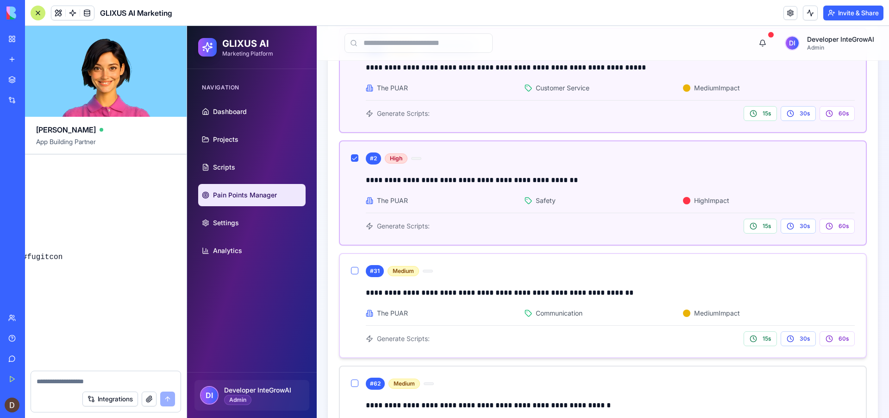
scroll to position [437, 0]
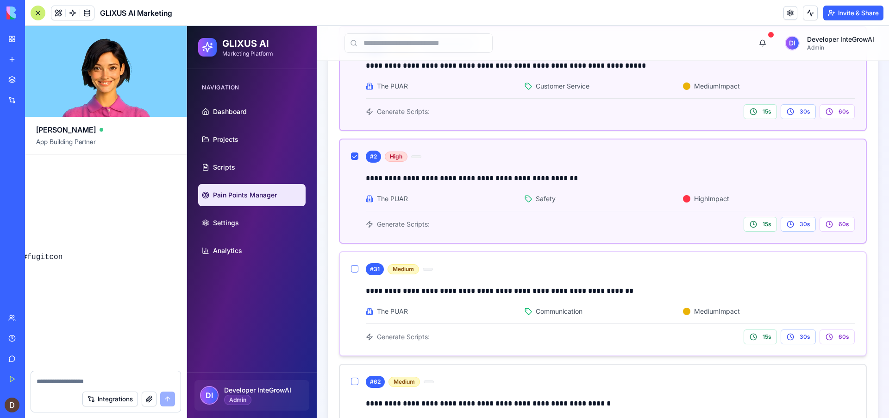
click at [354, 269] on button "button" at bounding box center [354, 268] width 7 height 7
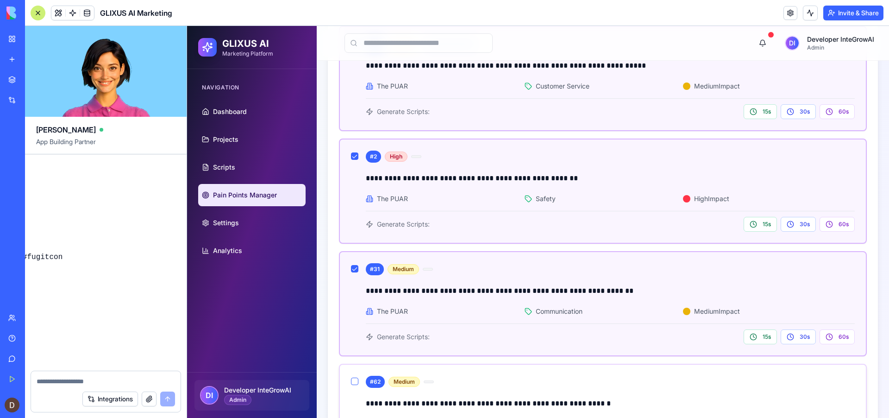
click at [357, 382] on button "button" at bounding box center [354, 380] width 7 height 7
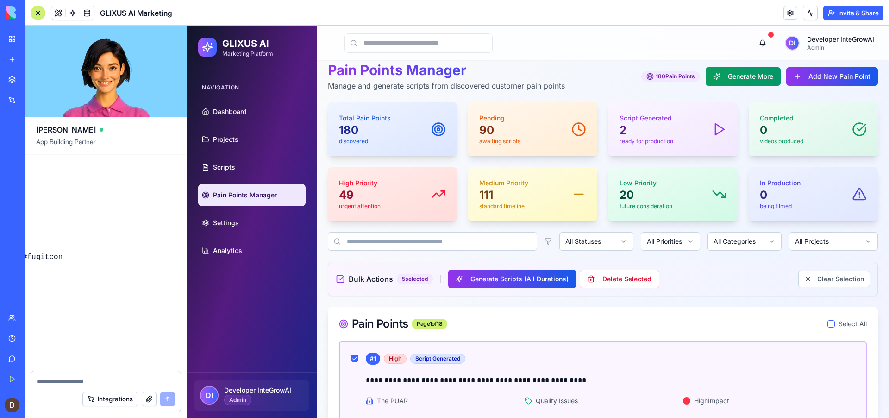
scroll to position [0, 0]
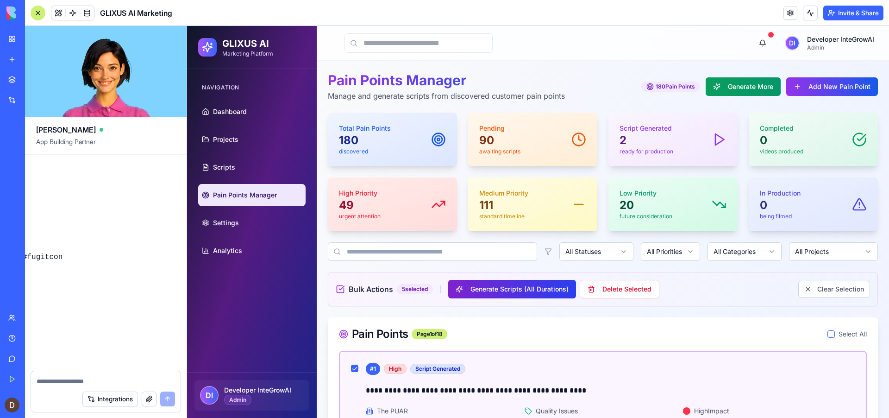
click at [525, 292] on button "Generate Scripts (All Durations)" at bounding box center [512, 289] width 128 height 19
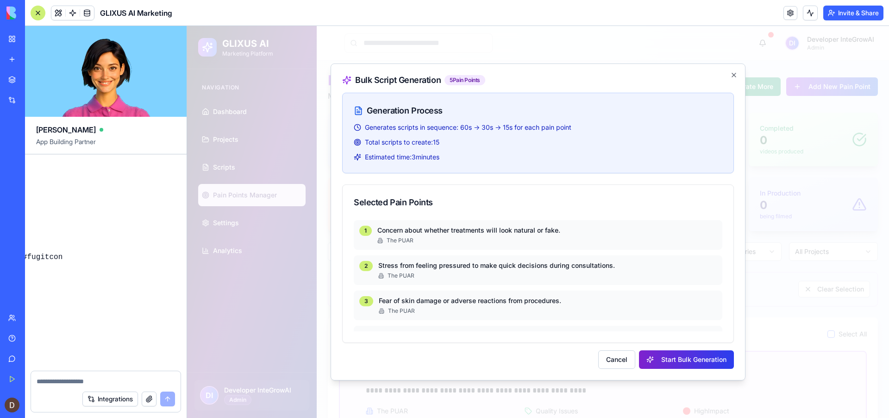
click at [689, 363] on button "Start Bulk Generation" at bounding box center [686, 359] width 95 height 19
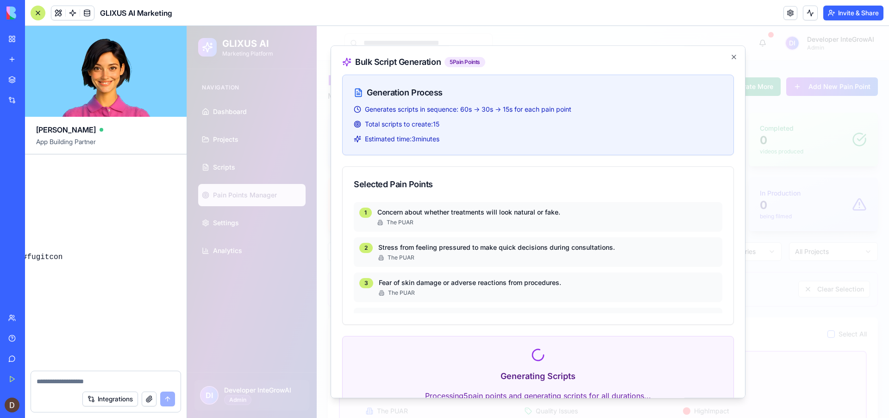
scroll to position [63, 0]
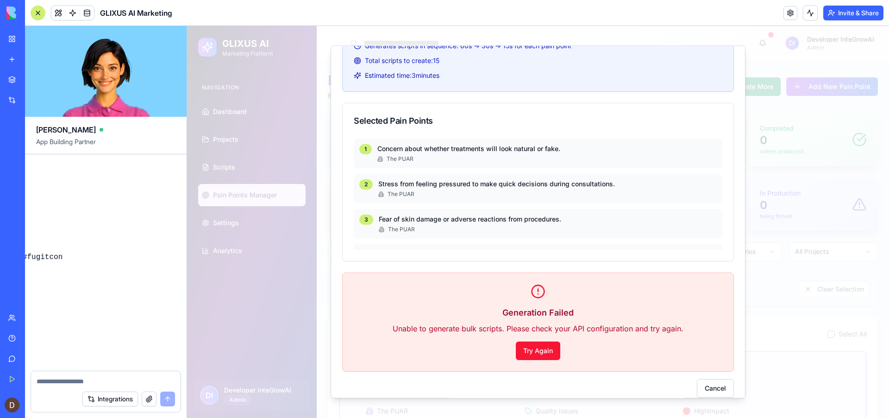
click at [100, 379] on textarea at bounding box center [106, 380] width 138 height 9
click at [73, 377] on textarea "***" at bounding box center [106, 380] width 138 height 9
type textarea "**********"
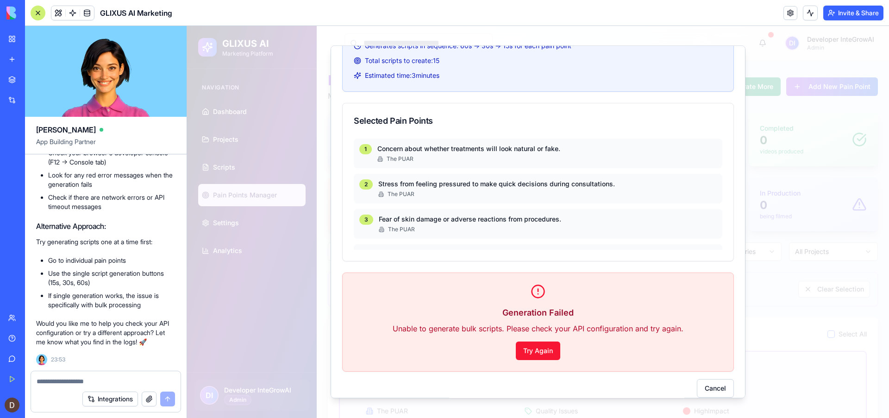
scroll to position [13799, 0]
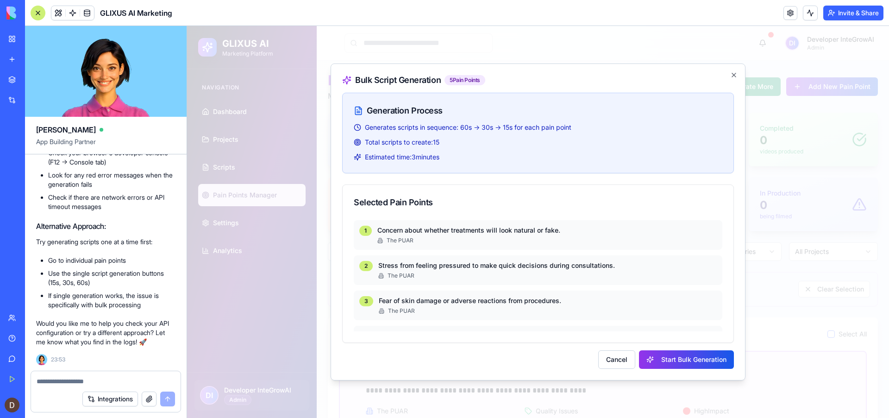
click at [778, 208] on div at bounding box center [538, 222] width 702 height 392
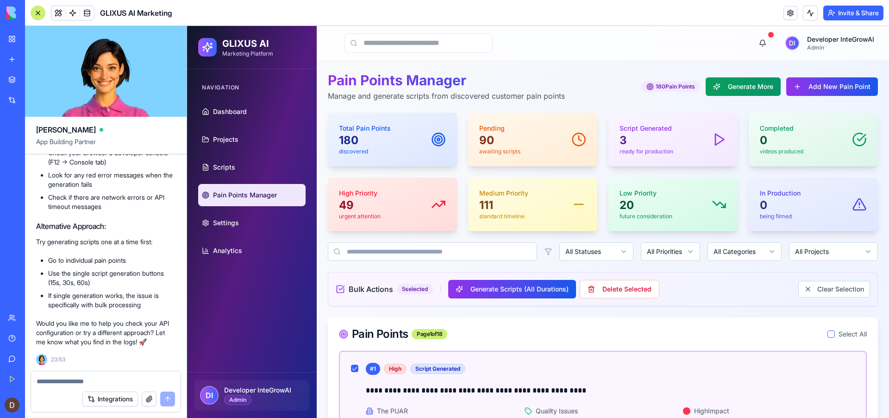
click at [829, 335] on button "button" at bounding box center [830, 333] width 7 height 7
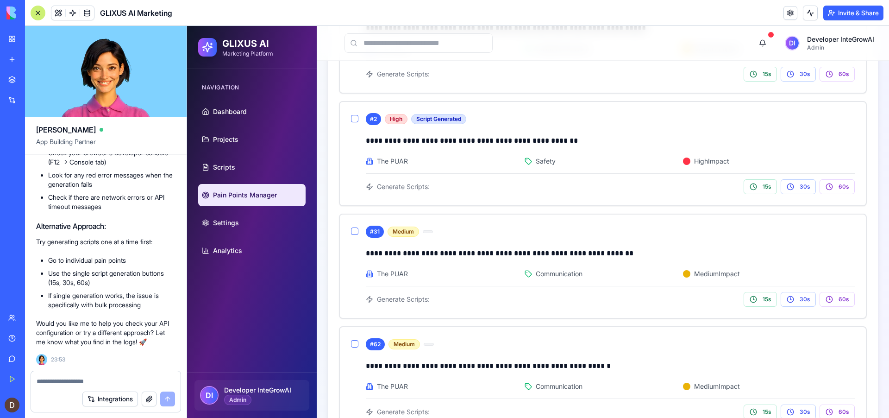
scroll to position [431, 0]
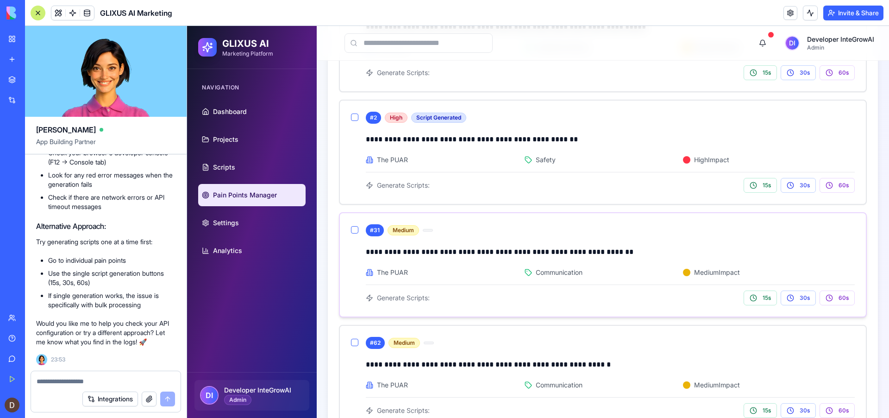
click at [352, 229] on button "button" at bounding box center [354, 229] width 7 height 7
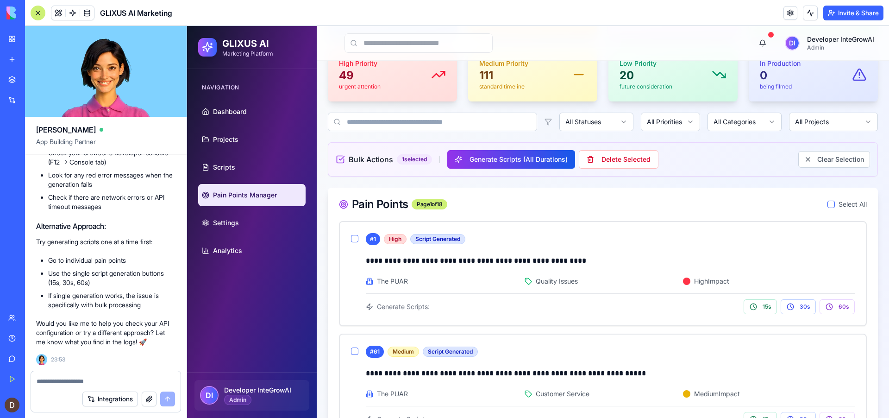
scroll to position [131, 0]
click at [513, 161] on button "Generate Scripts (All Durations)" at bounding box center [511, 158] width 128 height 19
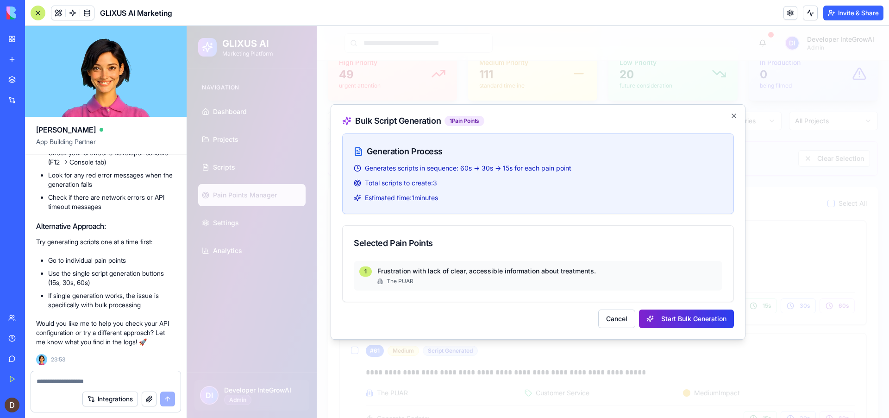
click at [693, 318] on button "Start Bulk Generation" at bounding box center [686, 318] width 95 height 19
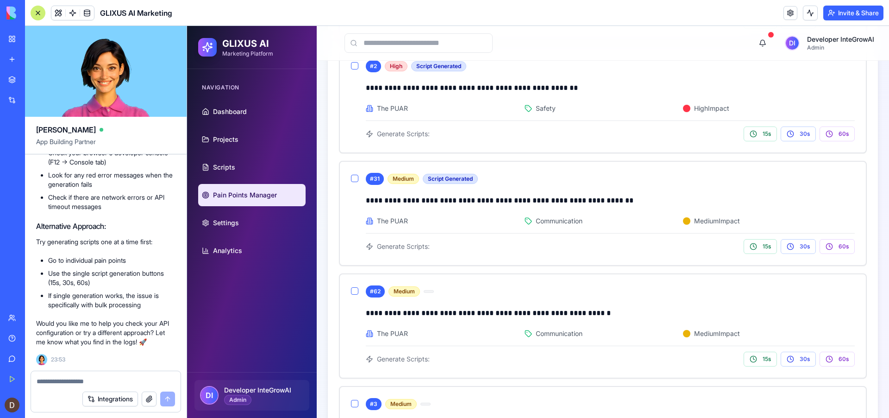
scroll to position [476, 0]
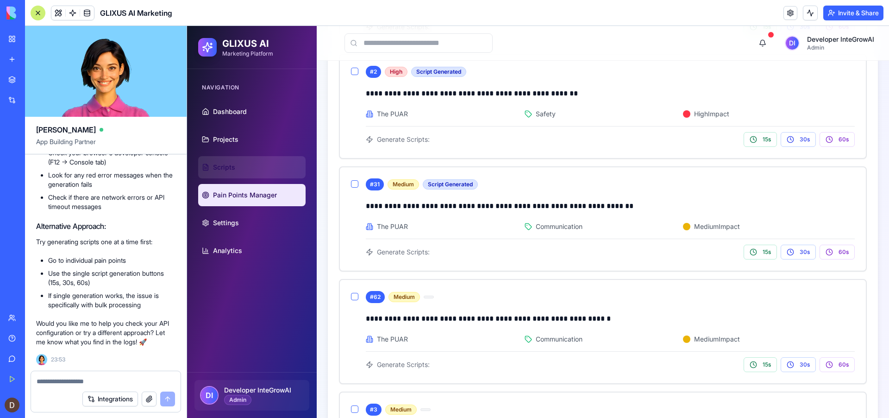
click at [221, 165] on span "Scripts" at bounding box center [224, 167] width 22 height 9
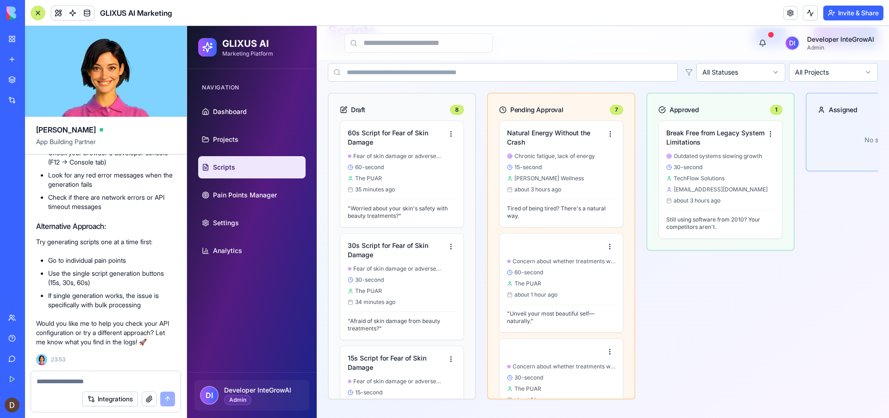
scroll to position [50, 0]
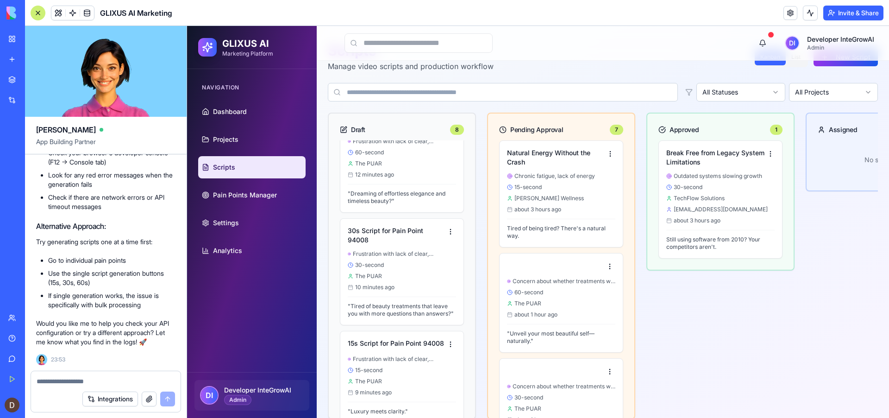
scroll to position [613, 0]
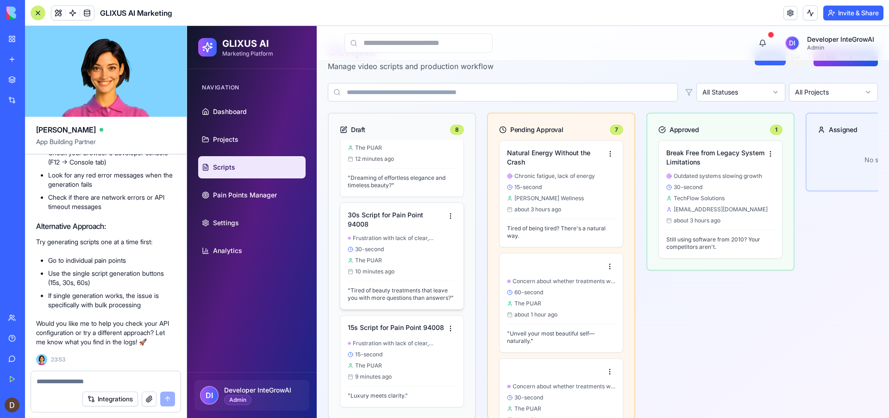
click at [416, 255] on div "Frustration with lack of clear, accessible information about treatments. 30-sec…" at bounding box center [402, 254] width 108 height 41
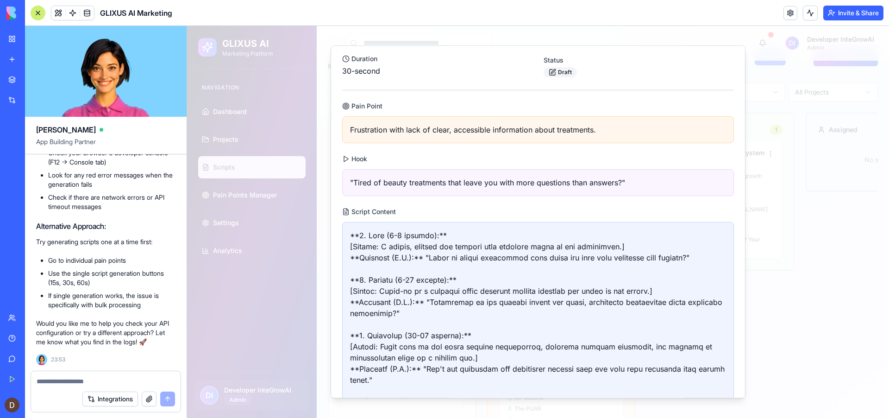
scroll to position [0, 0]
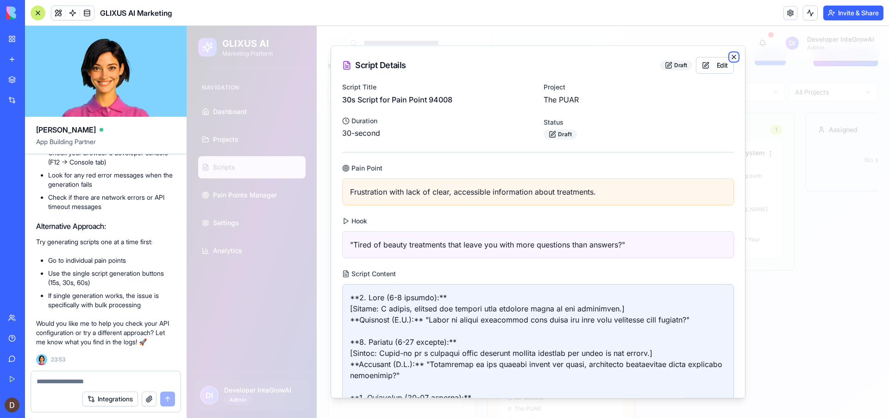
click at [737, 57] on icon "button" at bounding box center [733, 56] width 7 height 7
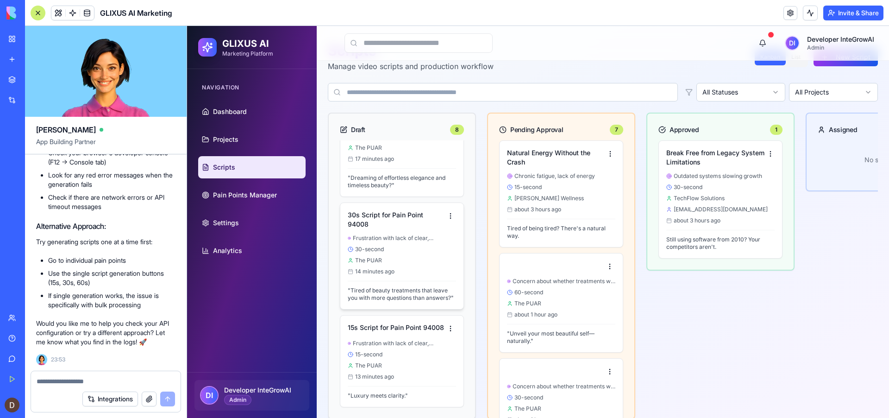
click at [391, 271] on span "14 minutes ago" at bounding box center [374, 271] width 39 height 7
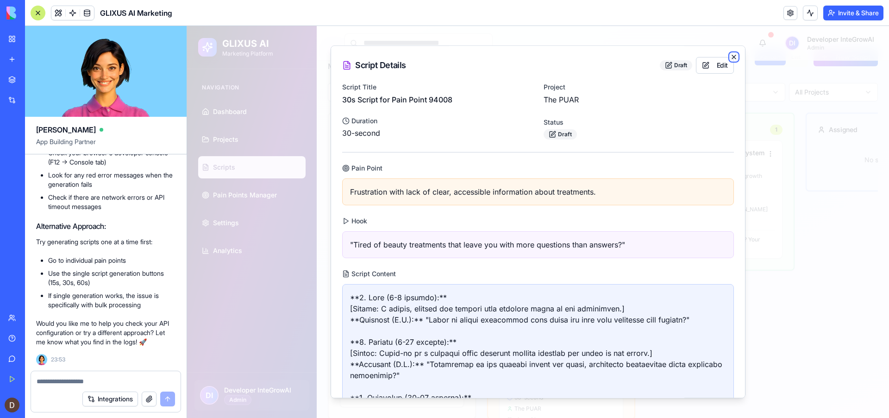
click at [733, 56] on icon "button" at bounding box center [733, 56] width 7 height 7
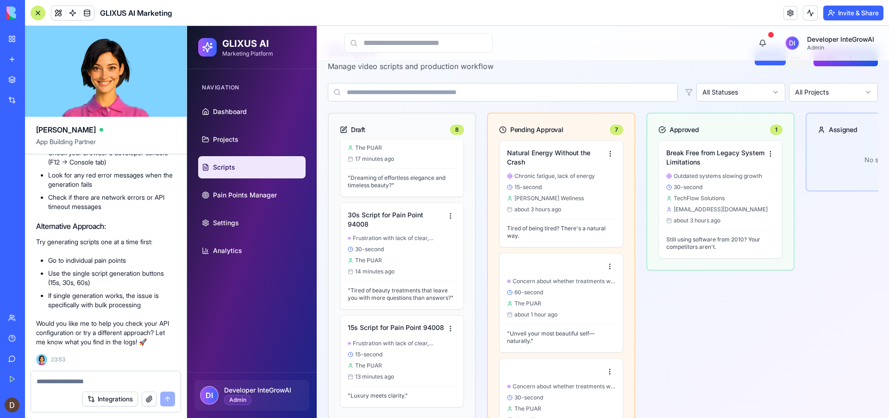
click at [92, 377] on textarea at bounding box center [106, 380] width 138 height 9
paste textarea "**********"
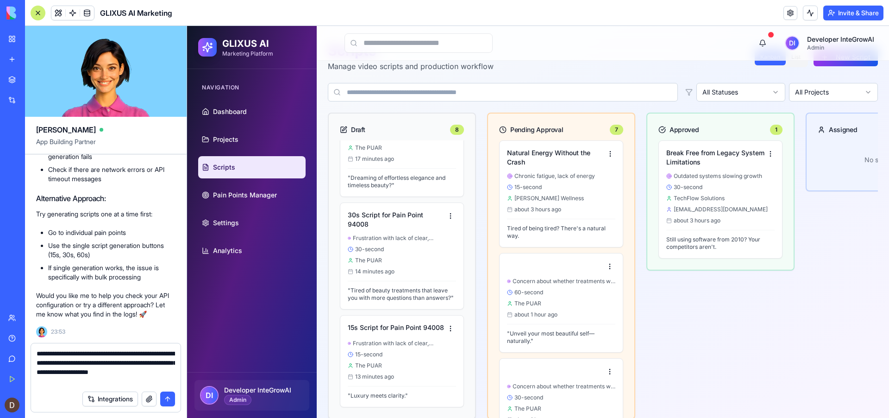
type textarea "**********"
click at [168, 399] on button "submit" at bounding box center [167, 398] width 15 height 15
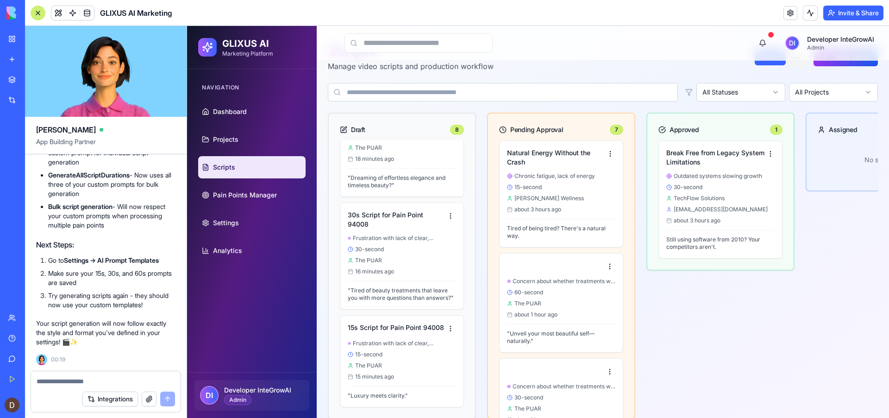
scroll to position [14398, 0]
click at [212, 222] on link "Settings" at bounding box center [251, 223] width 107 height 22
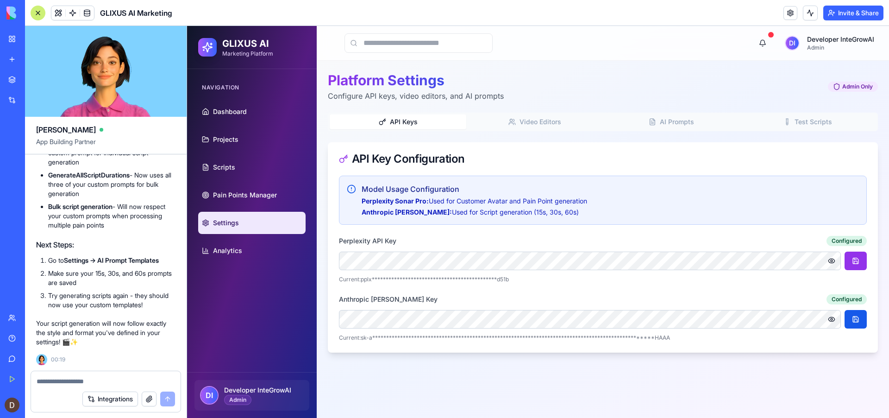
click at [687, 123] on span "AI Prompts" at bounding box center [677, 121] width 34 height 9
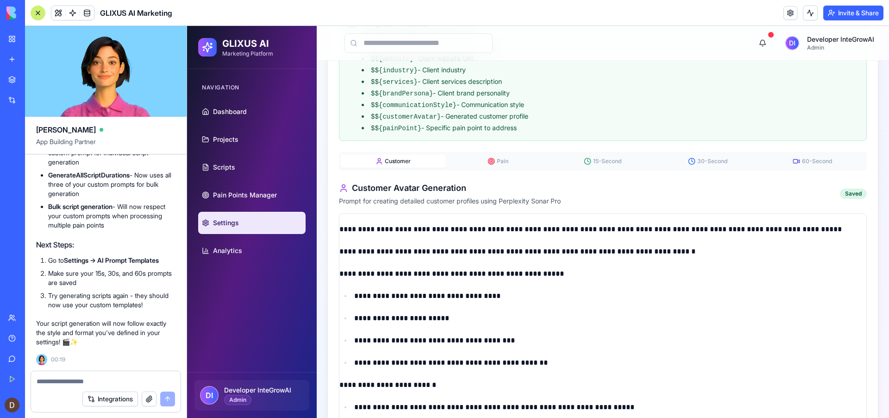
scroll to position [163, 0]
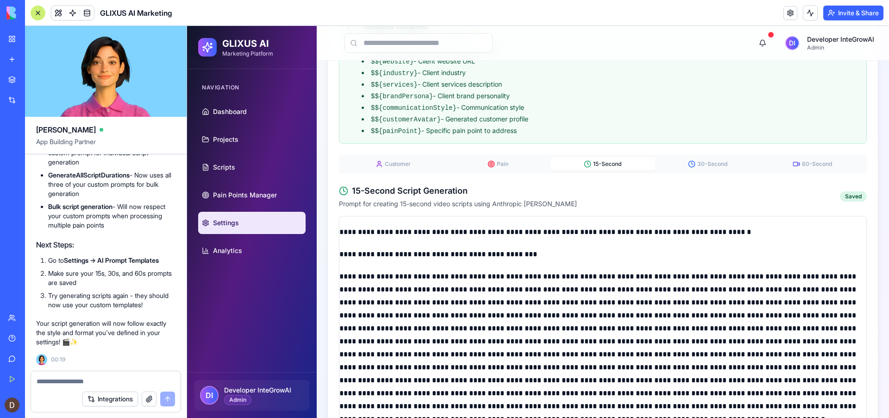
click at [610, 164] on button "15-Second" at bounding box center [603, 163] width 105 height 13
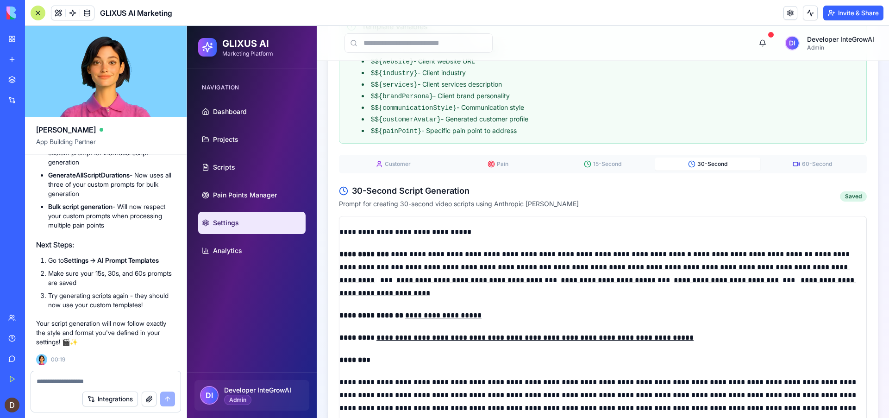
click at [715, 163] on span "30-Second" at bounding box center [712, 163] width 30 height 7
click at [807, 160] on span "60-Second" at bounding box center [817, 163] width 30 height 7
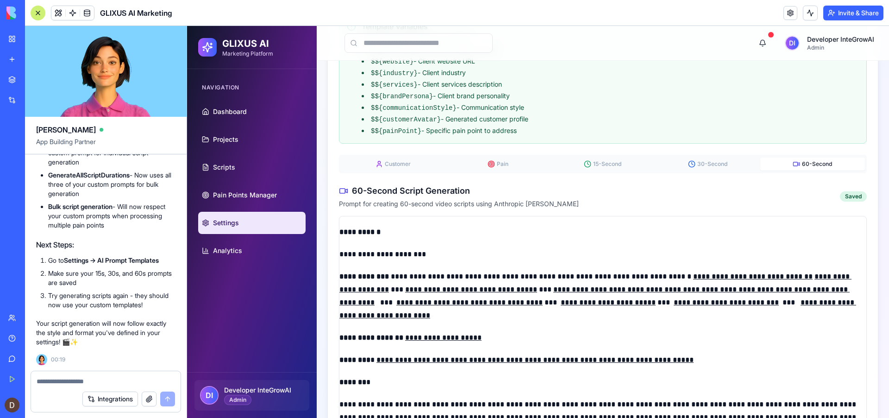
click at [814, 161] on span "60-Second" at bounding box center [817, 163] width 30 height 7
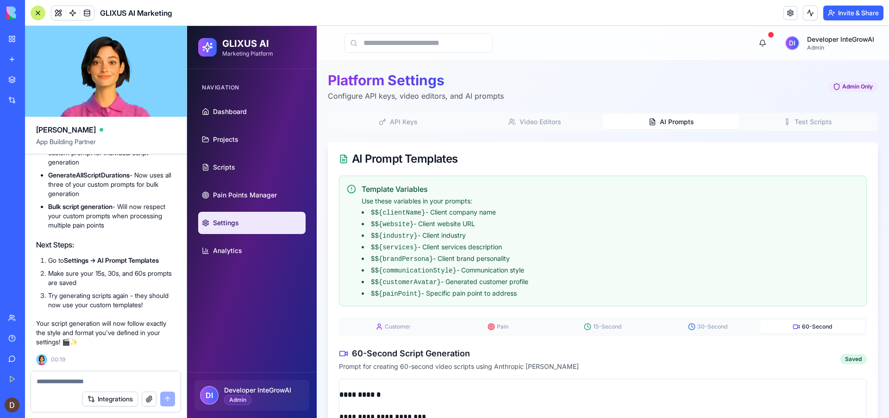
click at [810, 125] on span "Test Scripts" at bounding box center [814, 121] width 38 height 9
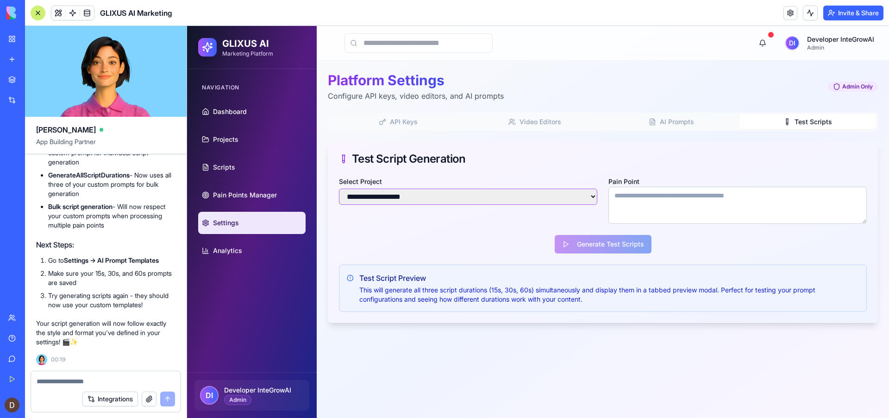
click at [410, 196] on select "**********" at bounding box center [468, 196] width 258 height 16
select select "*****"
click at [339, 188] on select "**********" at bounding box center [468, 196] width 258 height 16
click at [644, 202] on textarea "Pain Point" at bounding box center [737, 205] width 258 height 37
click at [641, 197] on textarea "Pain Point" at bounding box center [737, 205] width 258 height 37
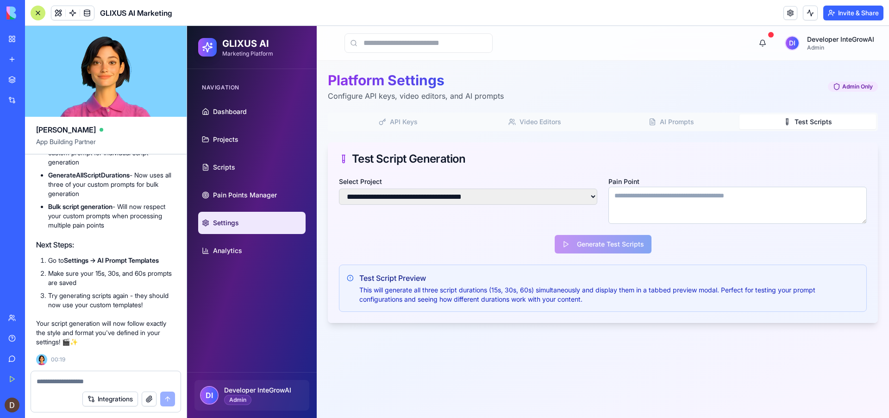
paste textarea "**********"
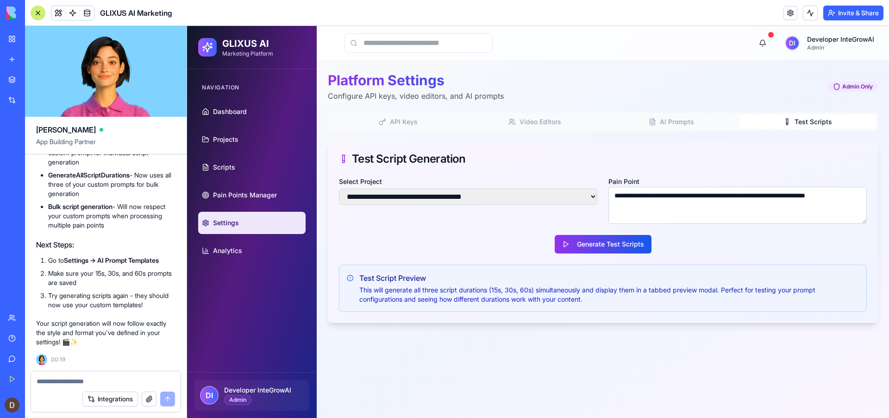
drag, startPoint x: 625, startPoint y: 195, endPoint x: 606, endPoint y: 194, distance: 19.5
click at [606, 194] on div "**********" at bounding box center [603, 199] width 528 height 48
type textarea "**********"
click at [620, 248] on button "Generate Test Scripts" at bounding box center [603, 244] width 97 height 19
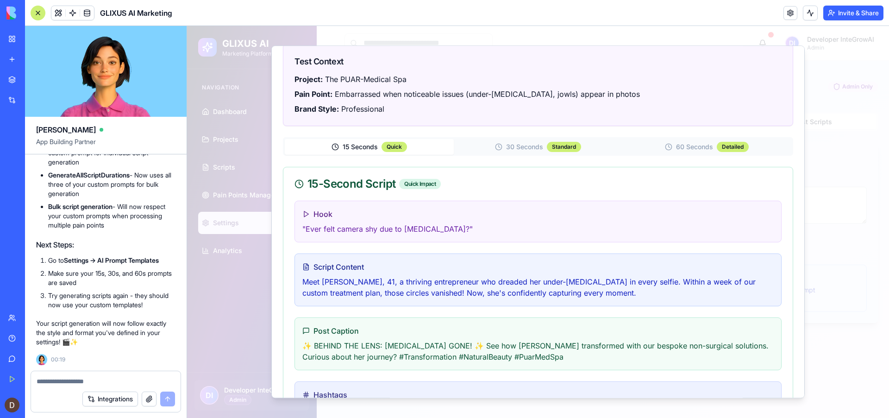
scroll to position [21, 0]
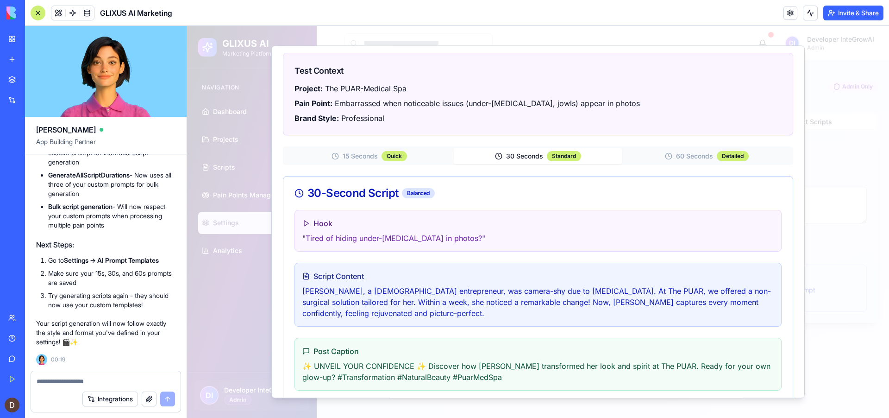
click at [527, 162] on button "30 Seconds Standard" at bounding box center [538, 156] width 169 height 16
click at [530, 157] on span "30 Seconds" at bounding box center [524, 155] width 37 height 9
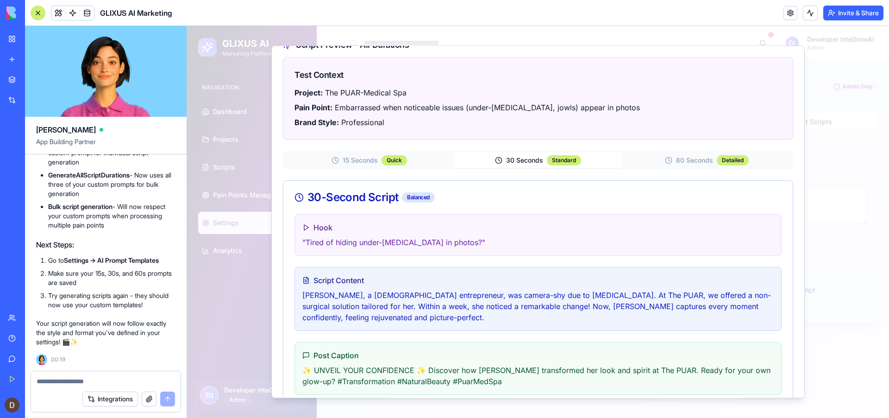
scroll to position [16, 0]
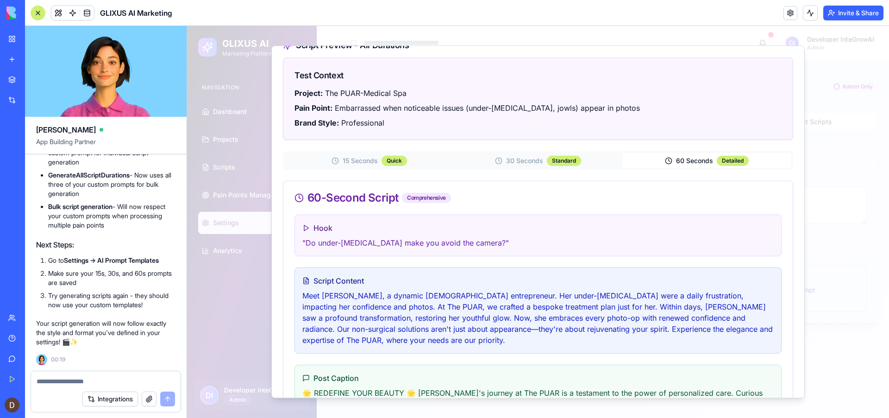
click at [691, 165] on span "60 Seconds" at bounding box center [694, 160] width 37 height 9
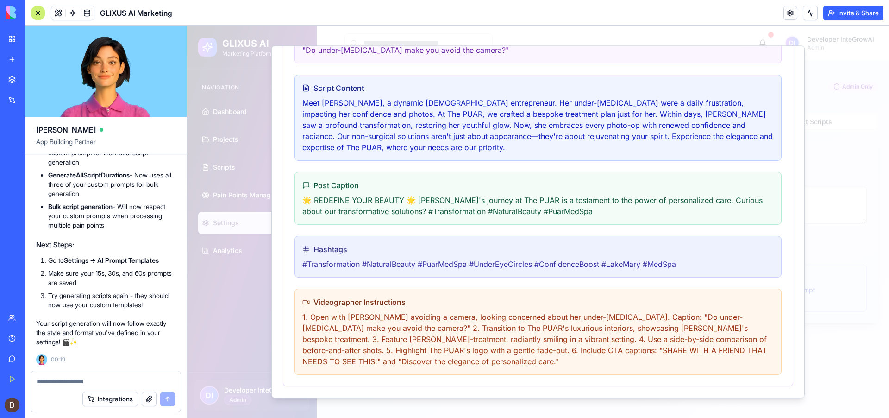
scroll to position [0, 0]
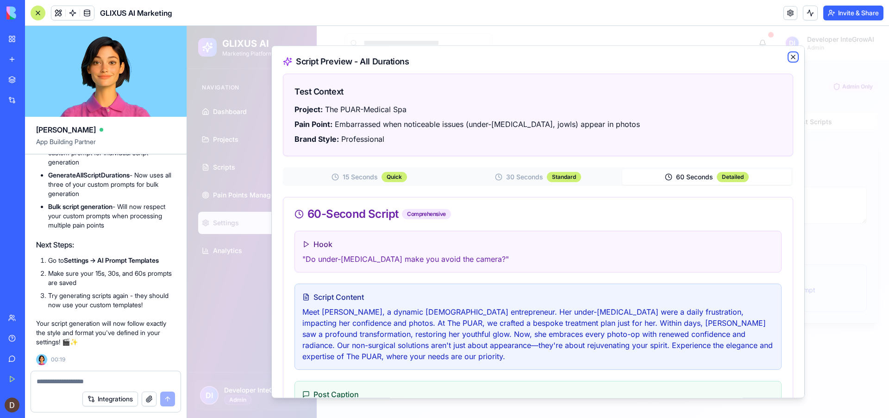
click at [791, 57] on icon "button" at bounding box center [792, 56] width 7 height 7
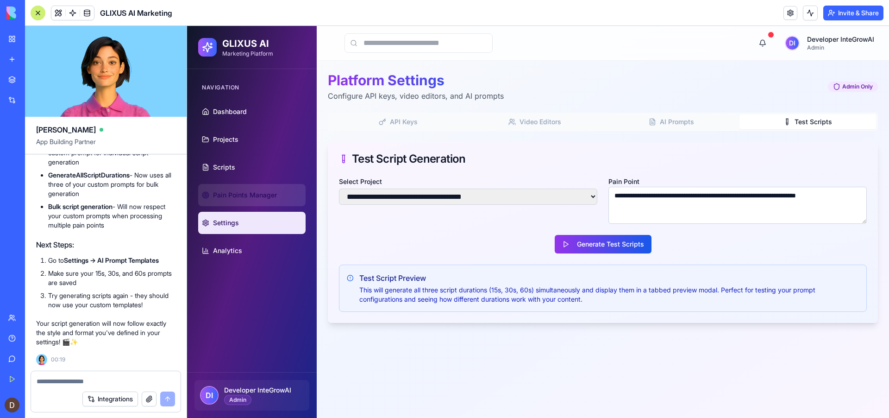
click at [242, 194] on span "Pain Points Manager" at bounding box center [245, 194] width 64 height 9
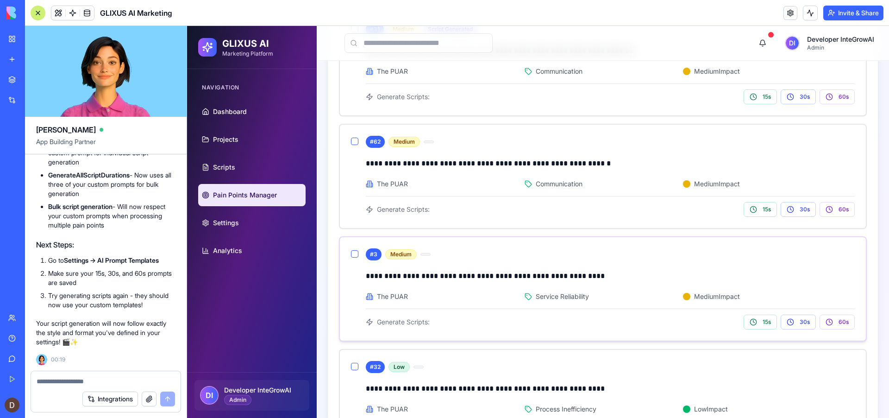
scroll to position [632, 0]
click at [355, 142] on button "button" at bounding box center [354, 140] width 7 height 7
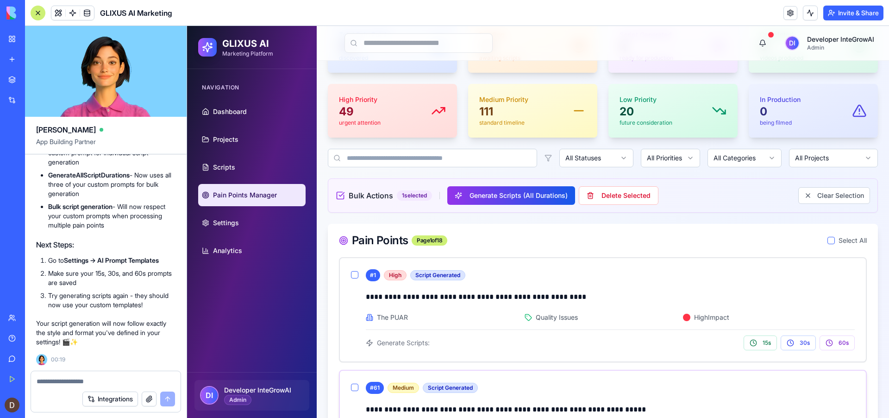
scroll to position [0, 0]
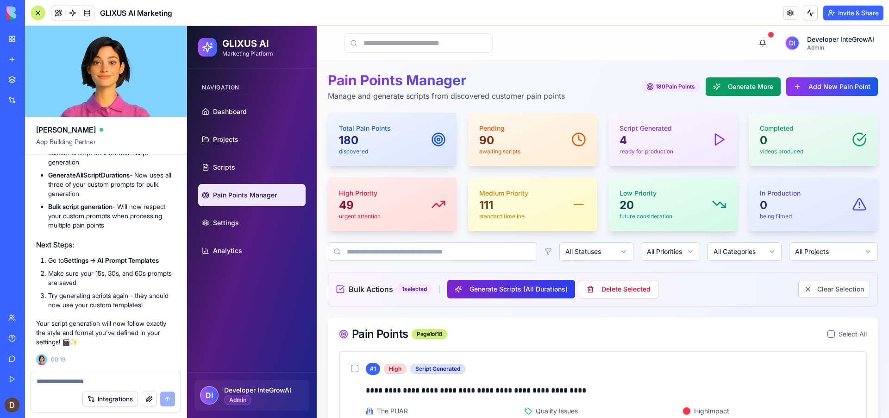
click at [509, 292] on button "Generate Scripts (All Durations)" at bounding box center [511, 289] width 128 height 19
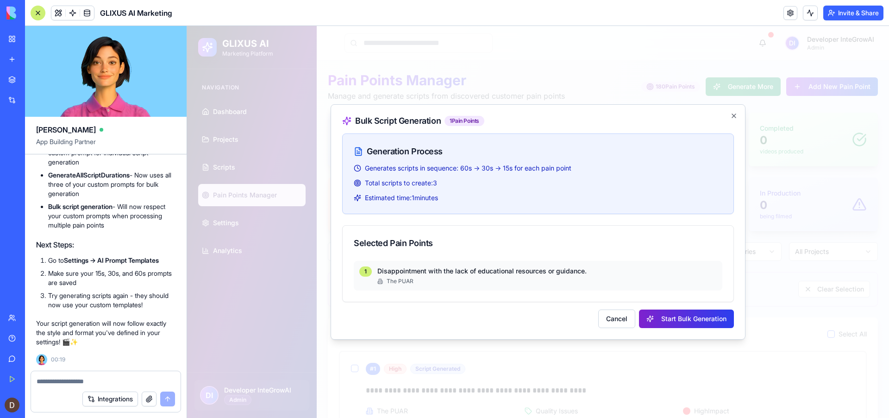
click at [670, 318] on button "Start Bulk Generation" at bounding box center [686, 318] width 95 height 19
